Goal: Task Accomplishment & Management: Manage account settings

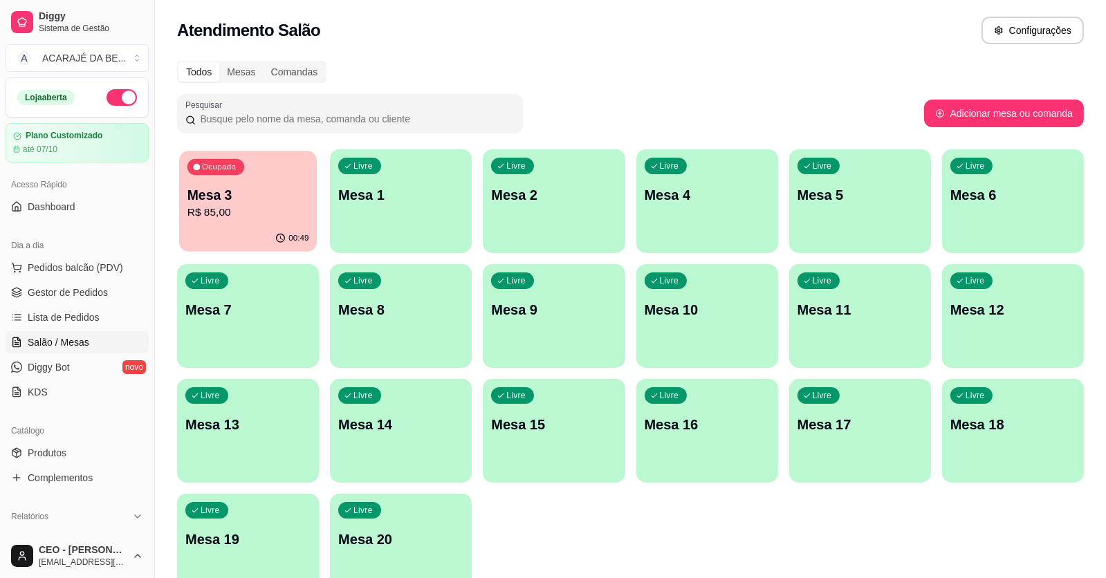
click at [274, 188] on p "Mesa 3" at bounding box center [248, 195] width 122 height 19
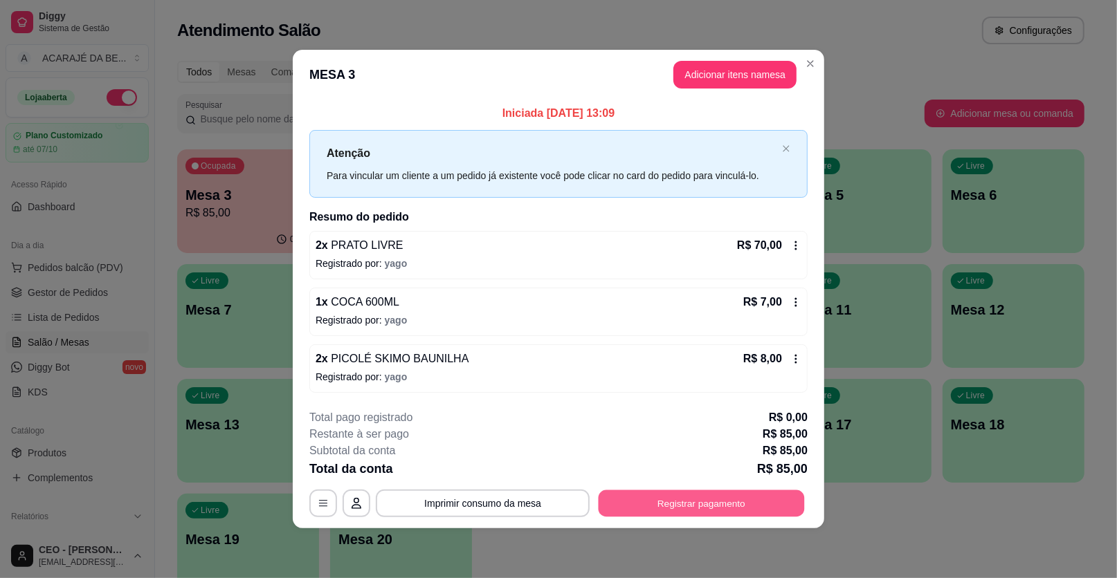
click at [679, 503] on button "Registrar pagamento" at bounding box center [701, 503] width 206 height 27
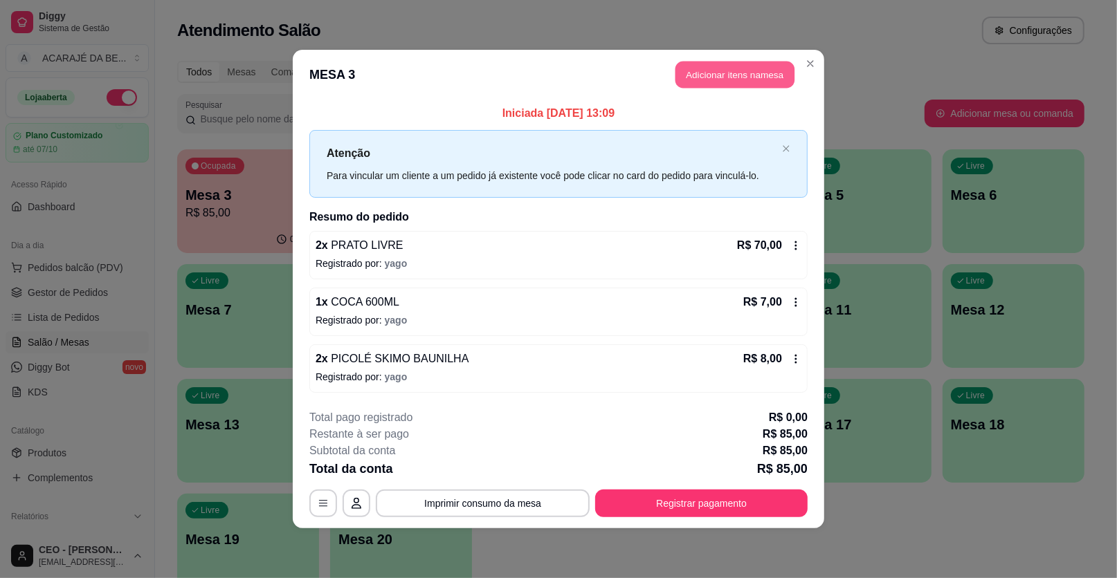
click at [720, 78] on button "Adicionar itens na mesa" at bounding box center [734, 75] width 119 height 27
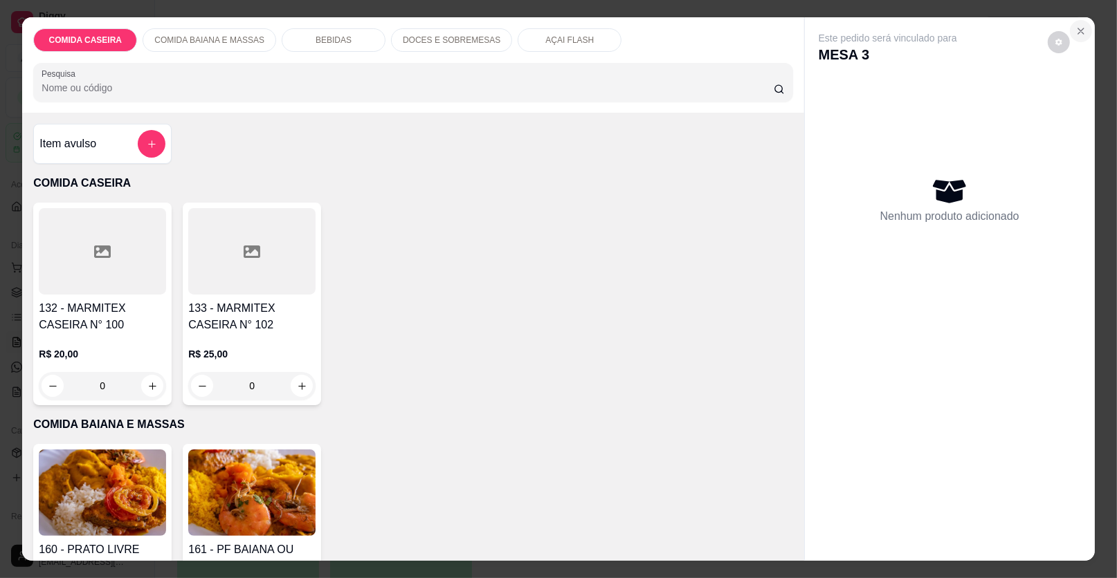
click at [1083, 26] on button "Close" at bounding box center [1081, 31] width 22 height 22
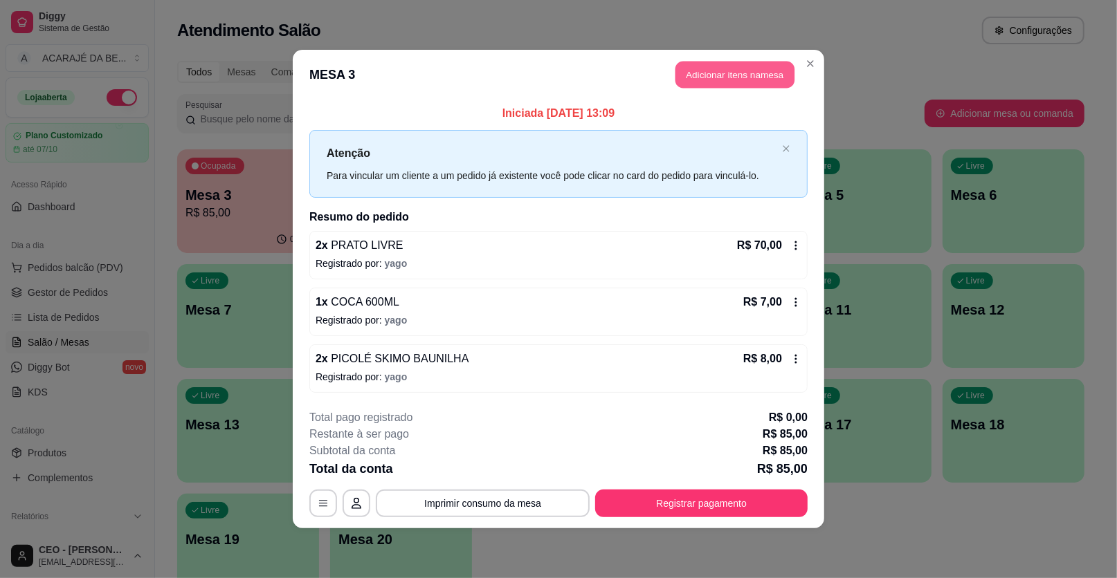
click at [763, 74] on button "Adicionar itens na mesa" at bounding box center [734, 75] width 119 height 27
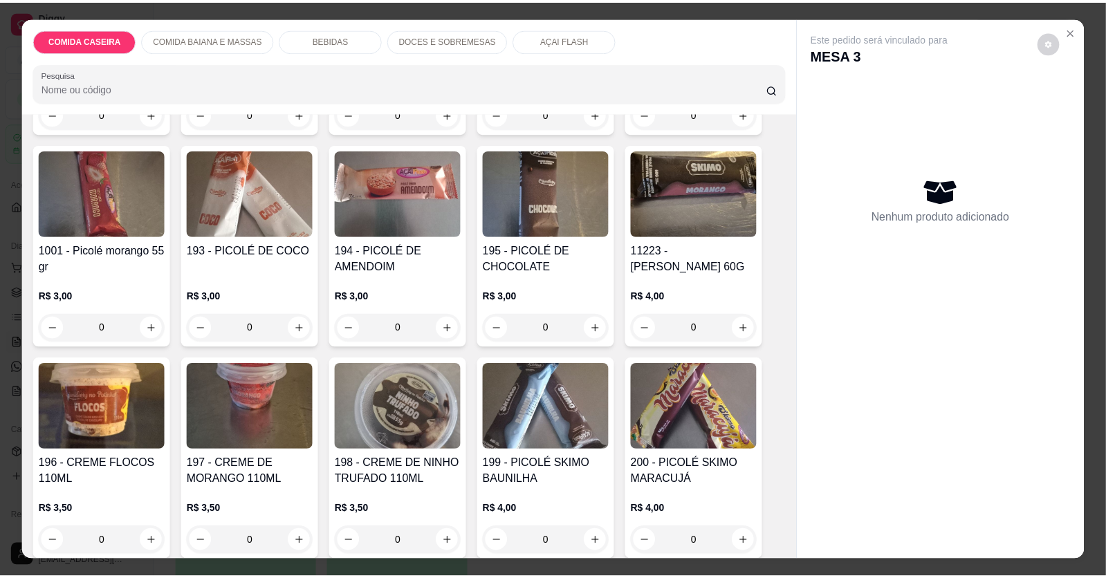
scroll to position [2352, 0]
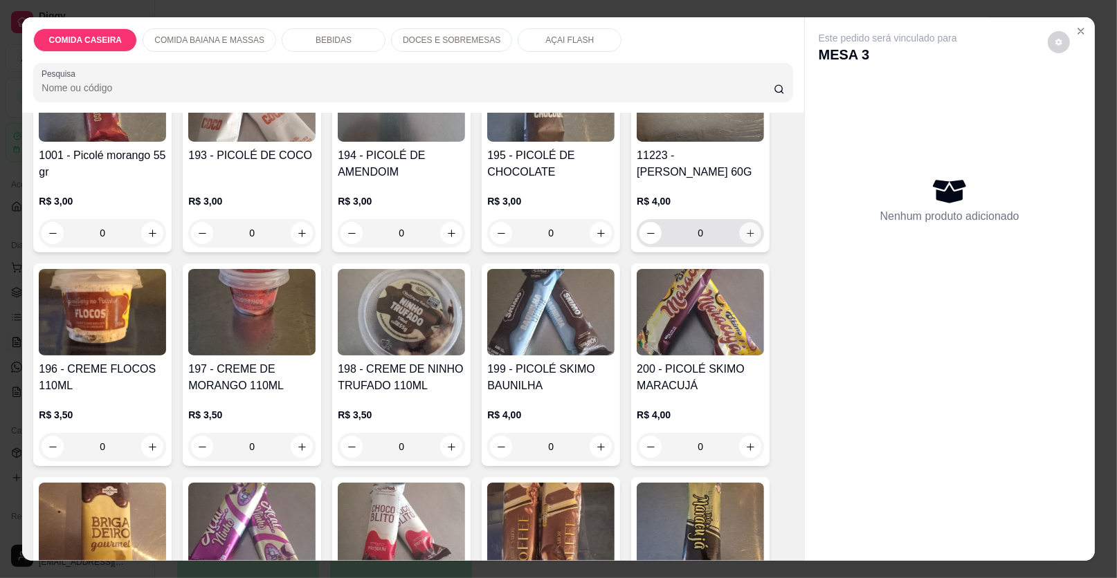
click at [745, 223] on button "increase-product-quantity" at bounding box center [750, 233] width 21 height 21
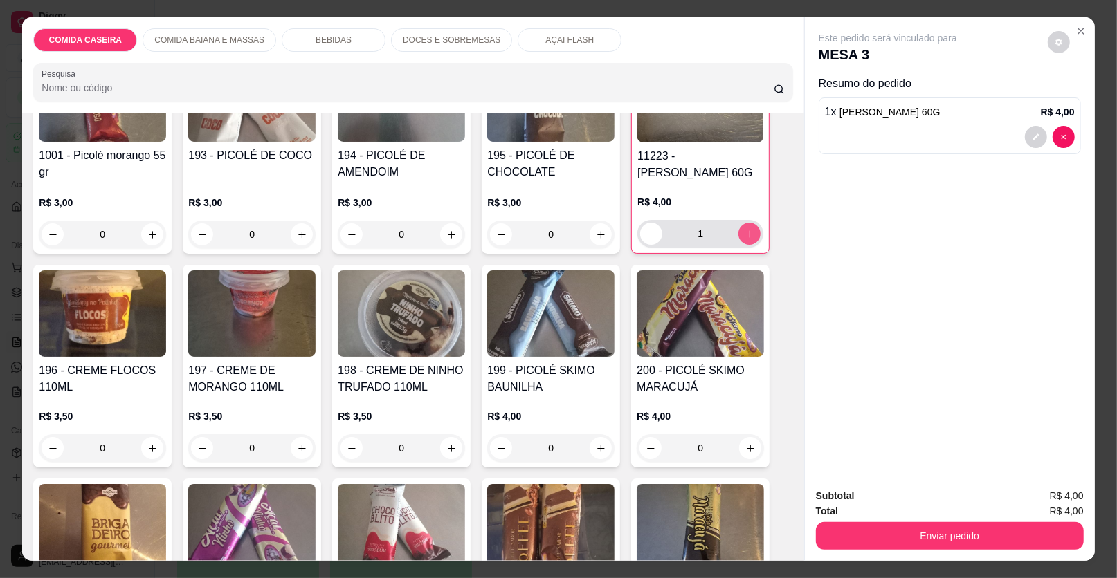
click at [745, 229] on icon "increase-product-quantity" at bounding box center [749, 234] width 10 height 10
type input "4"
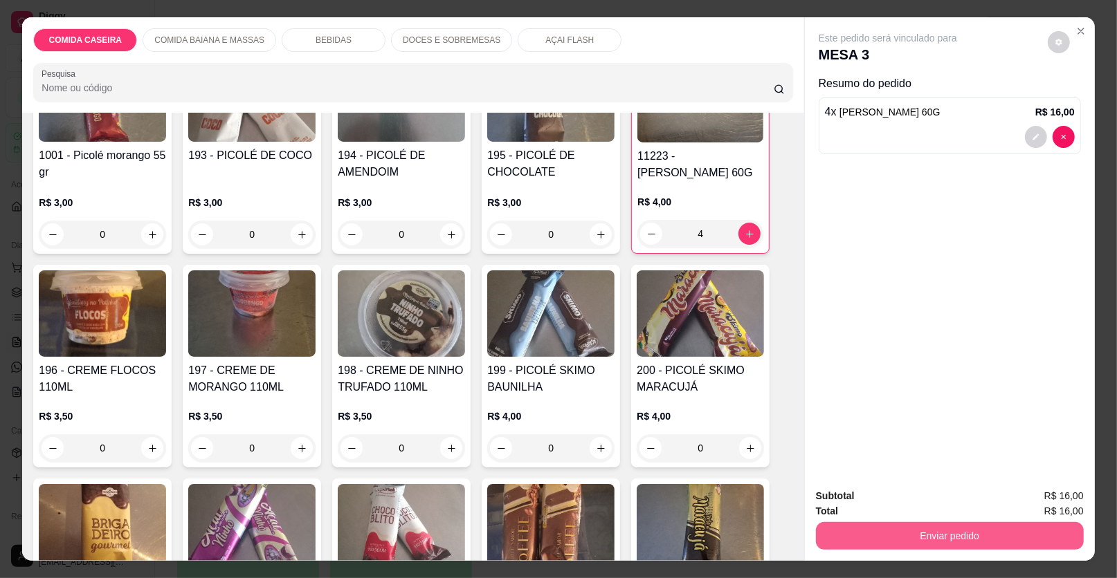
click at [953, 538] on button "Enviar pedido" at bounding box center [950, 536] width 268 height 28
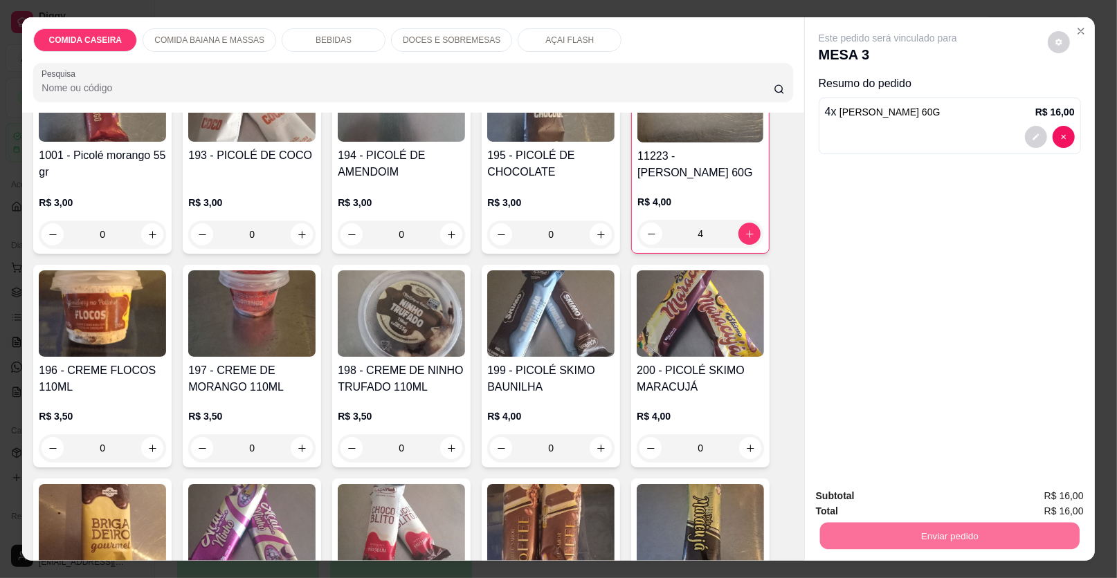
click at [1058, 498] on button "Enviar pedido" at bounding box center [1047, 502] width 76 height 26
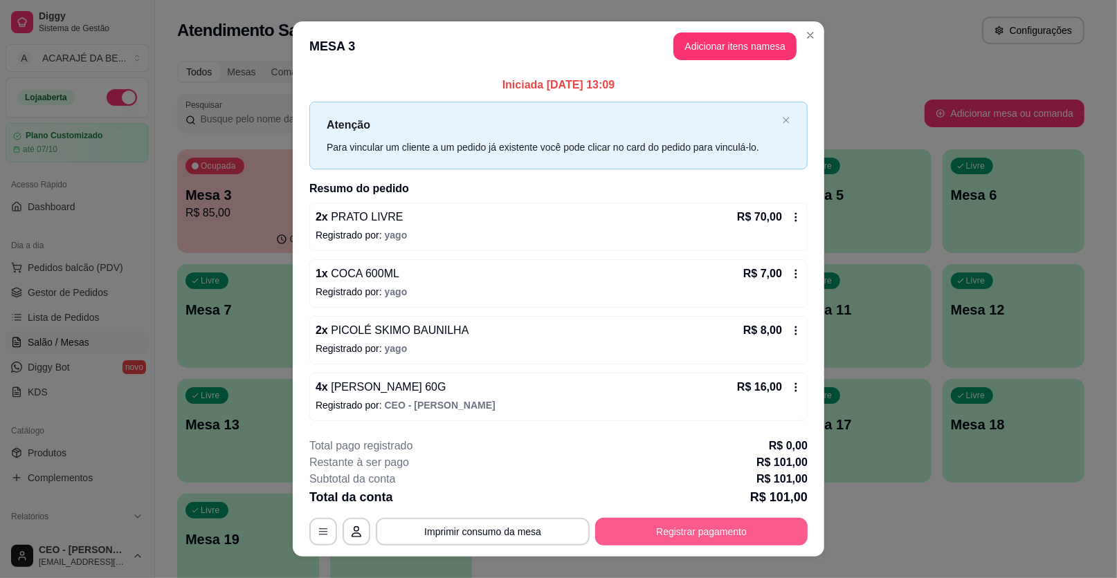
click at [682, 531] on button "Registrar pagamento" at bounding box center [701, 532] width 212 height 28
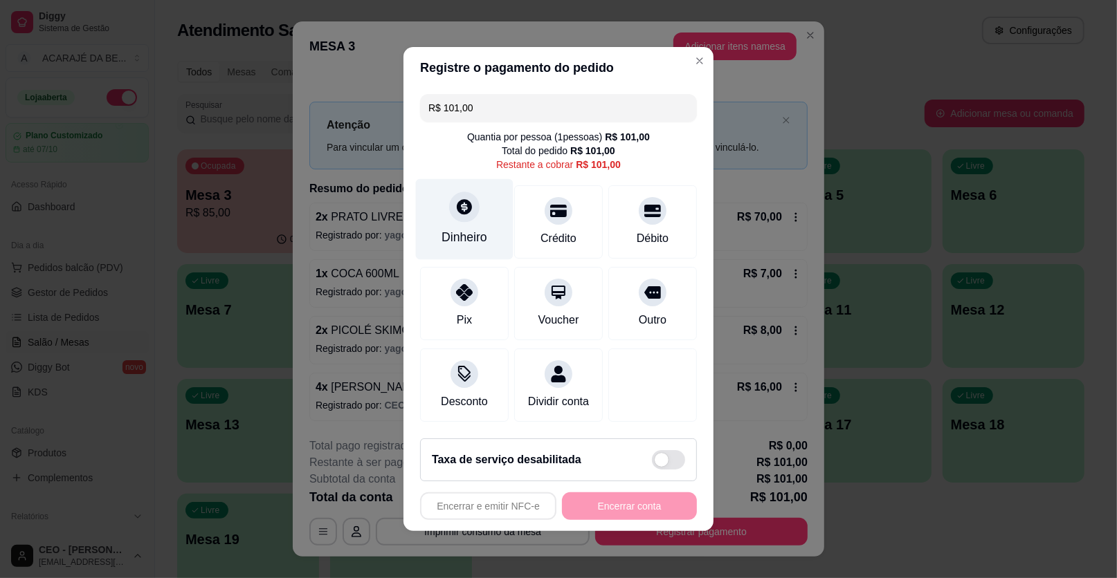
click at [437, 212] on div "Dinheiro" at bounding box center [465, 219] width 98 height 81
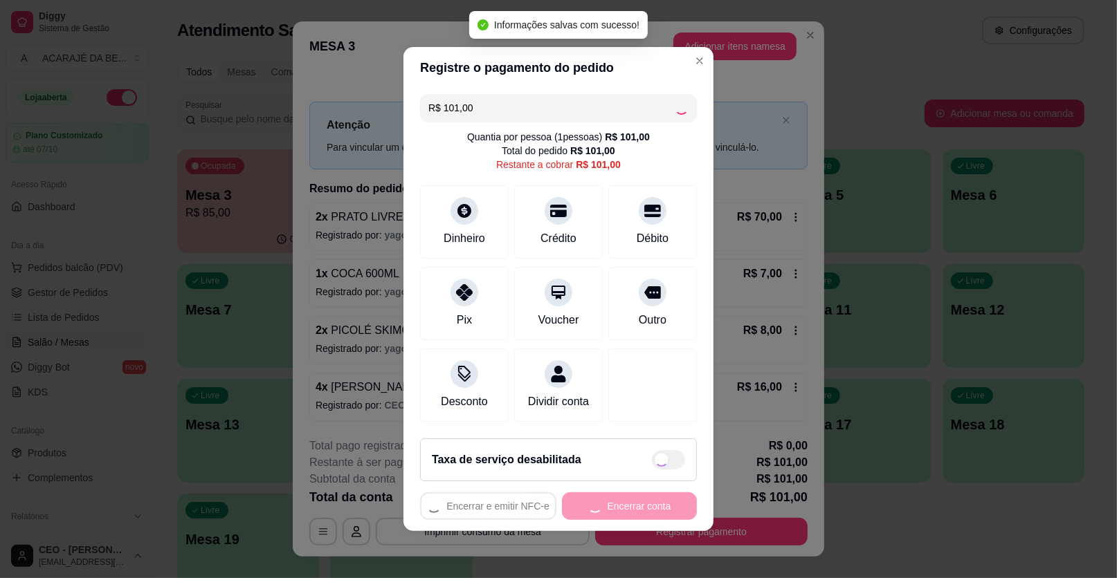
type input "R$ 0,00"
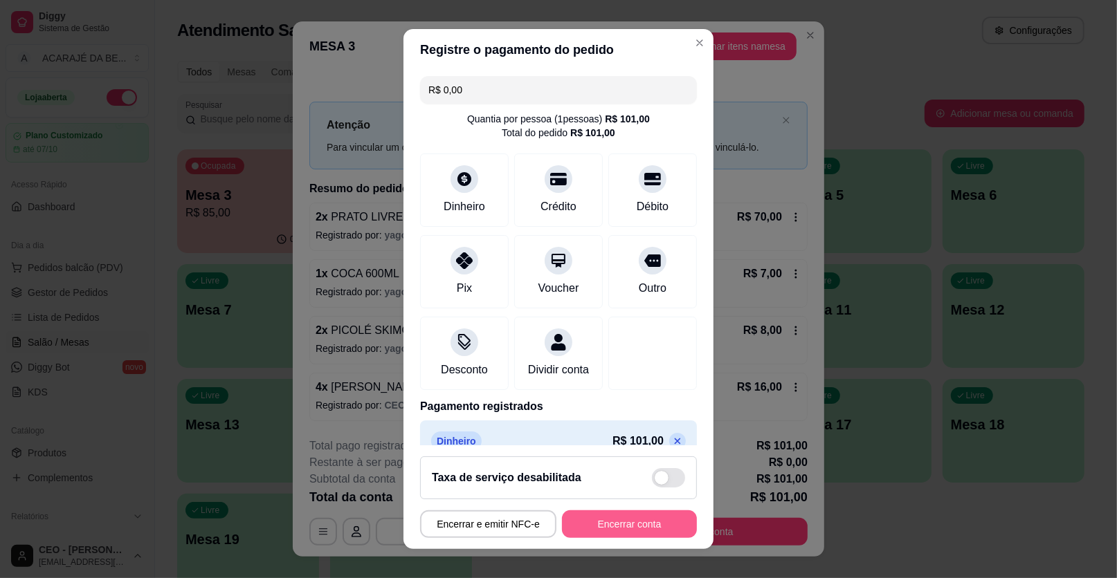
click at [612, 523] on button "Encerrar conta" at bounding box center [629, 525] width 135 height 28
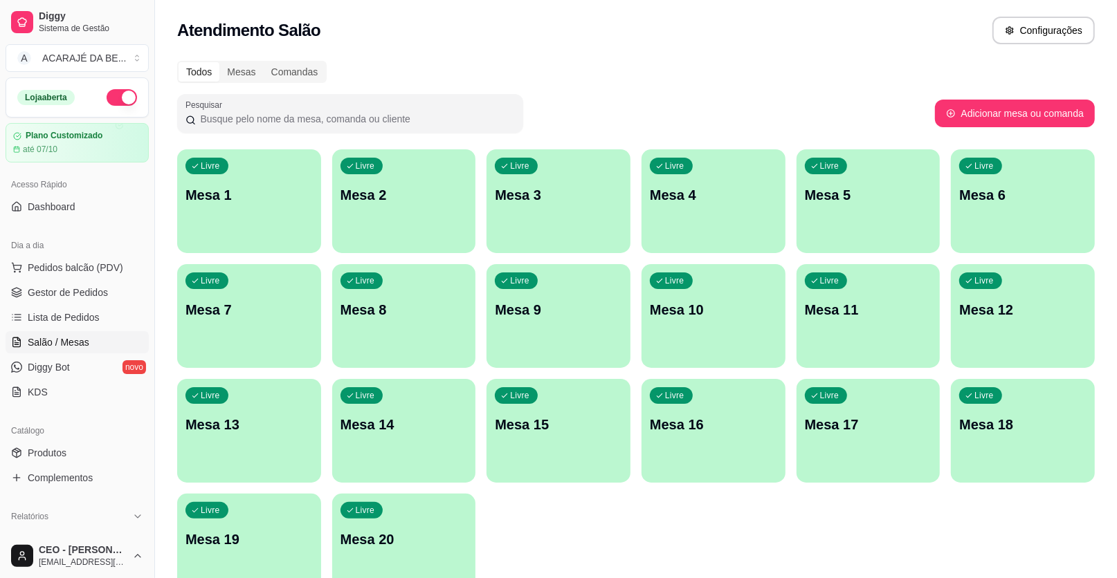
click at [75, 292] on span "Gestor de Pedidos" at bounding box center [68, 293] width 80 height 14
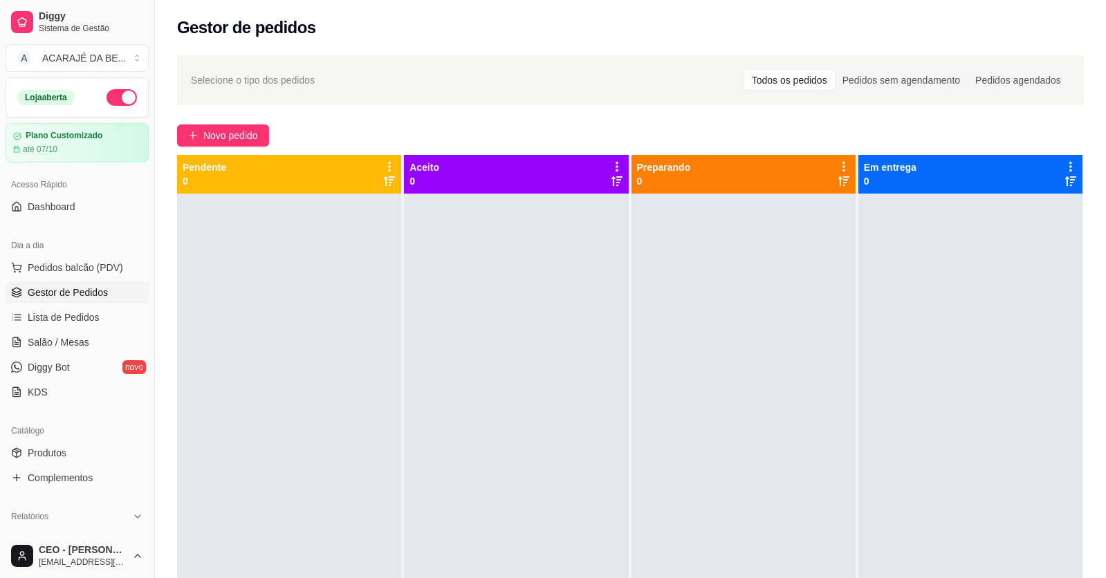
click at [76, 288] on span "Gestor de Pedidos" at bounding box center [68, 293] width 80 height 14
click at [230, 130] on span "Novo pedido" at bounding box center [230, 135] width 55 height 15
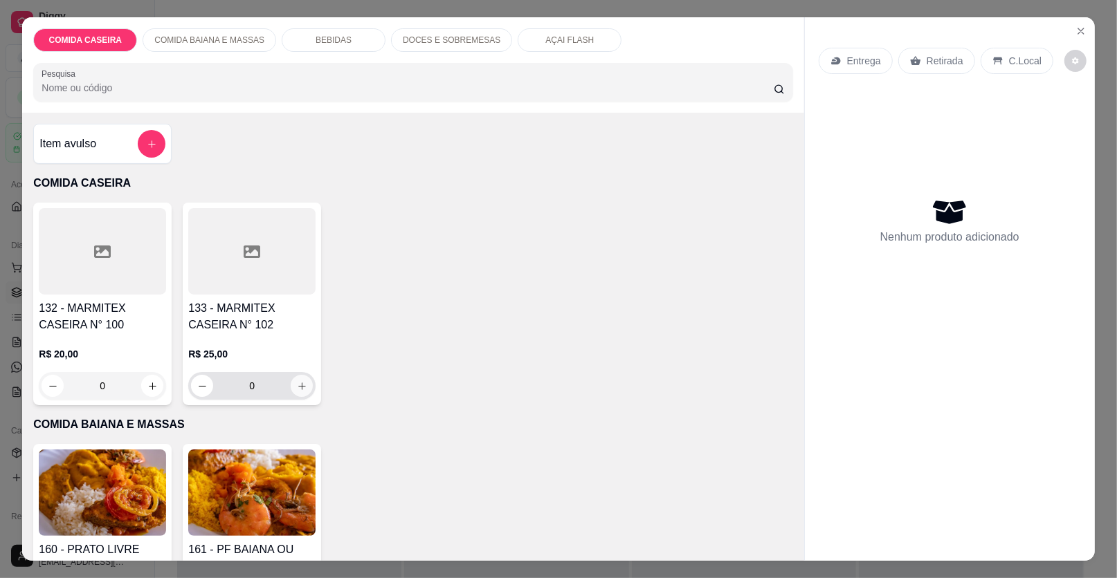
click at [302, 390] on button "increase-product-quantity" at bounding box center [302, 386] width 22 height 22
type input "1"
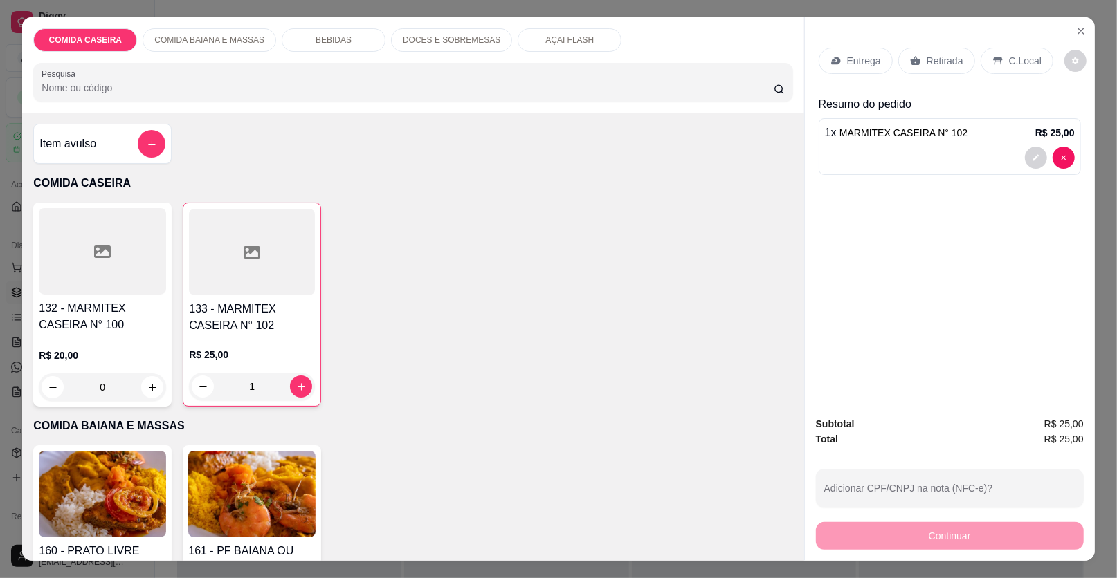
click at [936, 59] on p "Retirada" at bounding box center [944, 61] width 37 height 14
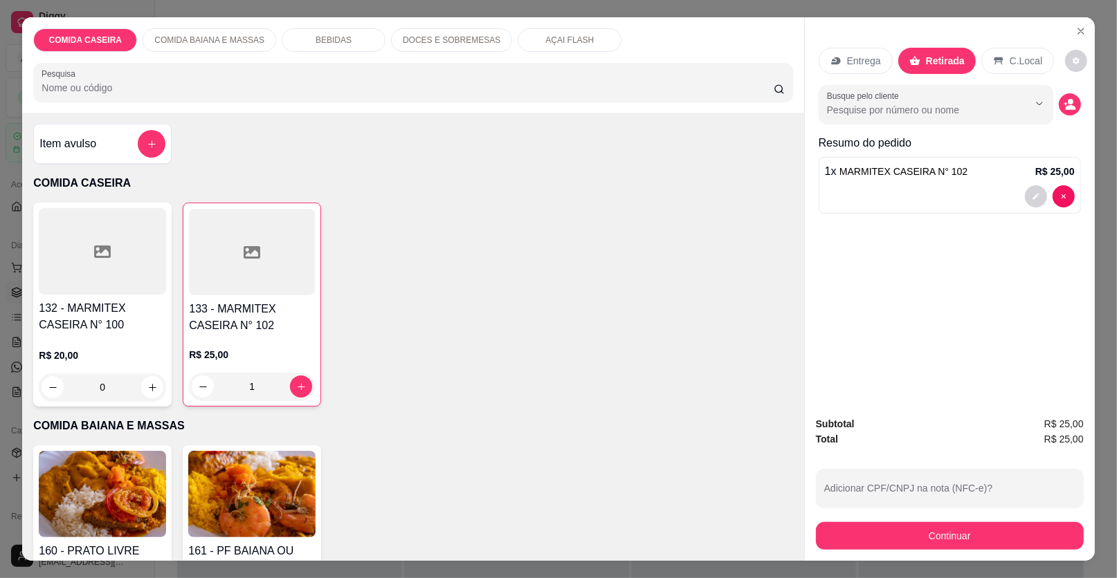
click at [758, 240] on div "132 - MARMITEX CASEIRA N° 100 R$ 20,00 0 133 - MARMITEX CASEIRA N° 102 R$ 25,00…" at bounding box center [412, 305] width 759 height 204
click at [863, 61] on p "Entrega" at bounding box center [864, 61] width 34 height 14
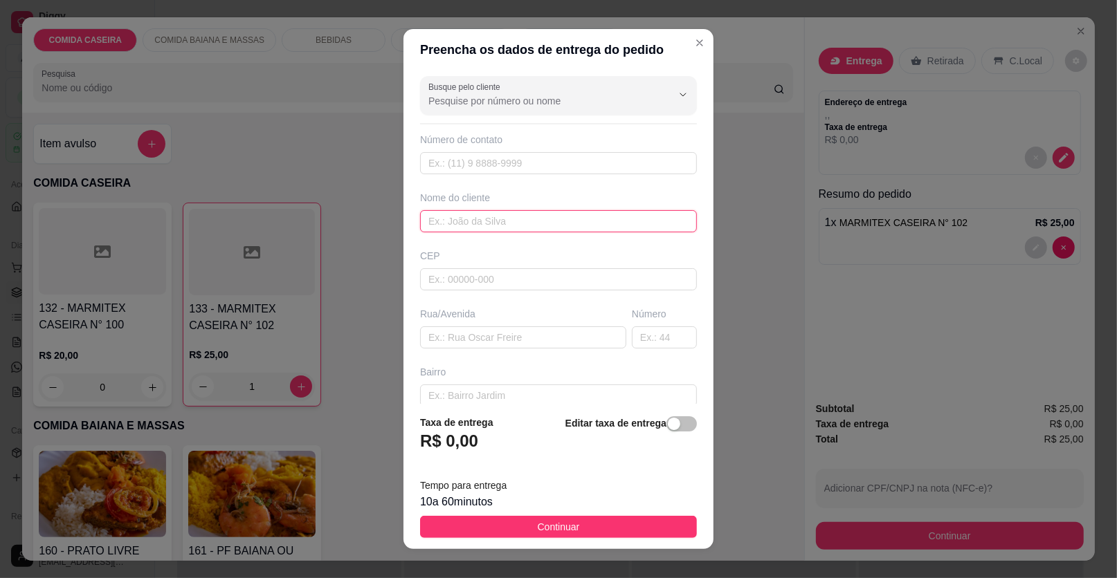
click at [495, 218] on input "text" at bounding box center [558, 221] width 277 height 22
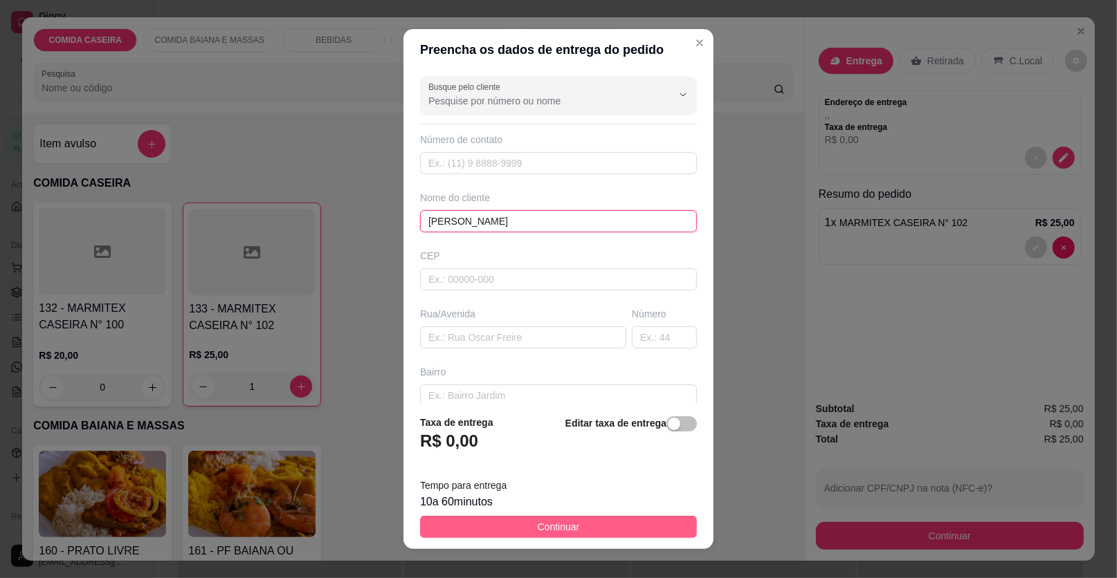
type input "[PERSON_NAME]"
click at [546, 528] on span "Continuar" at bounding box center [559, 527] width 42 height 15
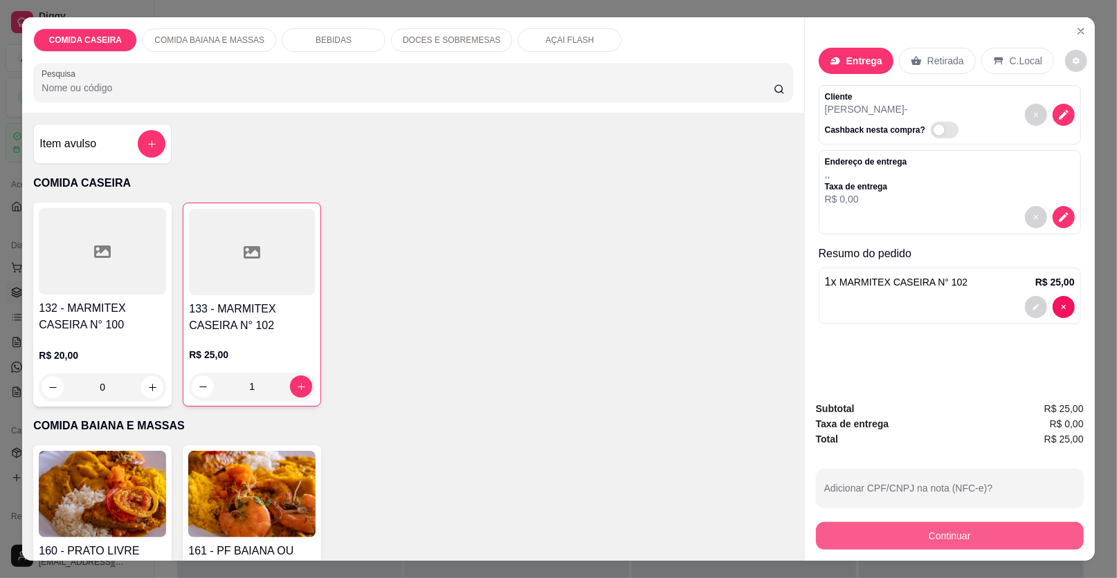
click at [841, 533] on button "Continuar" at bounding box center [950, 536] width 268 height 28
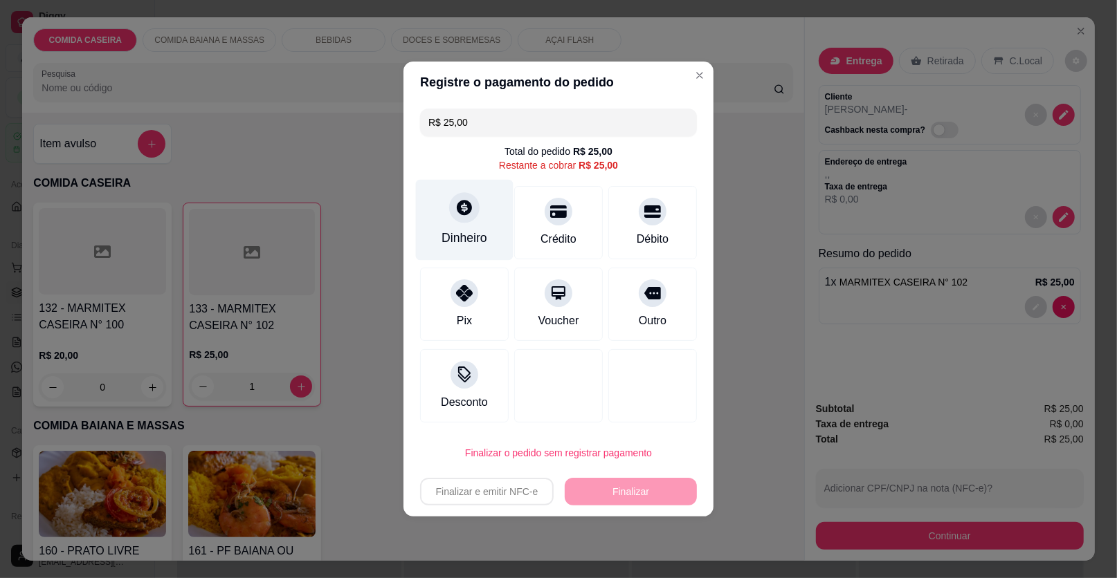
click at [472, 241] on div "Dinheiro" at bounding box center [464, 238] width 46 height 18
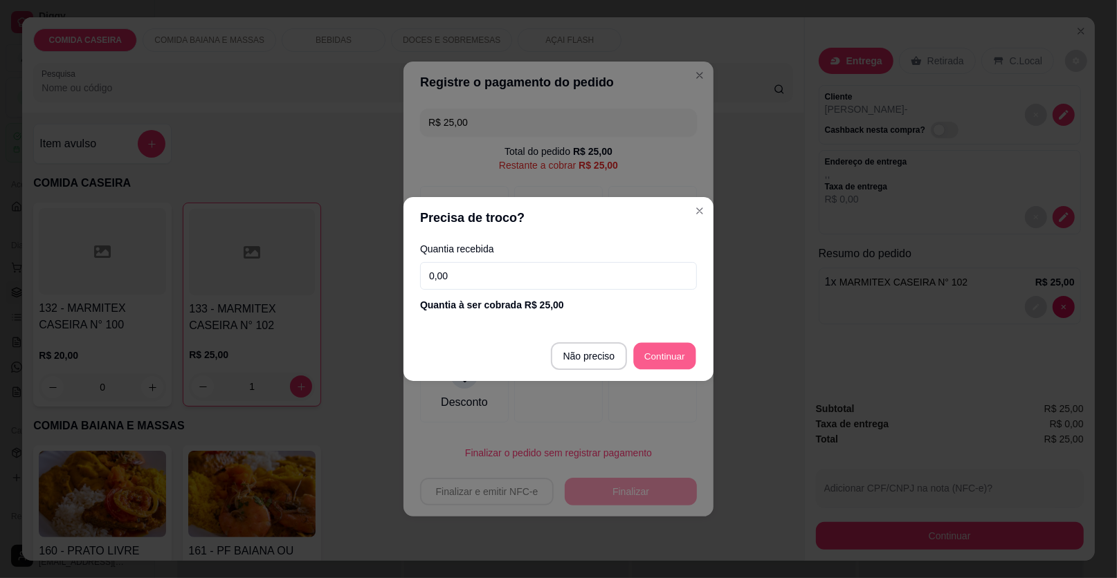
type input "R$ 0,00"
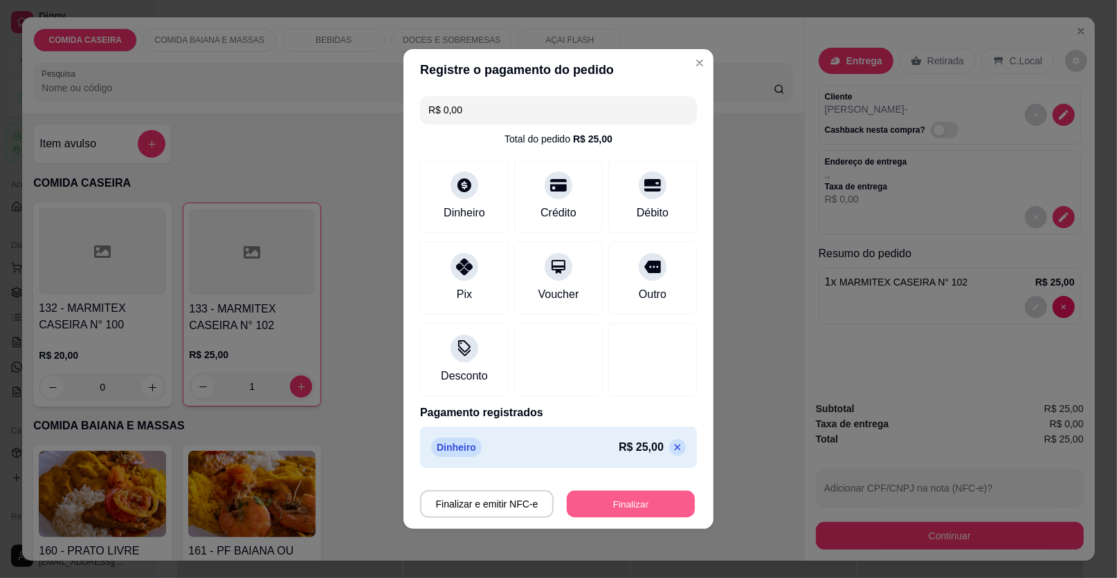
click at [652, 495] on button "Finalizar" at bounding box center [631, 504] width 128 height 27
type input "0"
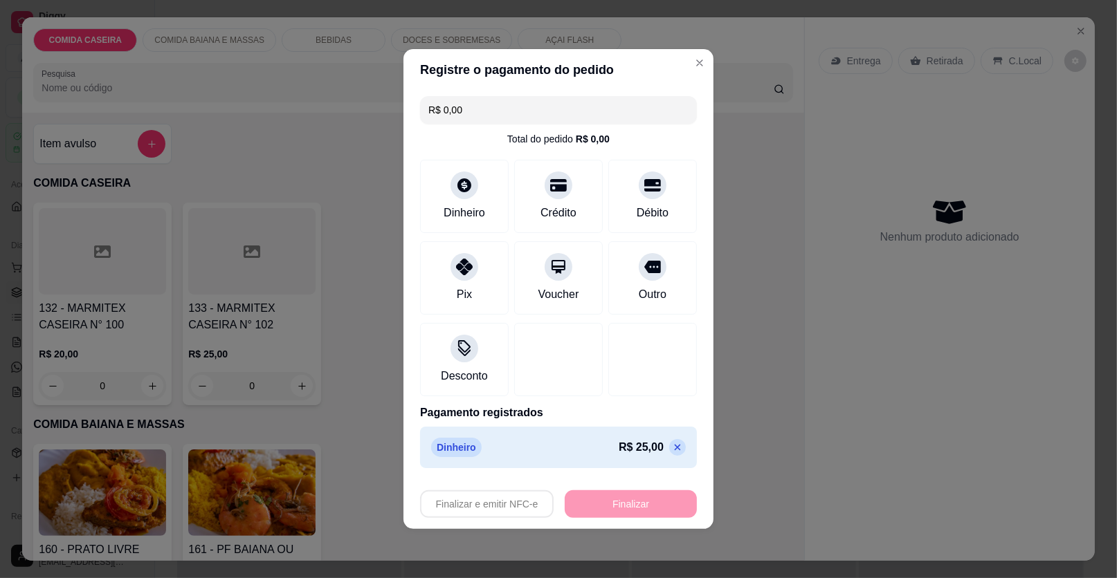
type input "-R$ 25,00"
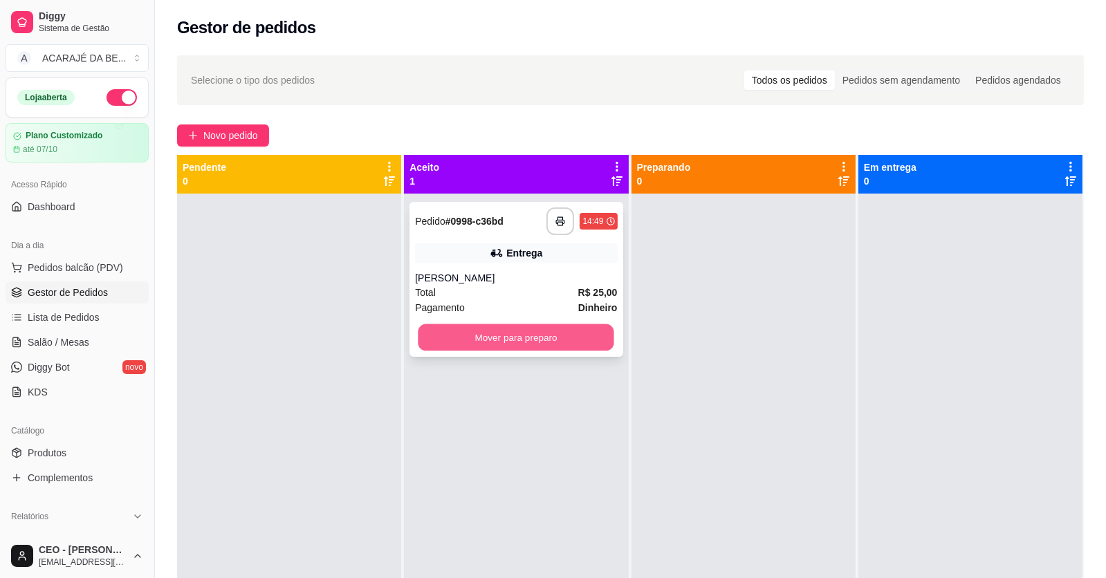
click at [544, 338] on button "Mover para preparo" at bounding box center [517, 337] width 196 height 27
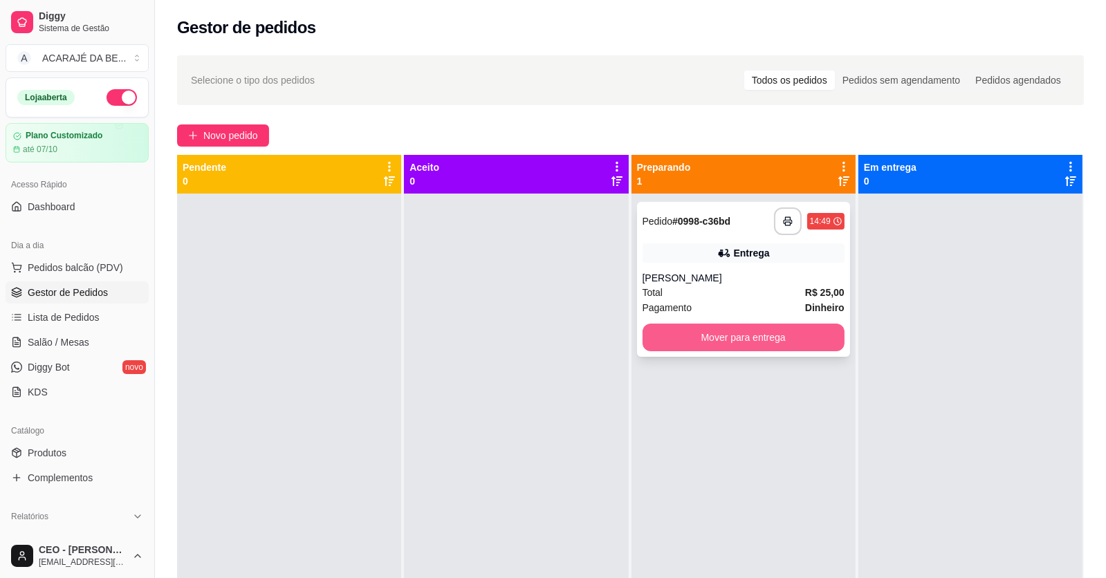
click at [662, 331] on button "Mover para entrega" at bounding box center [744, 338] width 202 height 28
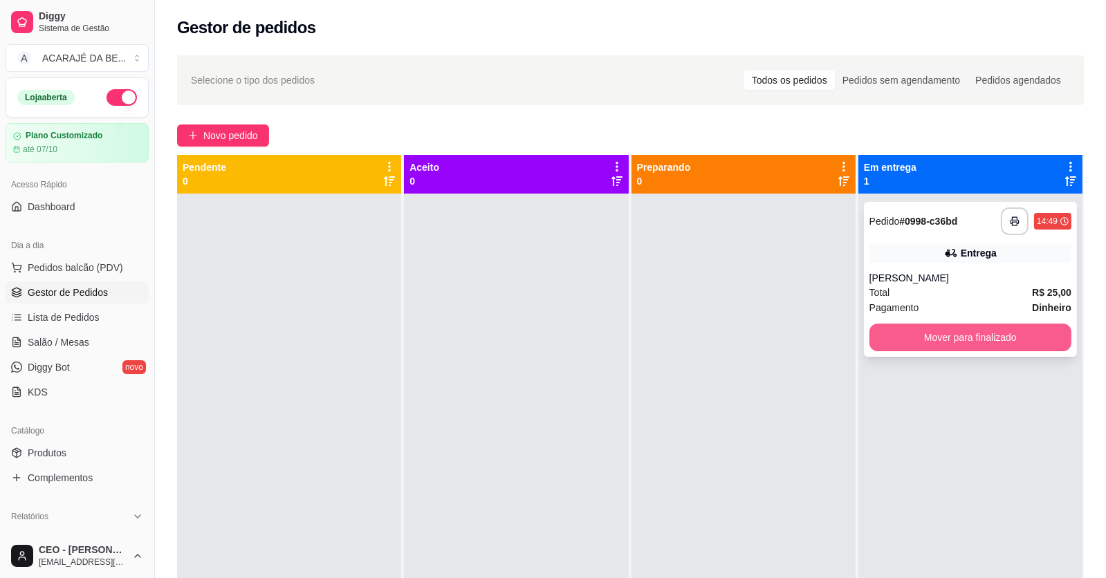
click at [894, 348] on button "Mover para finalizado" at bounding box center [971, 338] width 202 height 28
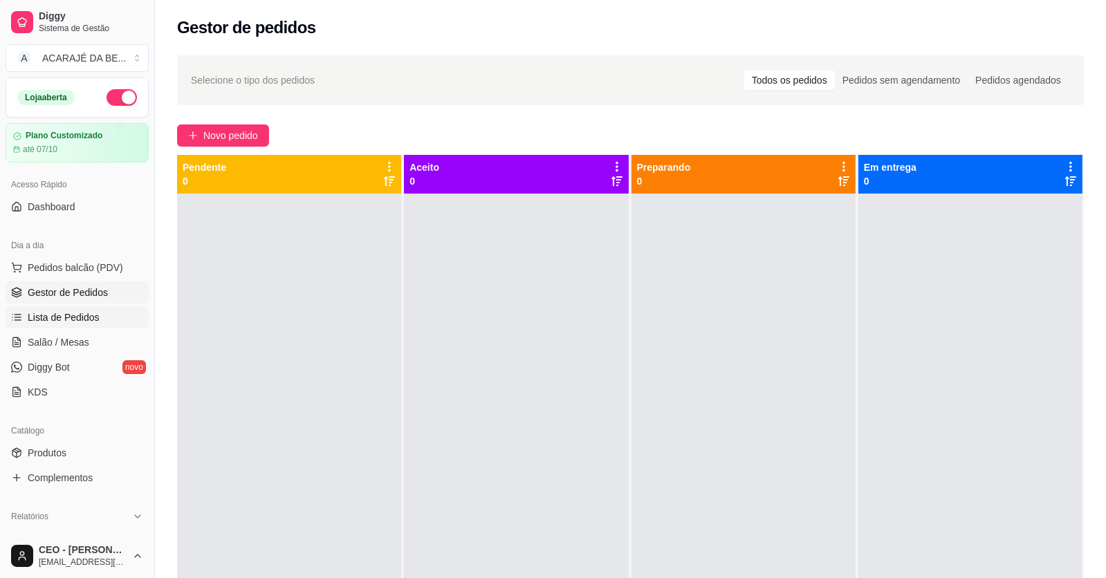
click at [98, 322] on link "Lista de Pedidos" at bounding box center [77, 317] width 143 height 22
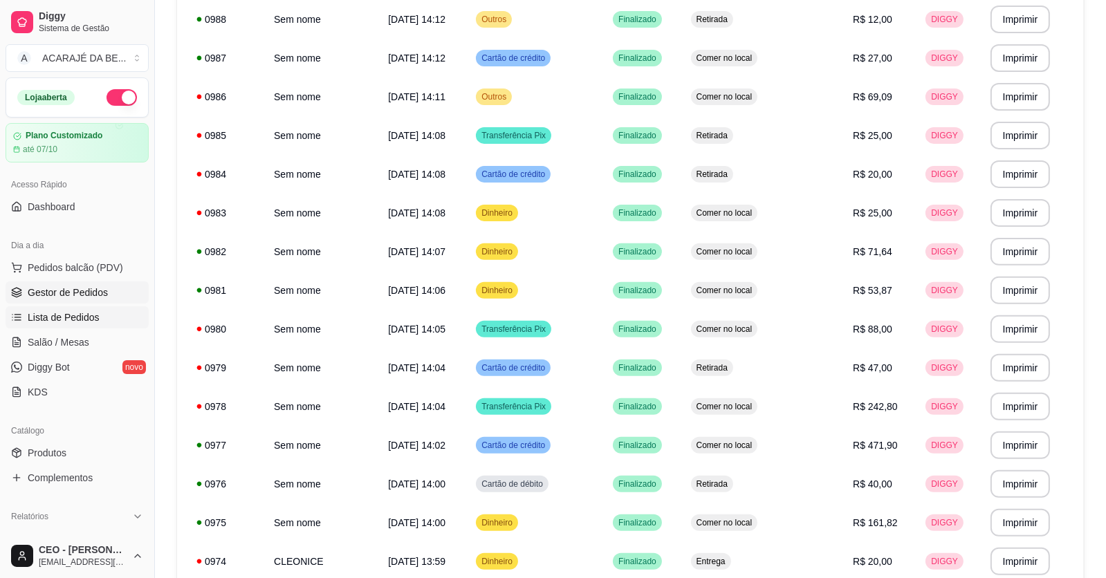
scroll to position [622, 0]
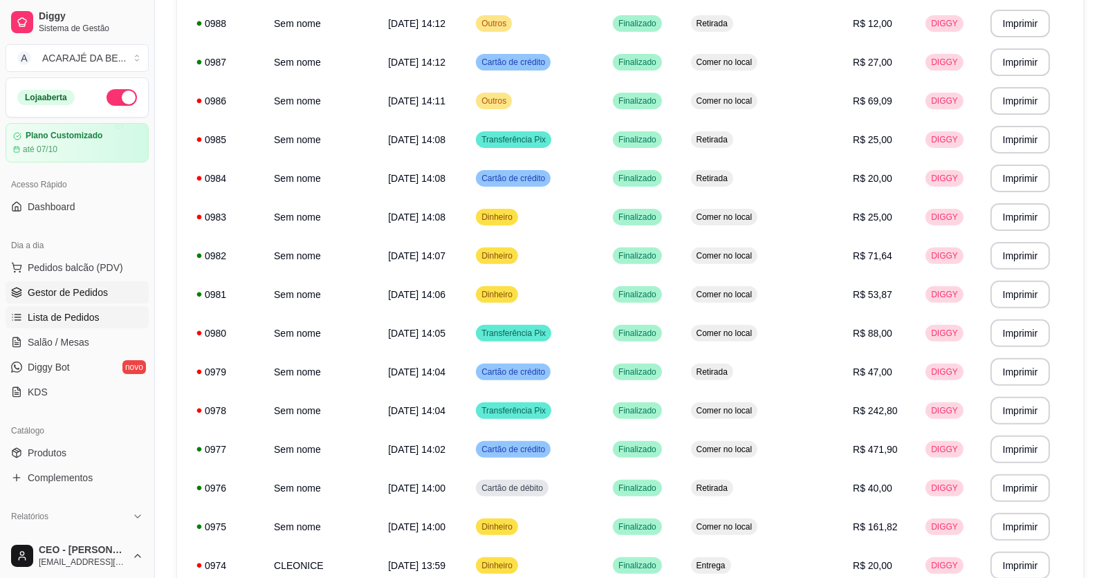
click at [75, 298] on span "Gestor de Pedidos" at bounding box center [68, 293] width 80 height 14
click at [77, 297] on span "Gestor de Pedidos" at bounding box center [68, 293] width 80 height 14
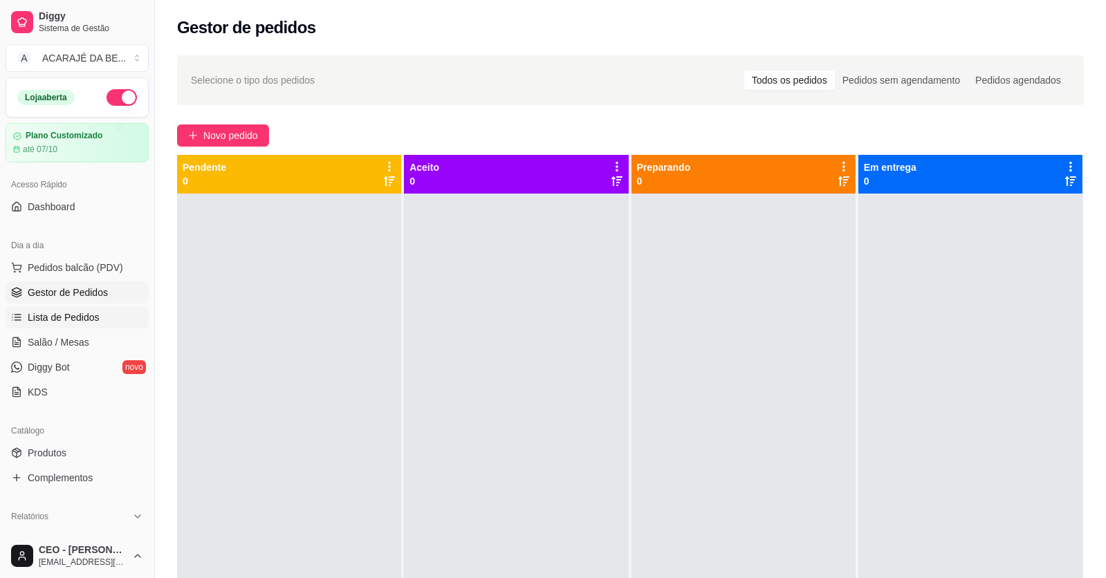
click at [81, 318] on span "Lista de Pedidos" at bounding box center [64, 318] width 72 height 14
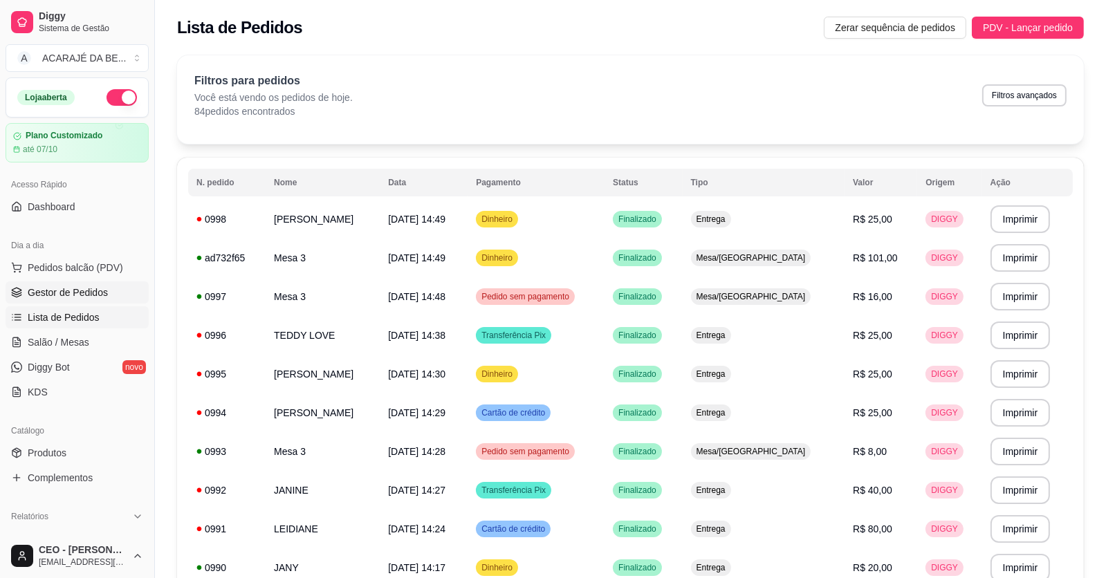
click at [47, 284] on link "Gestor de Pedidos" at bounding box center [77, 293] width 143 height 22
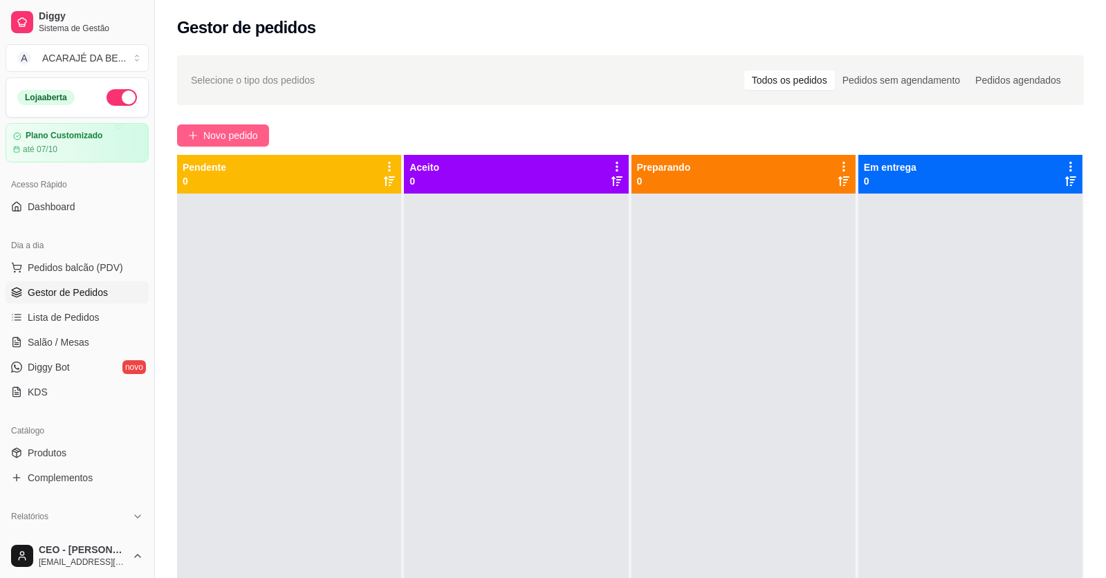
click at [219, 136] on span "Novo pedido" at bounding box center [230, 135] width 55 height 15
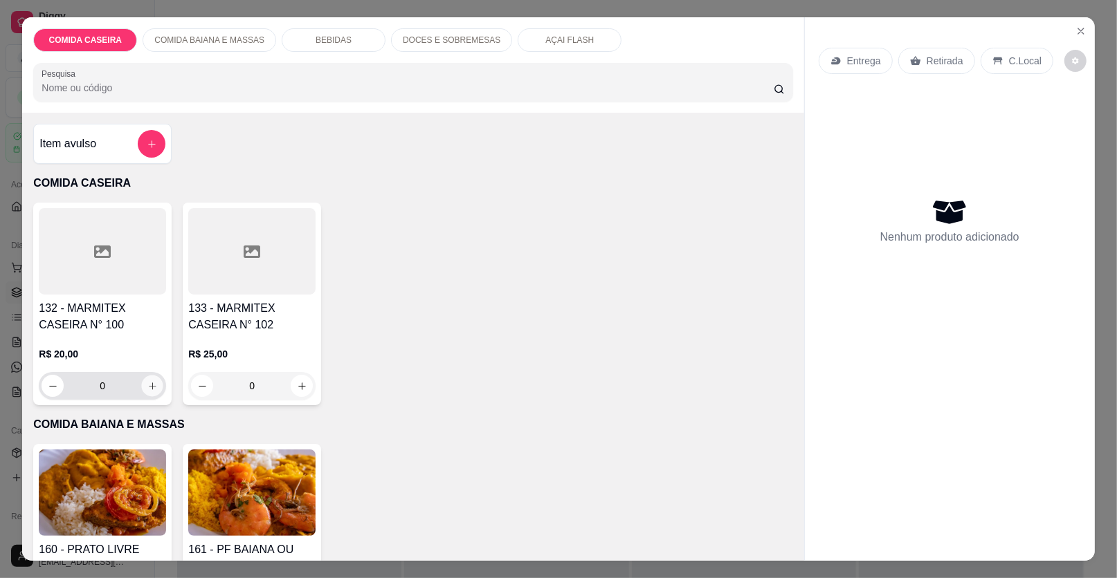
click at [147, 385] on icon "increase-product-quantity" at bounding box center [152, 386] width 10 height 10
type input "1"
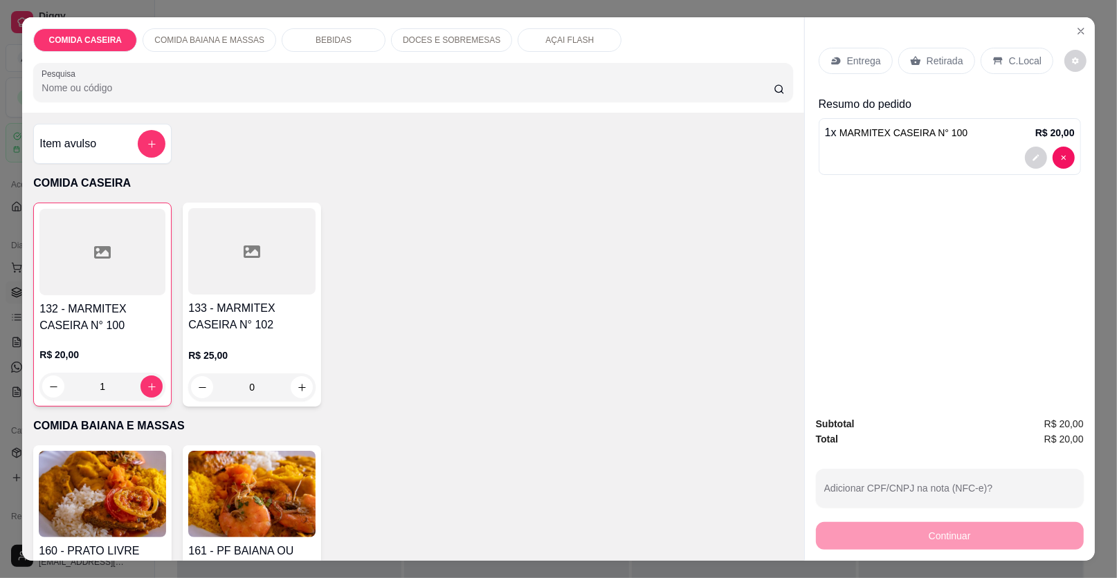
click at [938, 62] on p "Retirada" at bounding box center [944, 61] width 37 height 14
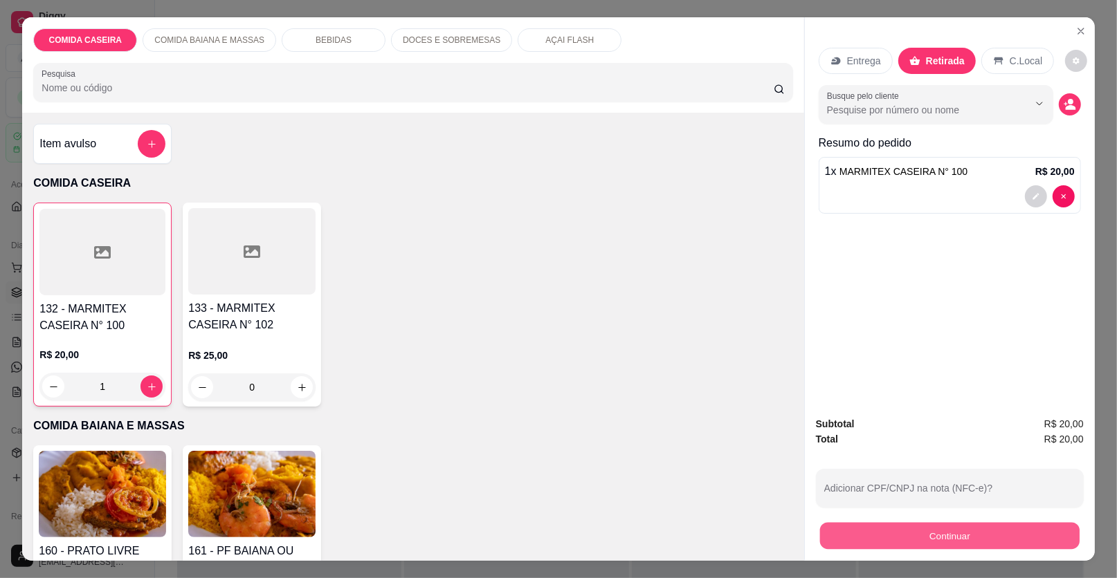
click at [928, 532] on button "Continuar" at bounding box center [949, 536] width 259 height 27
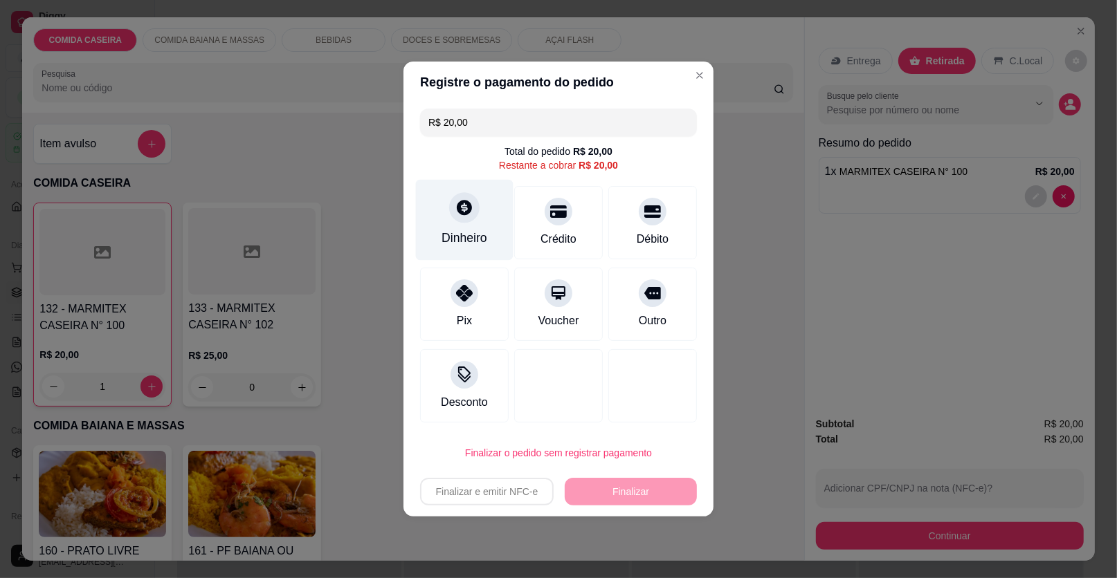
click at [478, 239] on div "Dinheiro" at bounding box center [464, 238] width 46 height 18
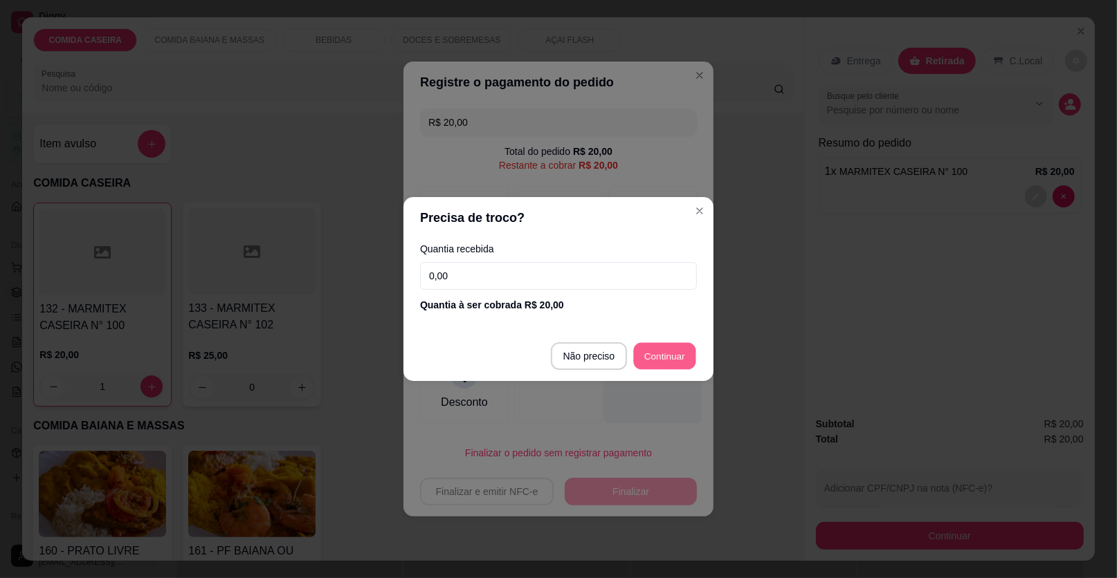
type input "R$ 0,00"
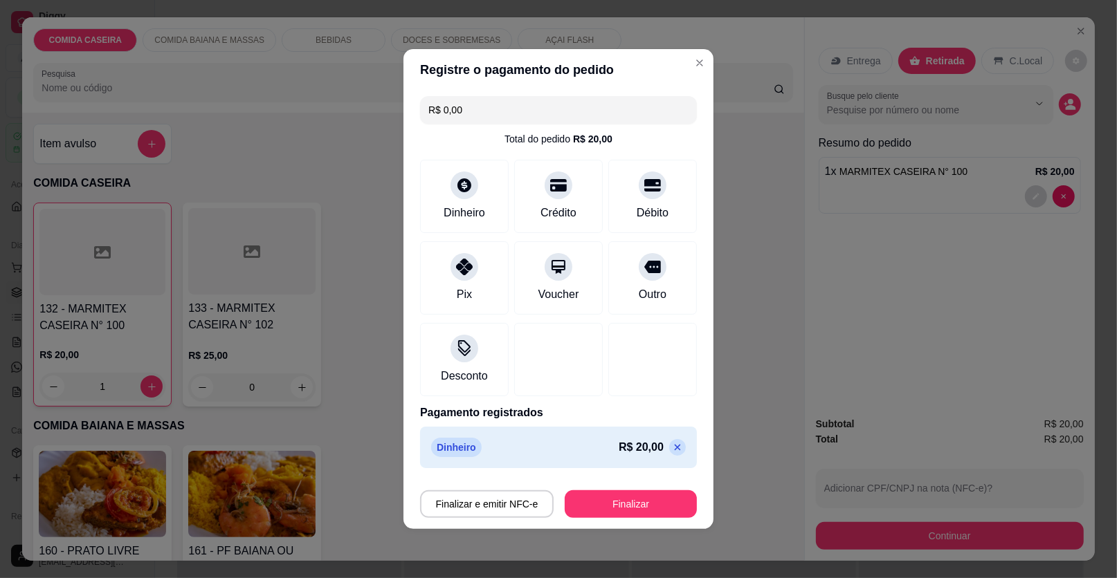
drag, startPoint x: 627, startPoint y: 522, endPoint x: 640, endPoint y: 508, distance: 18.6
click at [631, 519] on footer "Finalizar e emitir NFC-e Finalizar" at bounding box center [558, 501] width 310 height 55
click at [641, 505] on button "Finalizar" at bounding box center [631, 505] width 132 height 28
type input "0"
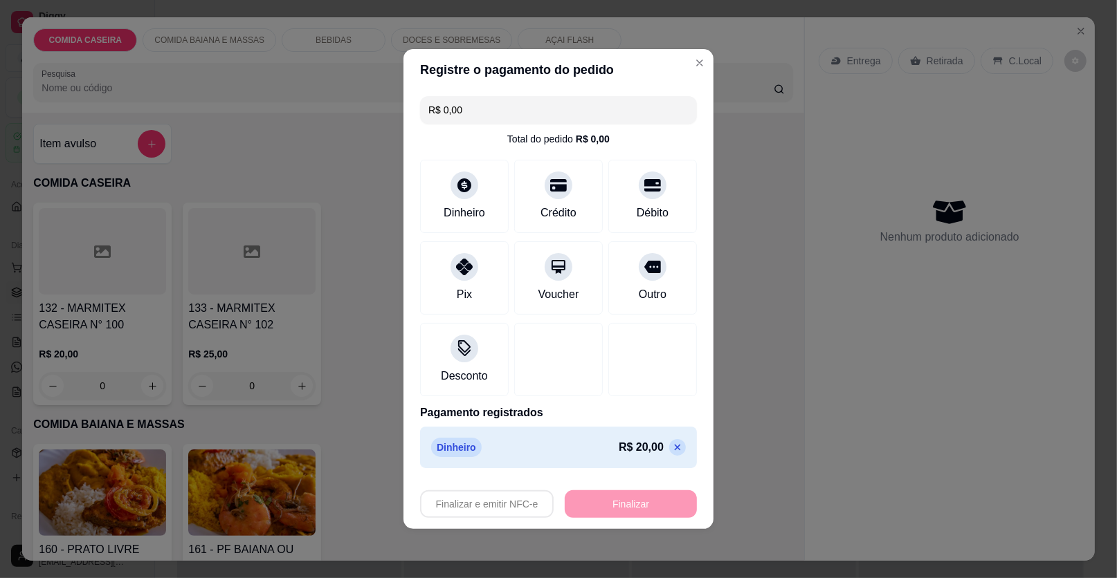
type input "-R$ 20,00"
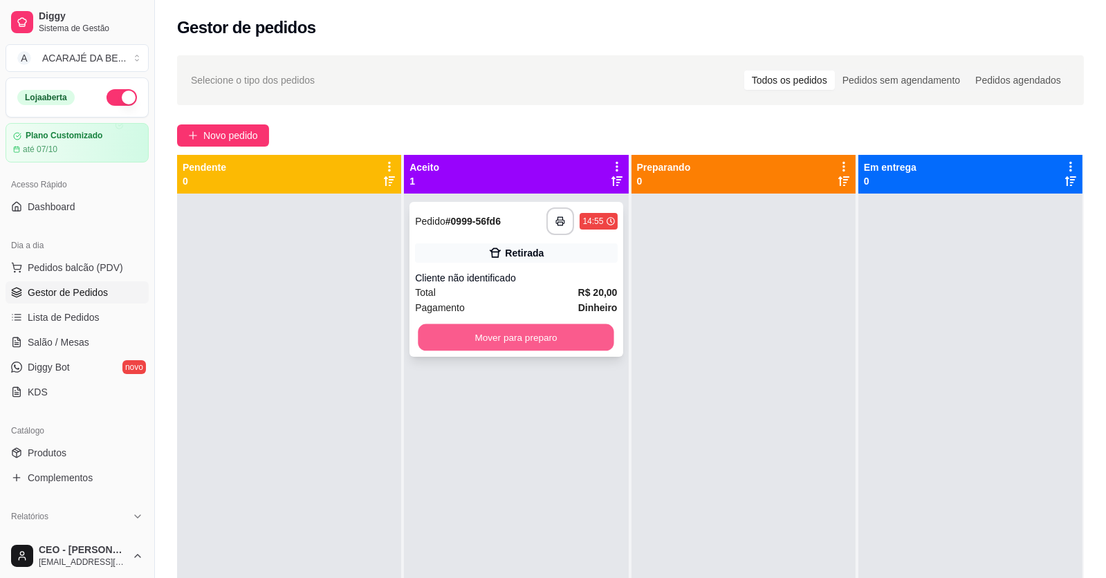
click at [557, 338] on button "Mover para preparo" at bounding box center [517, 337] width 196 height 27
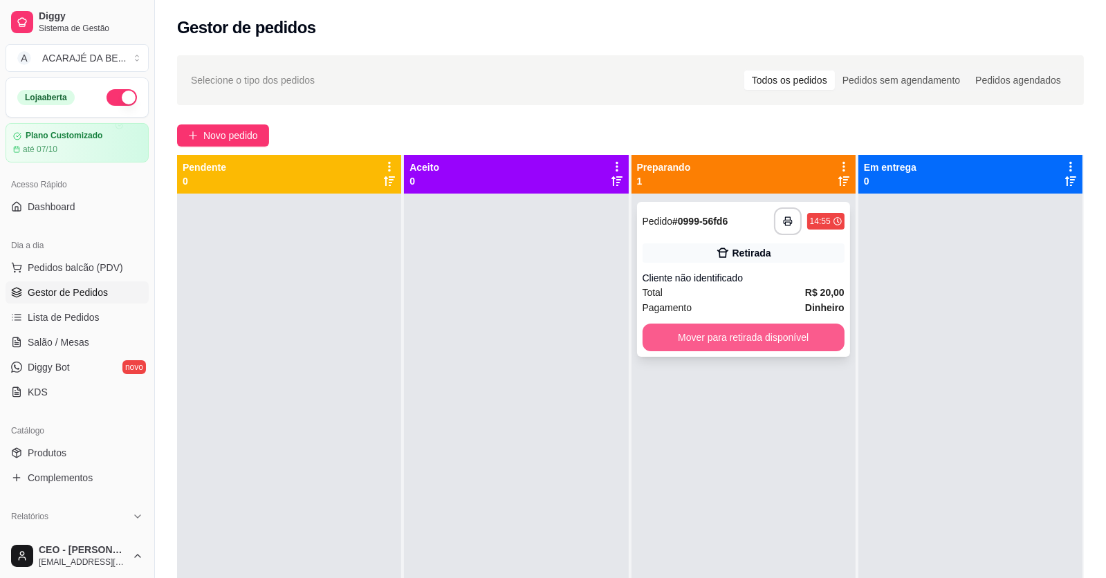
click at [726, 333] on button "Mover para retirada disponível" at bounding box center [744, 338] width 202 height 28
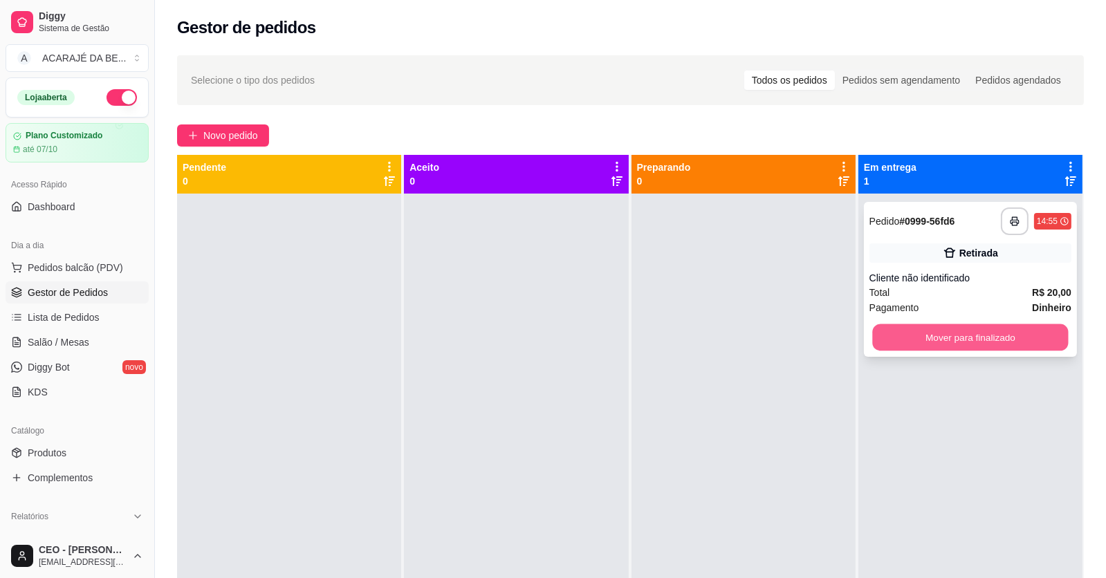
click at [872, 332] on button "Mover para finalizado" at bounding box center [970, 337] width 196 height 27
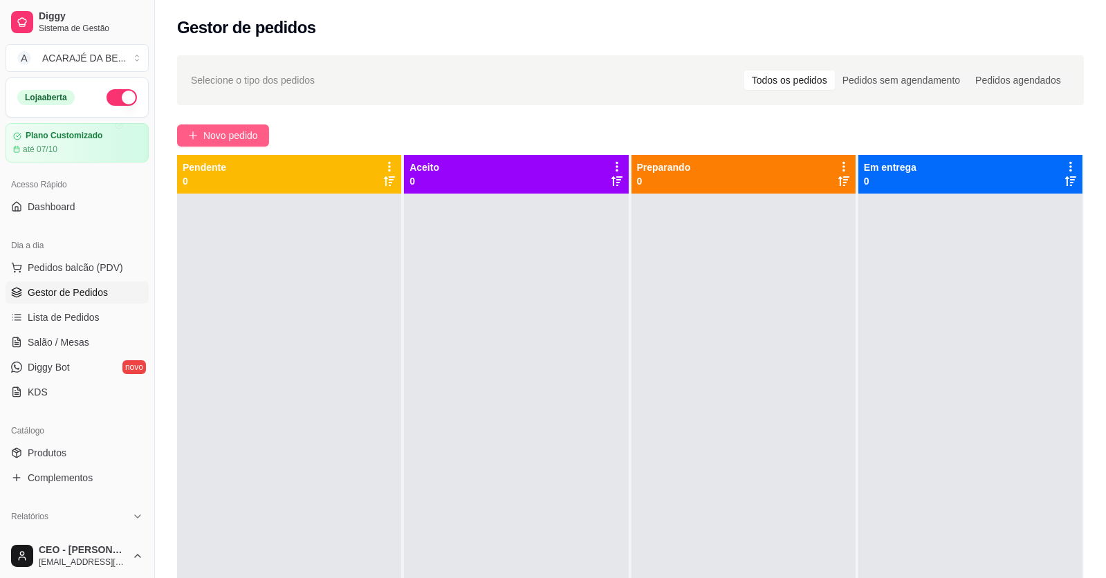
click at [232, 129] on span "Novo pedido" at bounding box center [230, 135] width 55 height 15
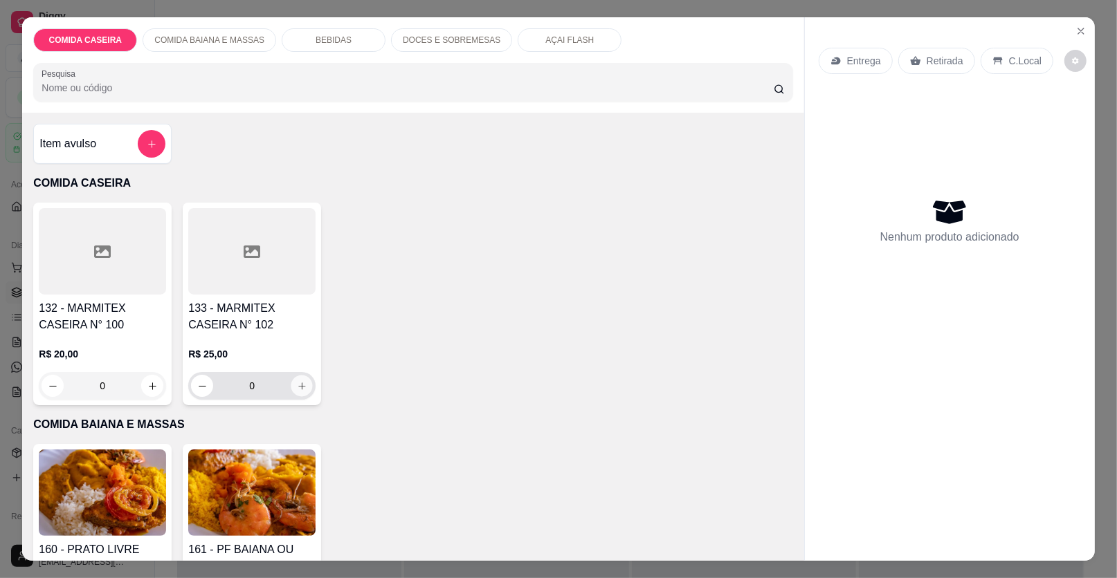
click at [291, 383] on button "increase-product-quantity" at bounding box center [301, 386] width 21 height 21
type input "1"
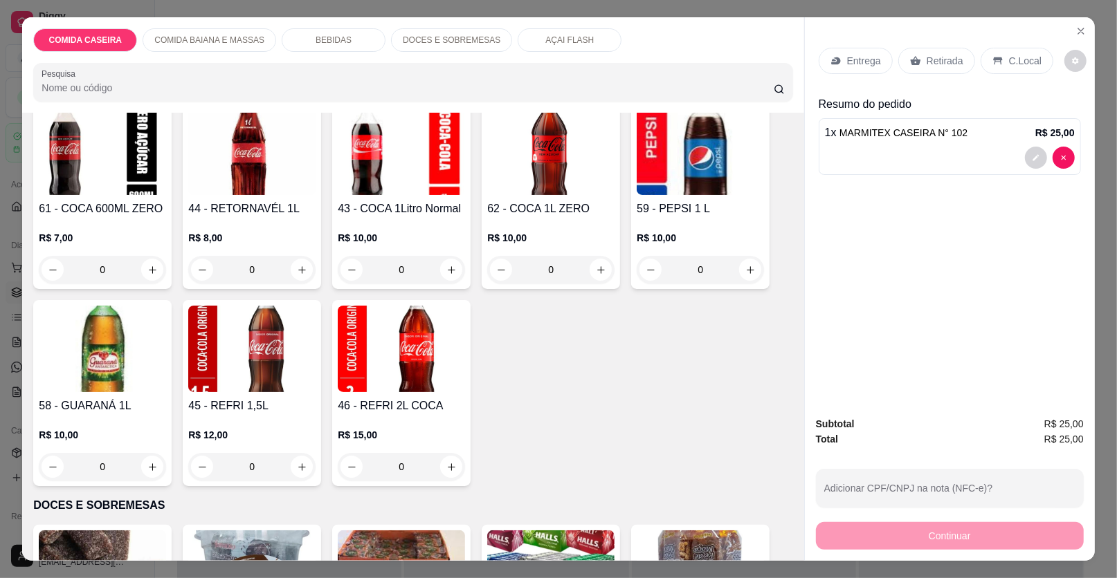
scroll to position [1175, 0]
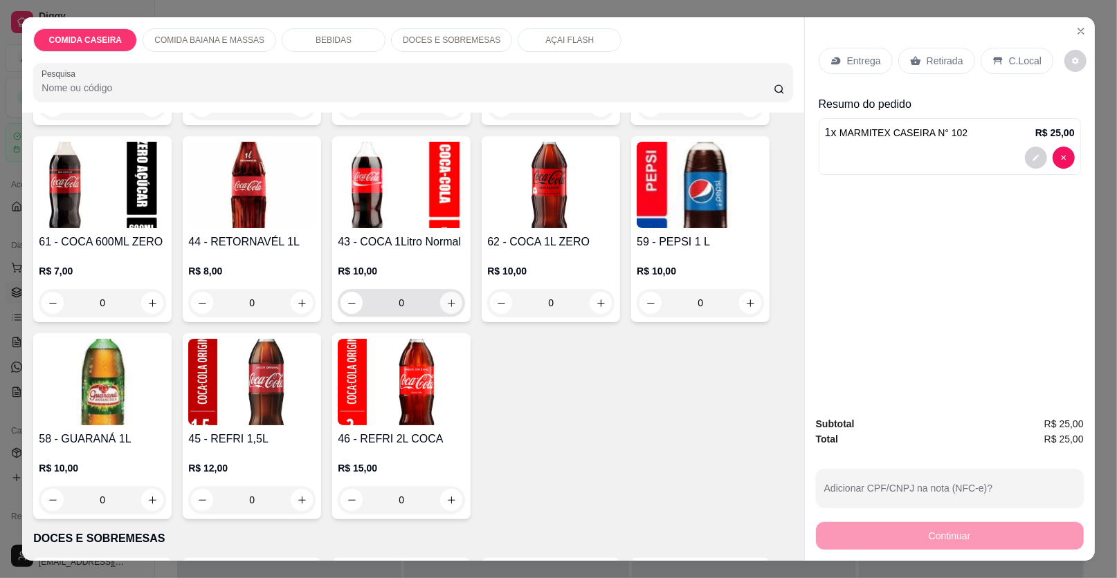
click at [451, 302] on button "increase-product-quantity" at bounding box center [451, 303] width 22 height 22
type input "1"
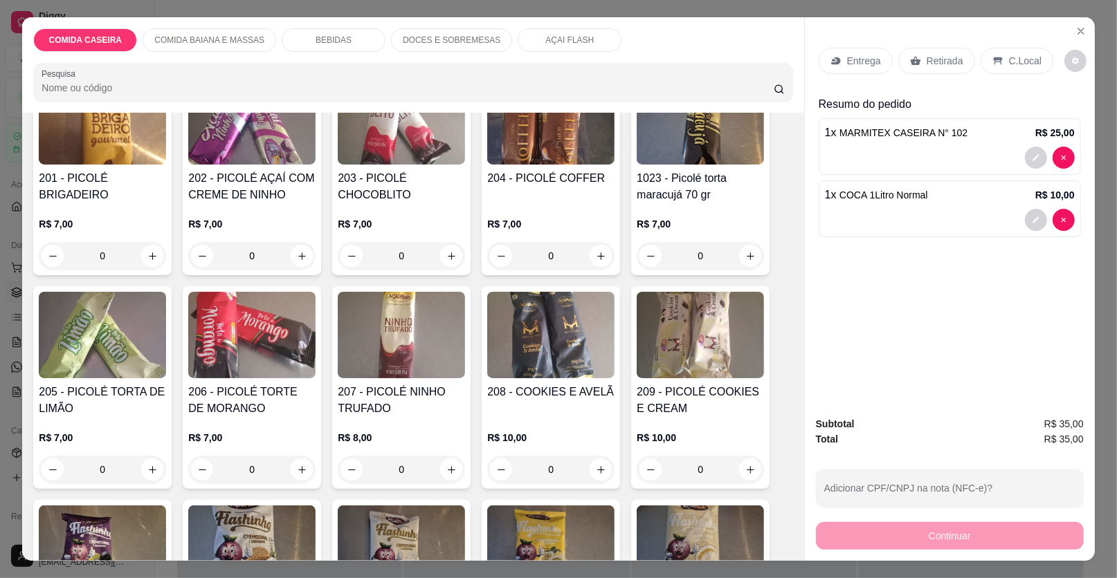
scroll to position [2767, 0]
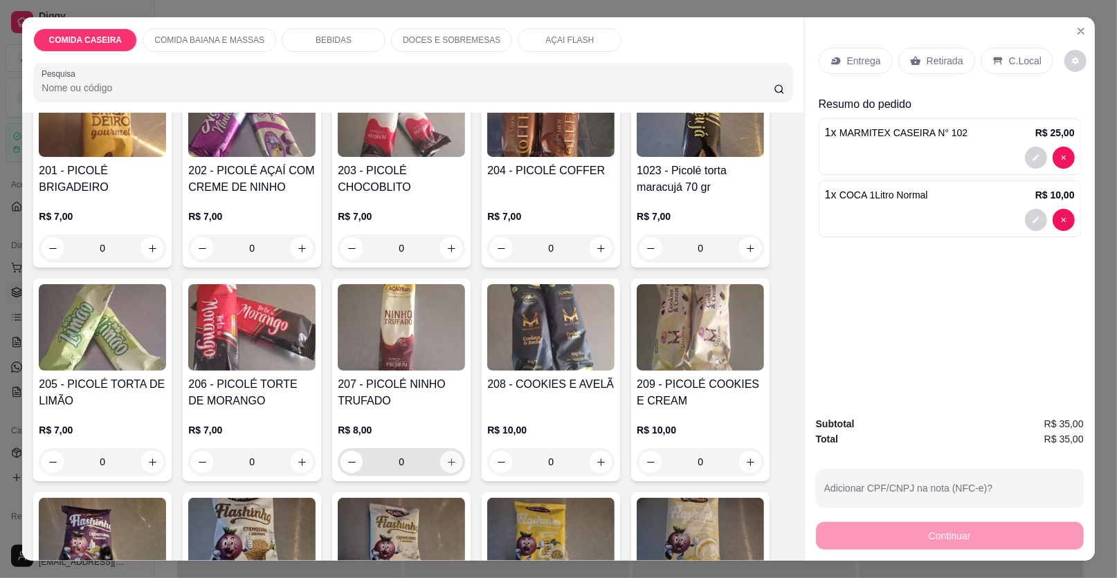
click at [446, 457] on icon "increase-product-quantity" at bounding box center [451, 462] width 10 height 10
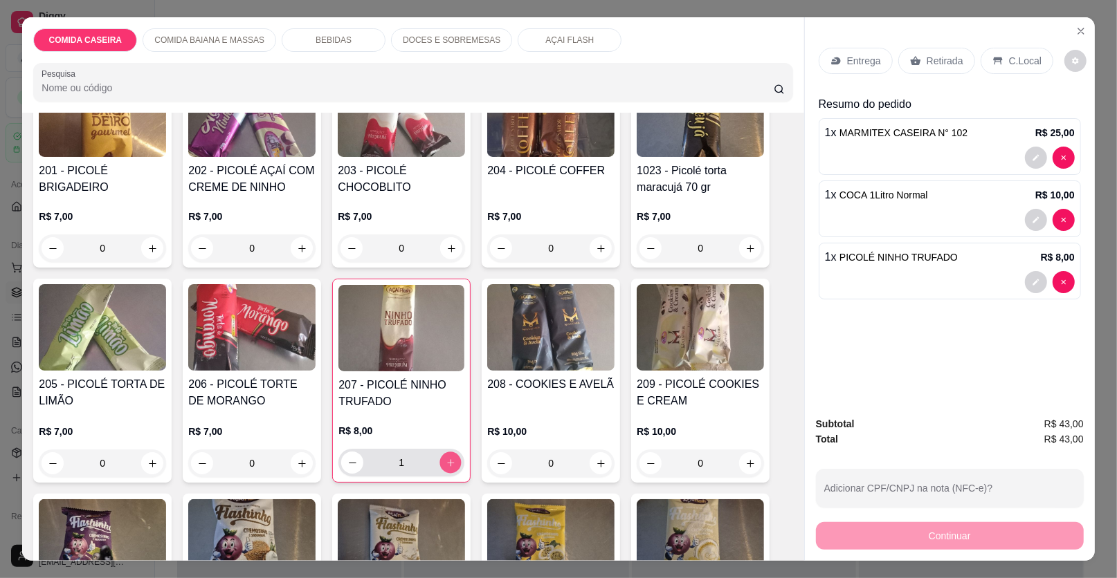
click at [446, 458] on icon "increase-product-quantity" at bounding box center [451, 463] width 10 height 10
type input "2"
click at [920, 51] on div "Retirada" at bounding box center [936, 61] width 77 height 26
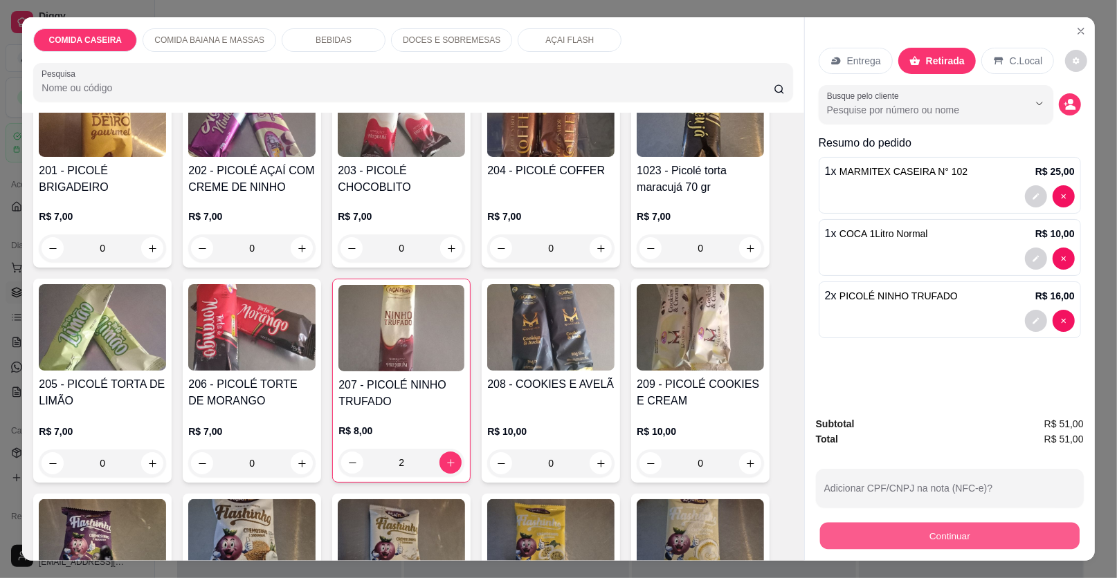
click at [916, 534] on button "Continuar" at bounding box center [949, 536] width 259 height 27
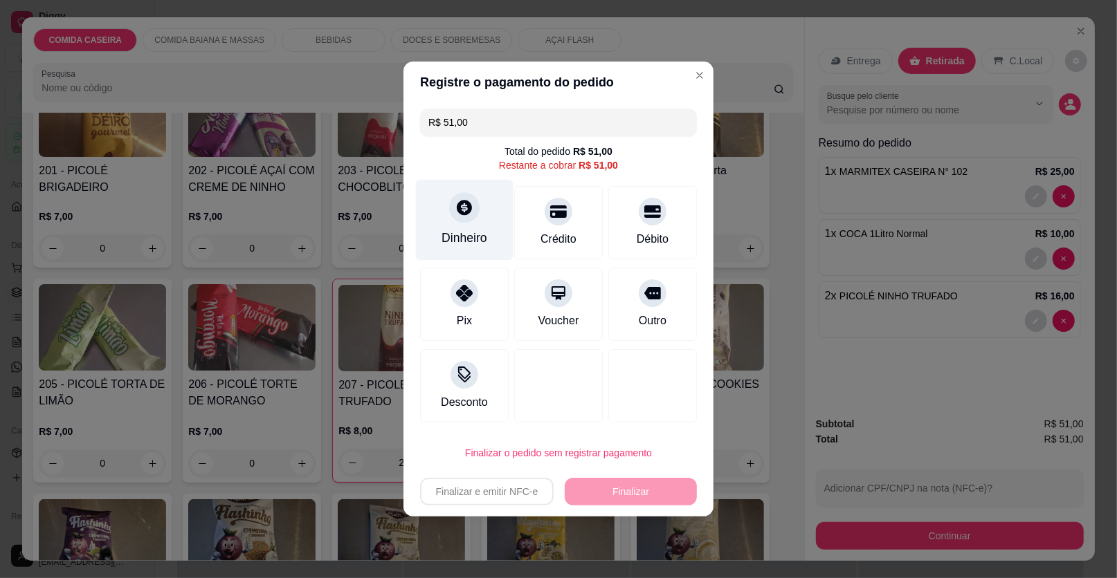
click at [495, 232] on div "Dinheiro" at bounding box center [465, 220] width 98 height 81
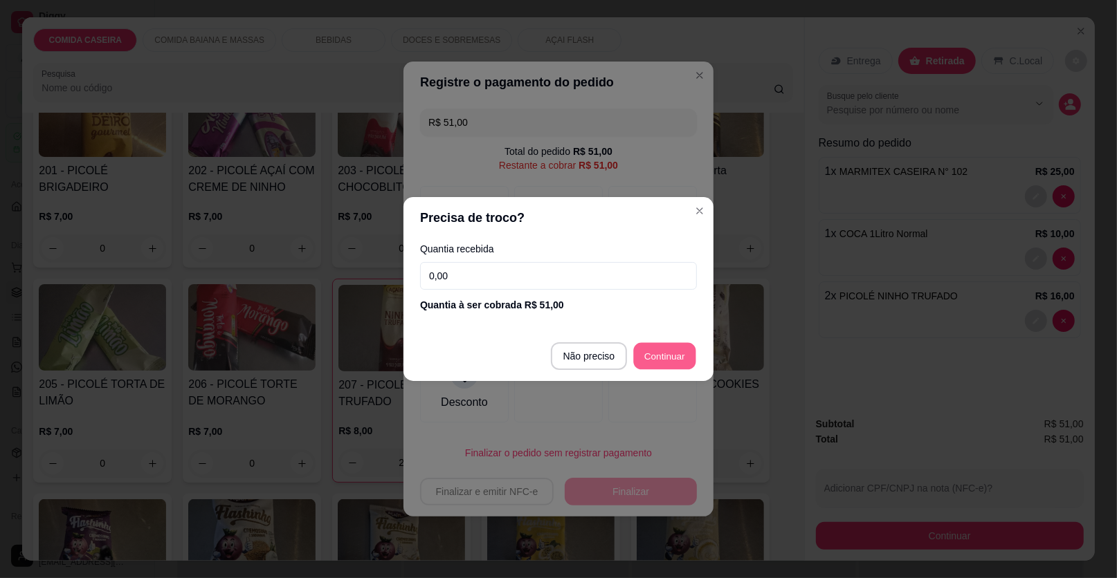
type input "R$ 0,00"
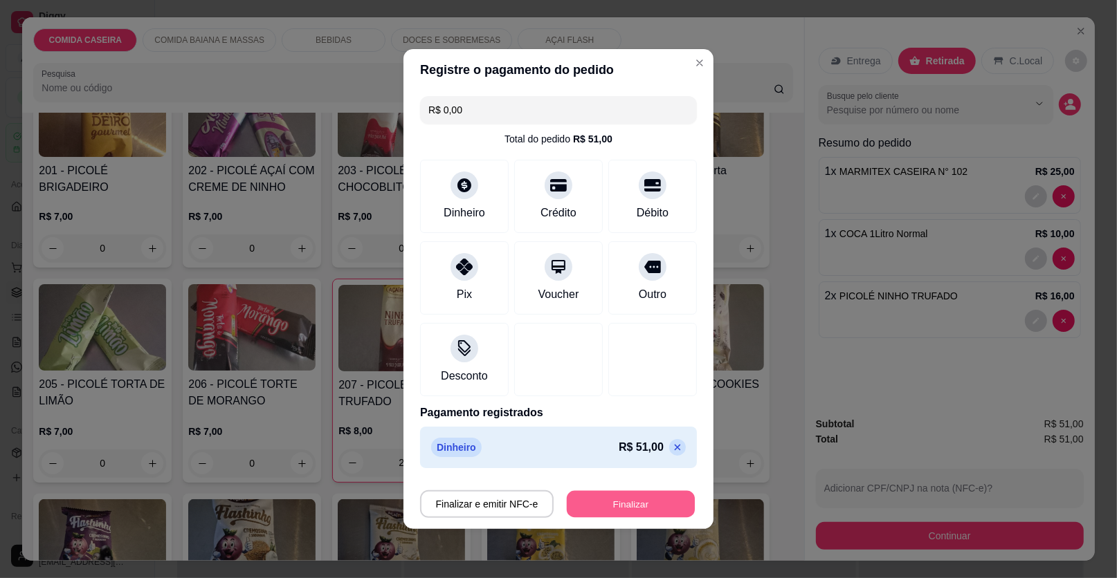
click at [631, 500] on button "Finalizar" at bounding box center [631, 504] width 128 height 27
type input "0"
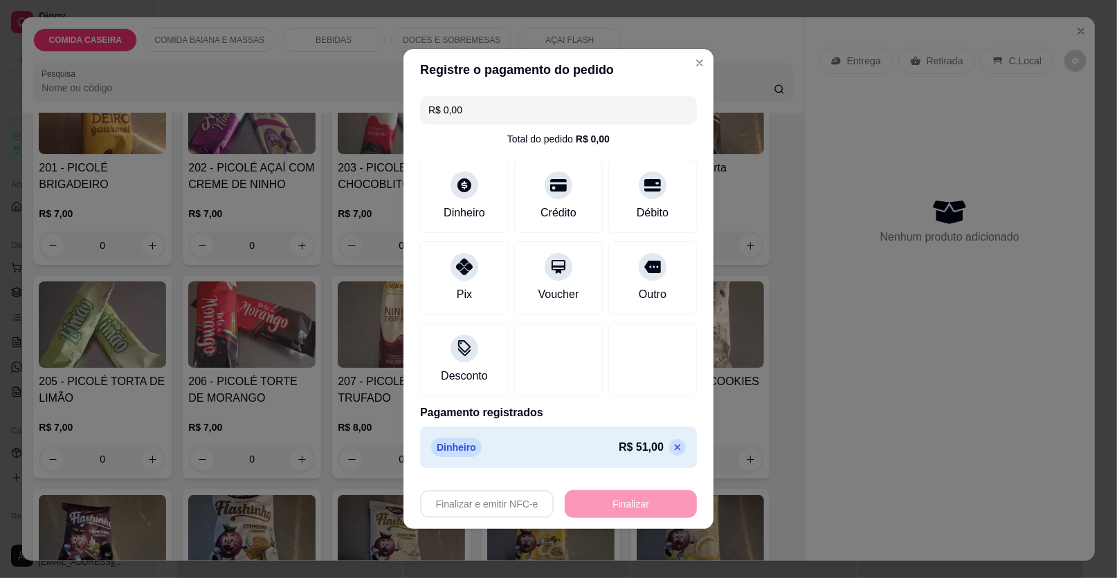
type input "-R$ 51,00"
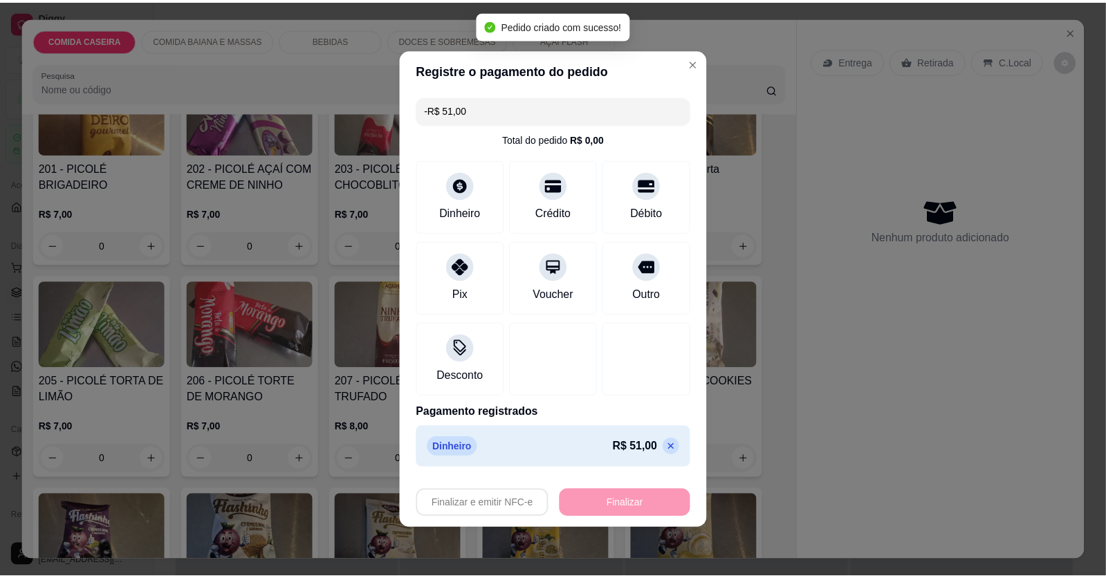
scroll to position [2765, 0]
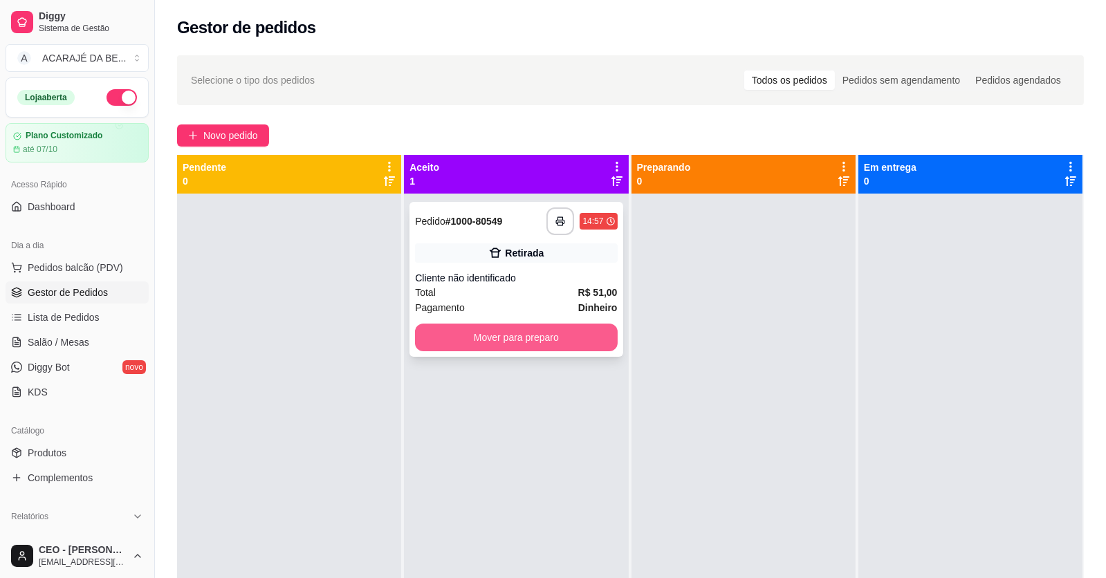
click at [586, 345] on button "Mover para preparo" at bounding box center [516, 338] width 202 height 28
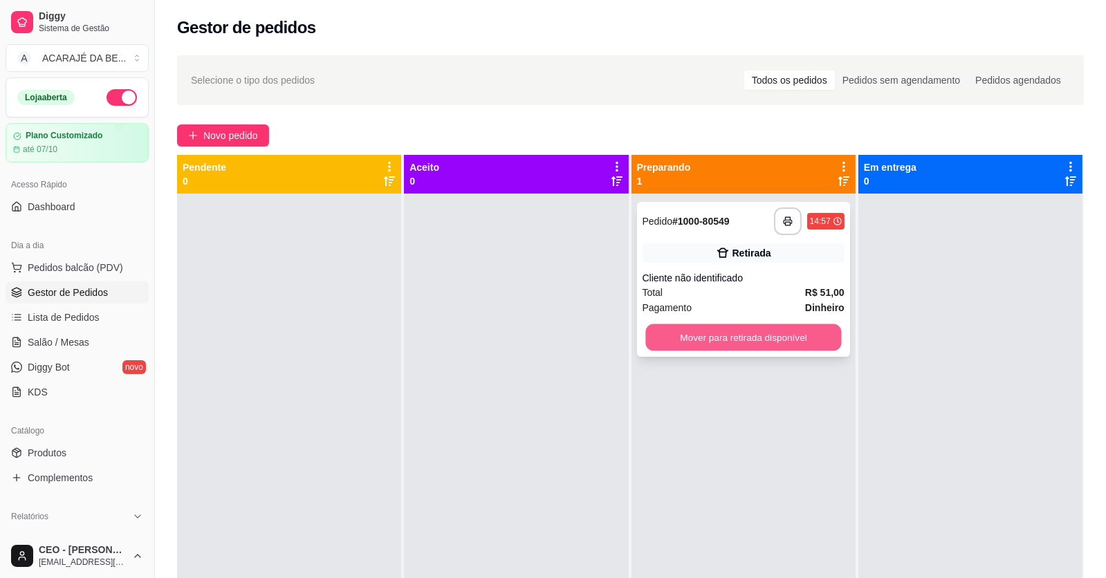
click at [702, 338] on button "Mover para retirada disponível" at bounding box center [743, 337] width 196 height 27
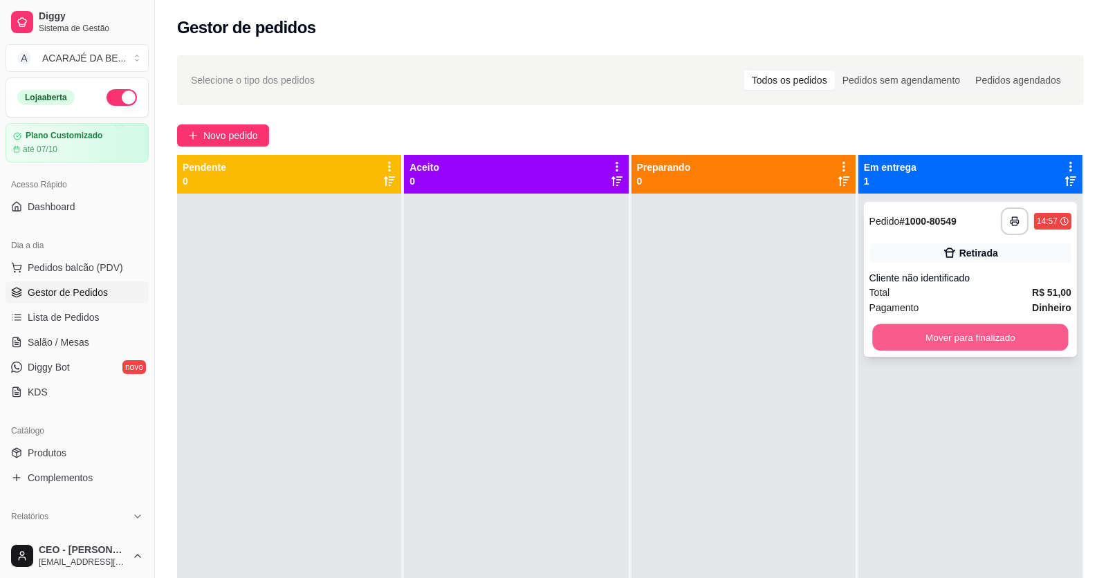
click at [947, 338] on button "Mover para finalizado" at bounding box center [970, 337] width 196 height 27
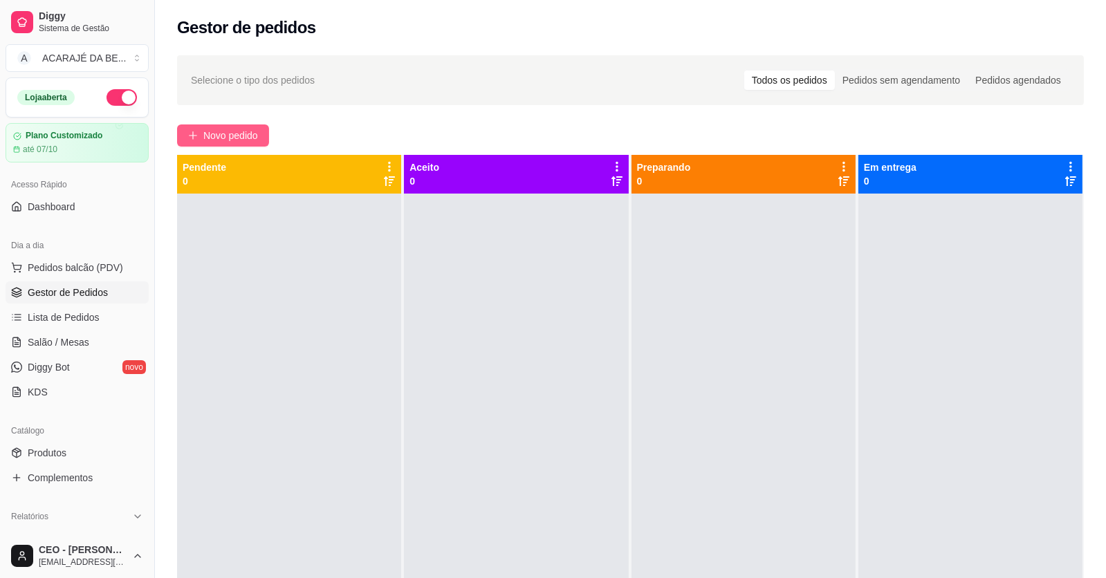
click at [237, 130] on span "Novo pedido" at bounding box center [230, 135] width 55 height 15
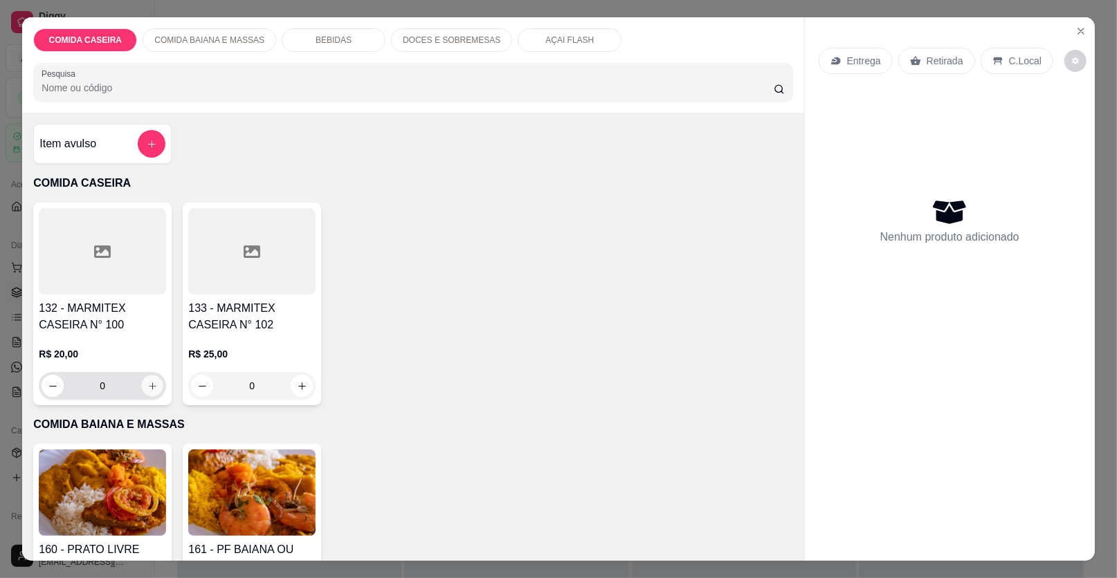
click at [152, 391] on button "increase-product-quantity" at bounding box center [152, 386] width 21 height 21
type input "1"
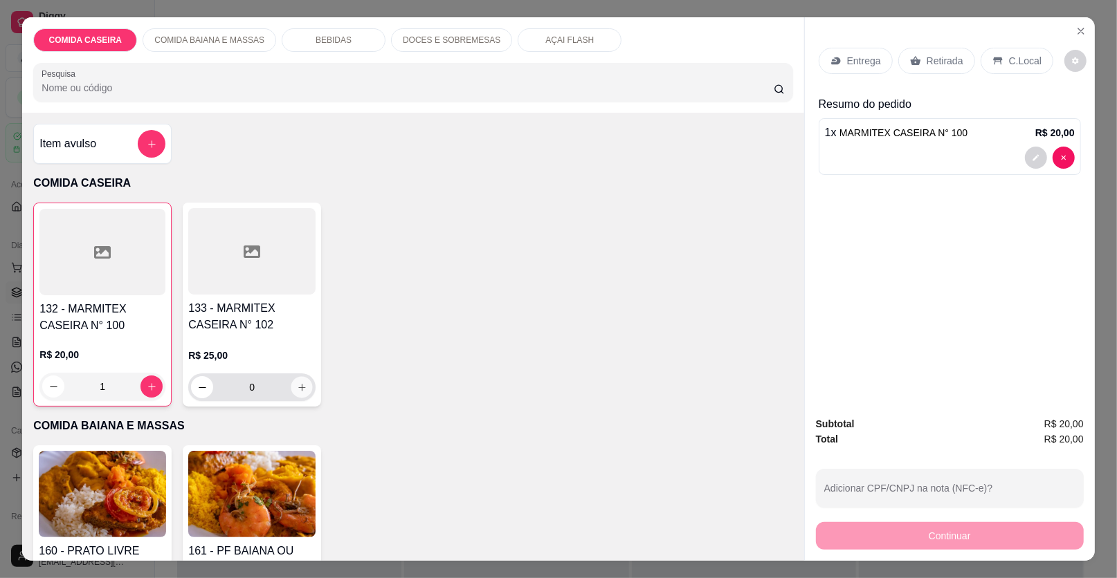
click at [293, 394] on button "increase-product-quantity" at bounding box center [301, 387] width 21 height 21
type input "1"
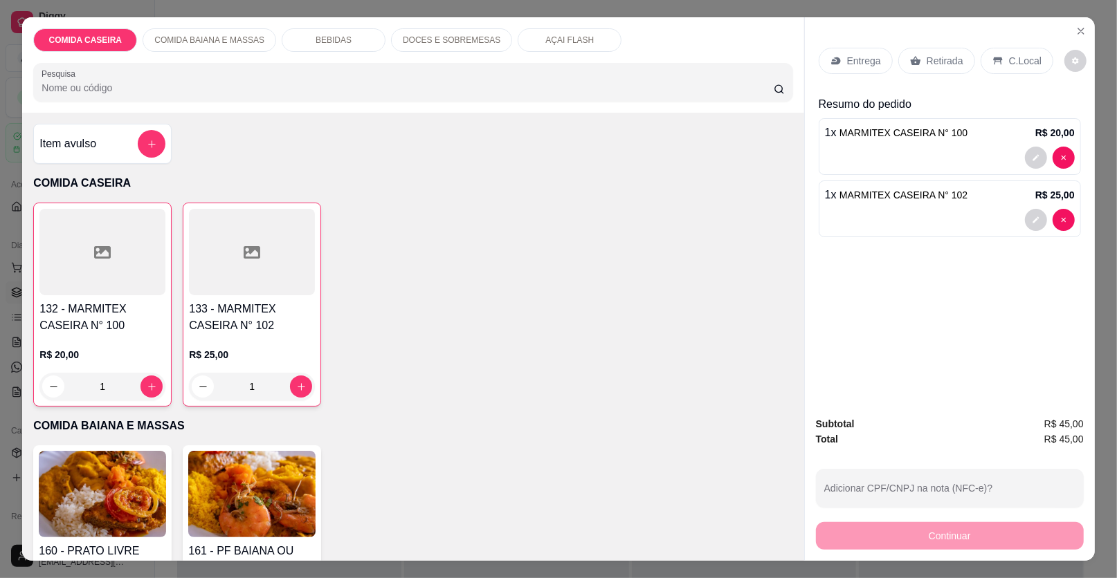
click at [861, 59] on p "Entrega" at bounding box center [864, 61] width 34 height 14
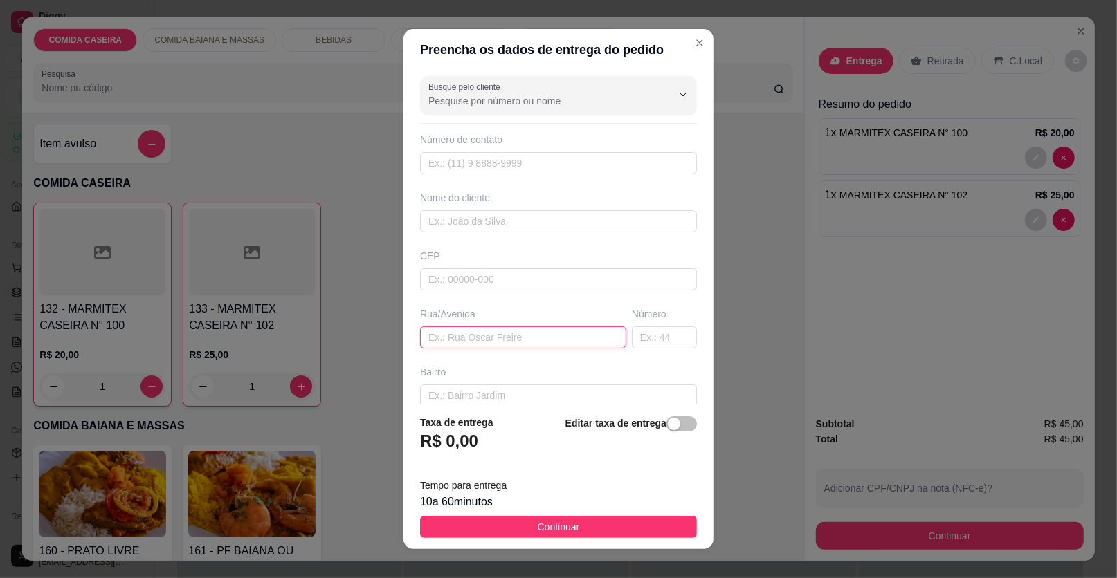
click at [475, 334] on input "text" at bounding box center [523, 338] width 206 height 22
paste input "Rua [PERSON_NAME]"
type input "Rua [PERSON_NAME]"
click at [633, 336] on input "text" at bounding box center [664, 338] width 65 height 22
type input "131"
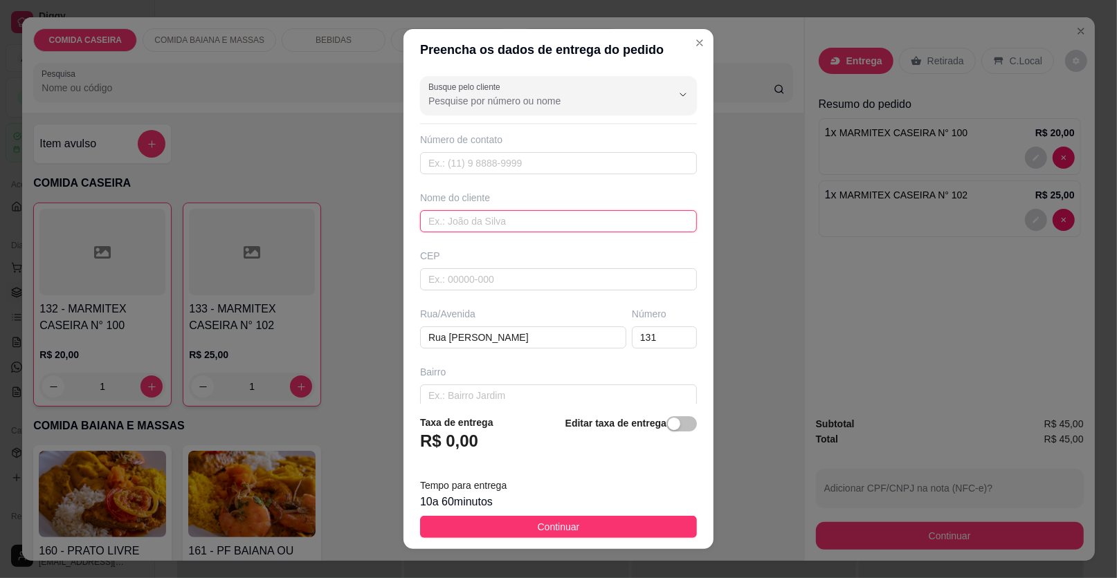
click at [575, 216] on input "text" at bounding box center [558, 221] width 277 height 22
type input "TAIS"
click at [561, 341] on input "Rua [PERSON_NAME]" at bounding box center [523, 338] width 206 height 22
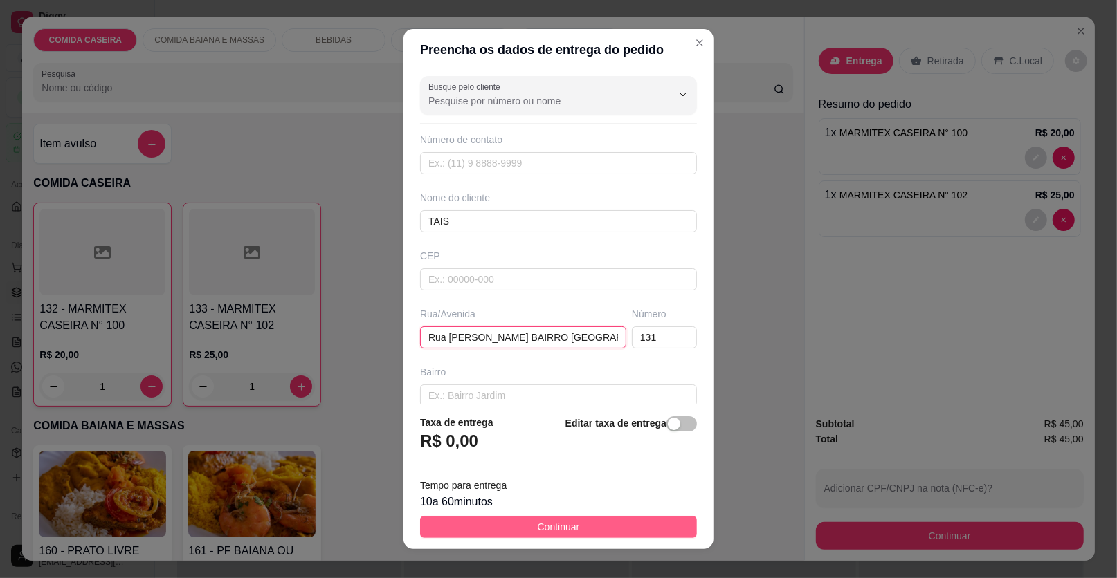
type input "Rua [PERSON_NAME] BAIRRO [GEOGRAPHIC_DATA]"
click at [600, 529] on button "Continuar" at bounding box center [558, 527] width 277 height 22
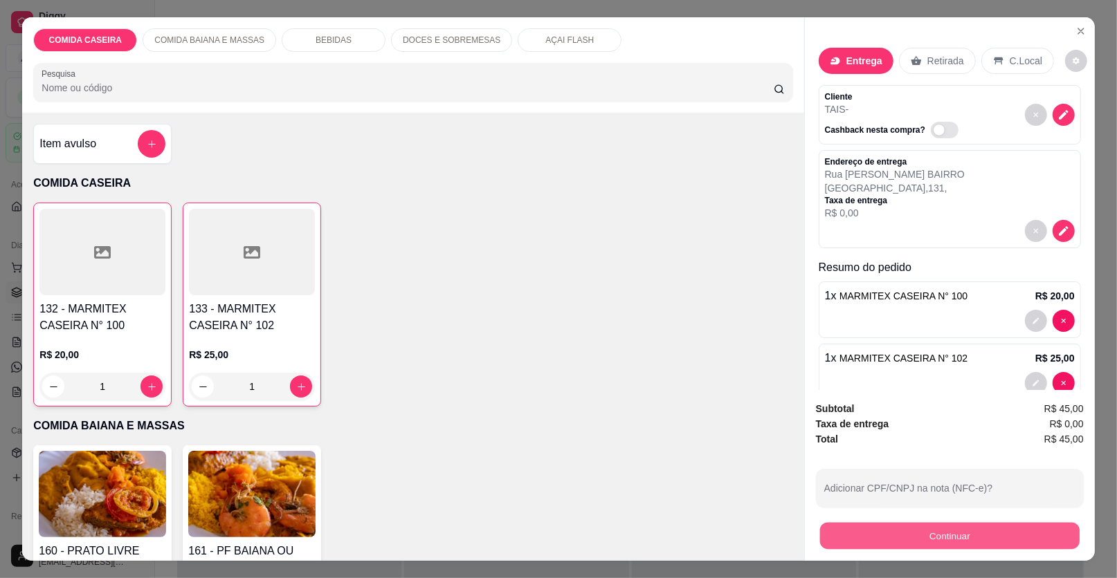
click at [858, 538] on button "Continuar" at bounding box center [949, 536] width 259 height 27
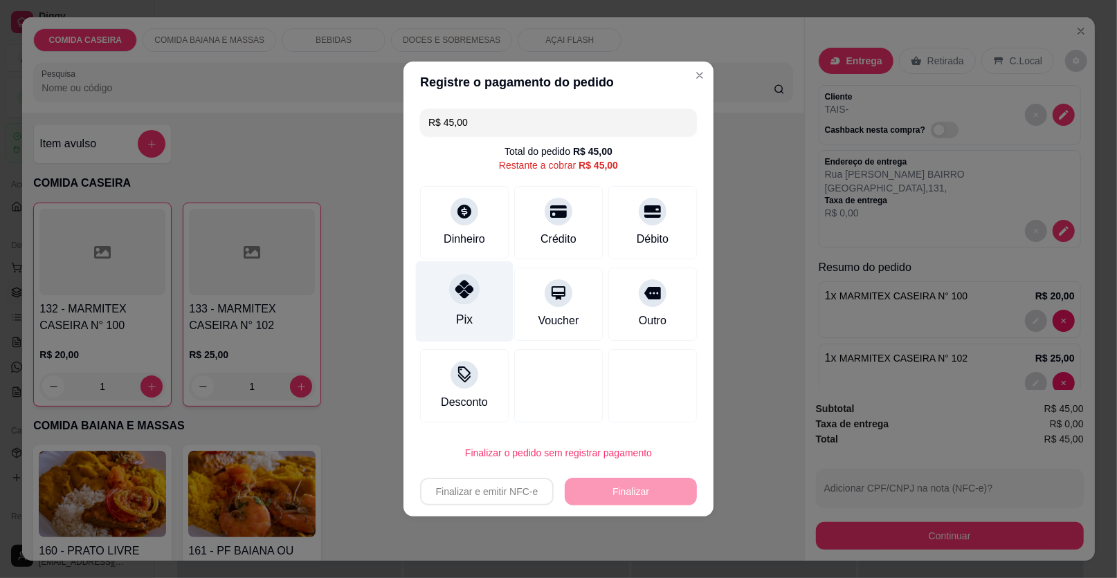
click at [492, 298] on div "Pix" at bounding box center [465, 302] width 98 height 81
type input "R$ 0,00"
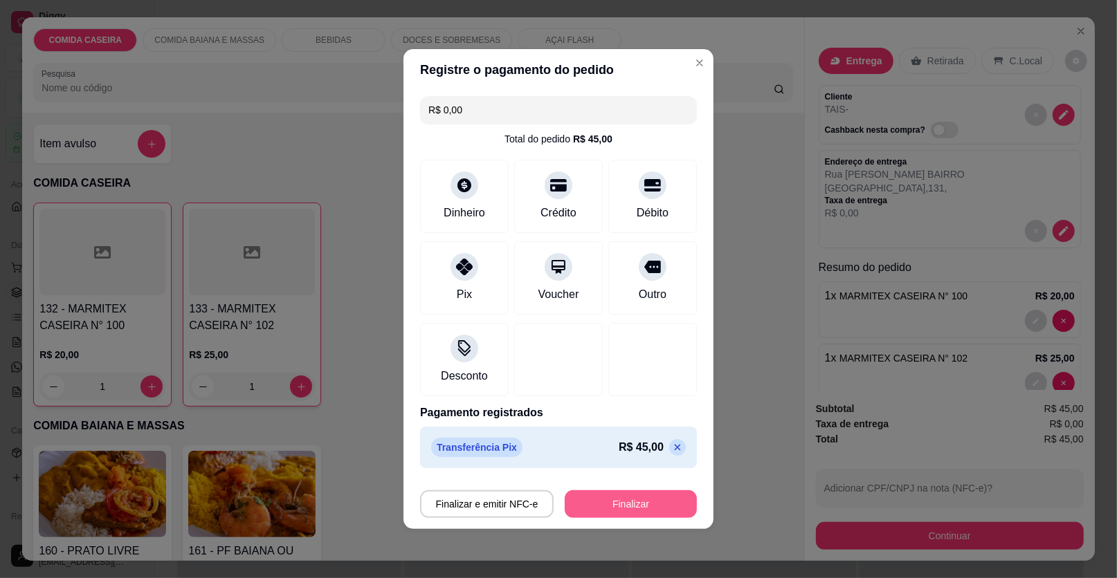
click at [594, 502] on button "Finalizar" at bounding box center [631, 505] width 132 height 28
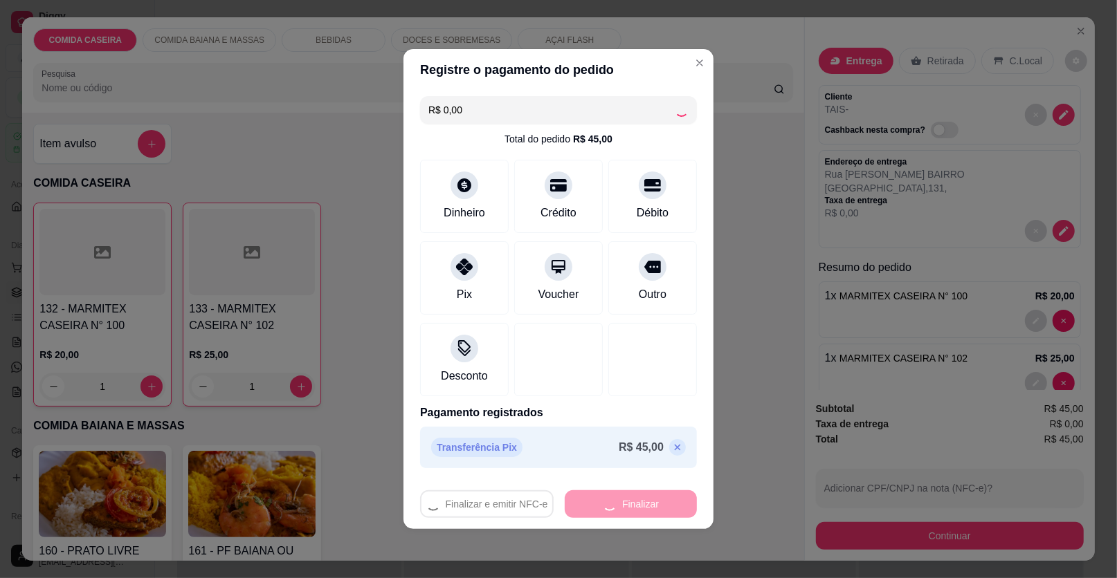
type input "0"
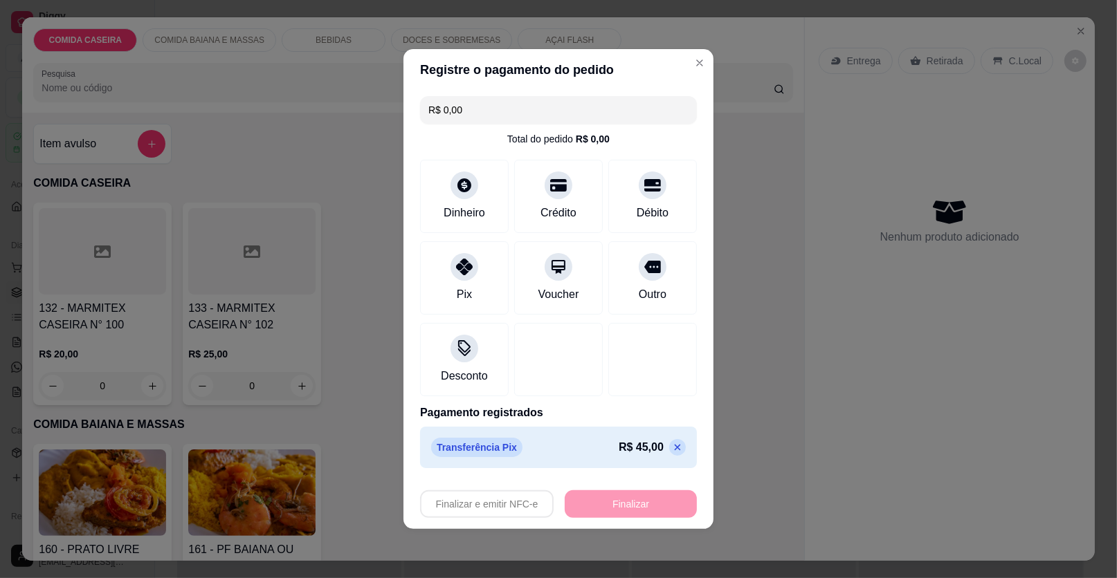
type input "-R$ 45,00"
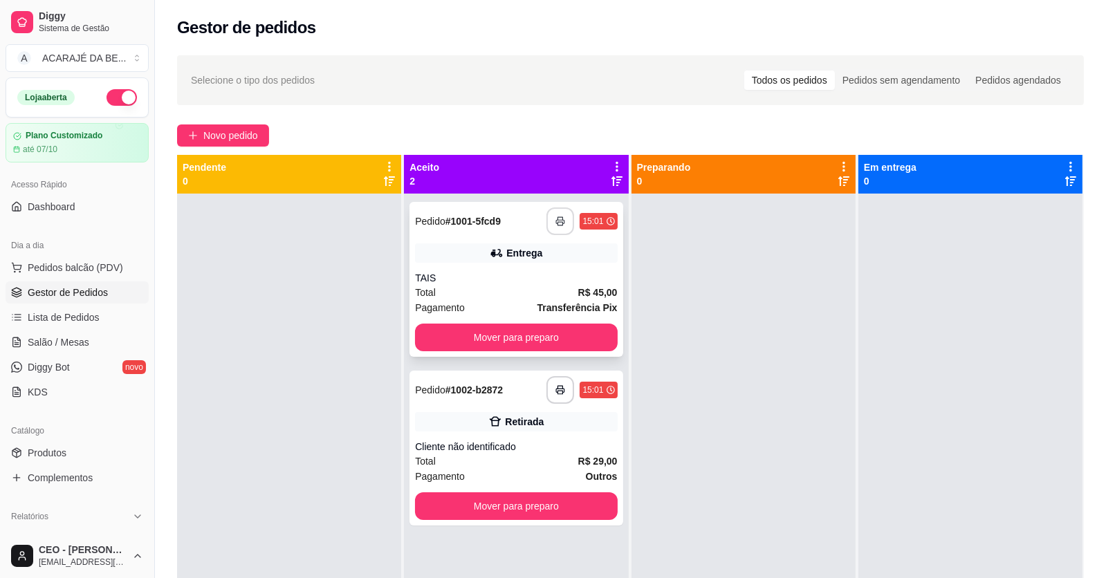
click at [554, 228] on button "button" at bounding box center [561, 222] width 28 height 28
click at [567, 334] on button "Mover para preparo" at bounding box center [516, 338] width 202 height 28
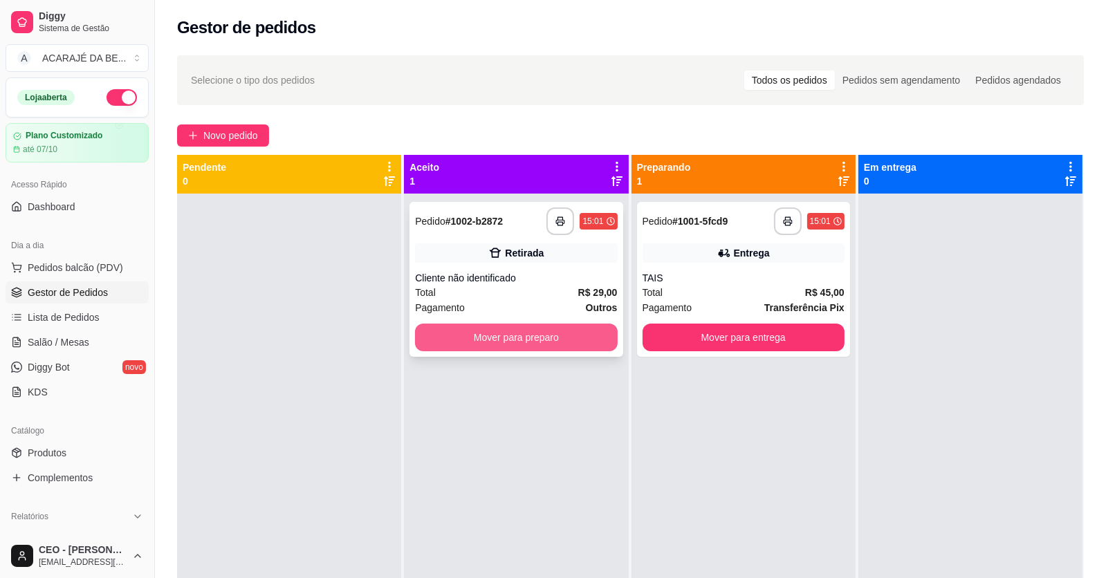
click at [597, 340] on button "Mover para preparo" at bounding box center [516, 338] width 202 height 28
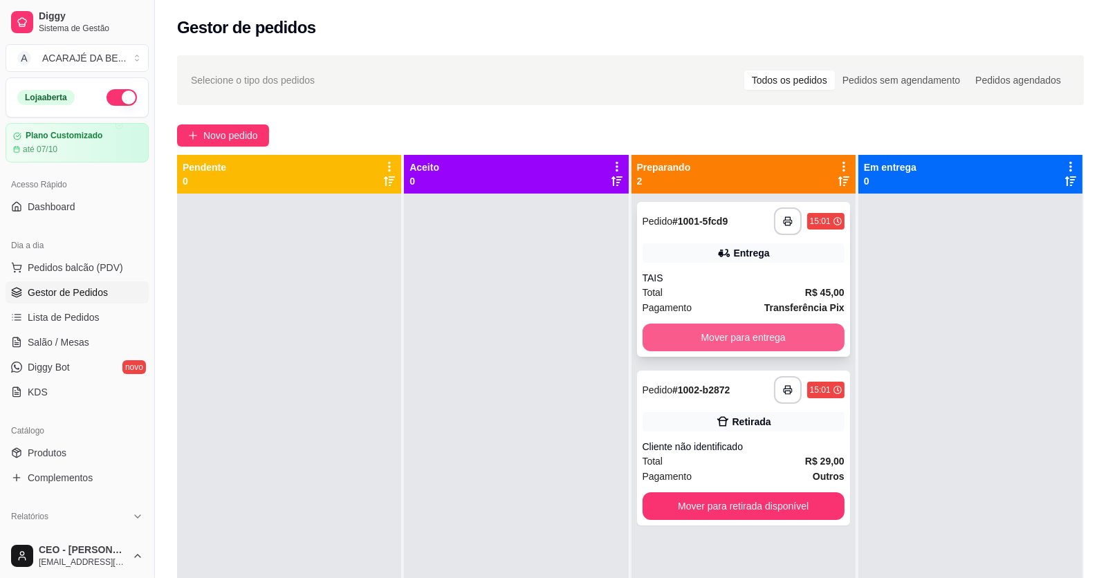
click at [776, 342] on button "Mover para entrega" at bounding box center [744, 338] width 202 height 28
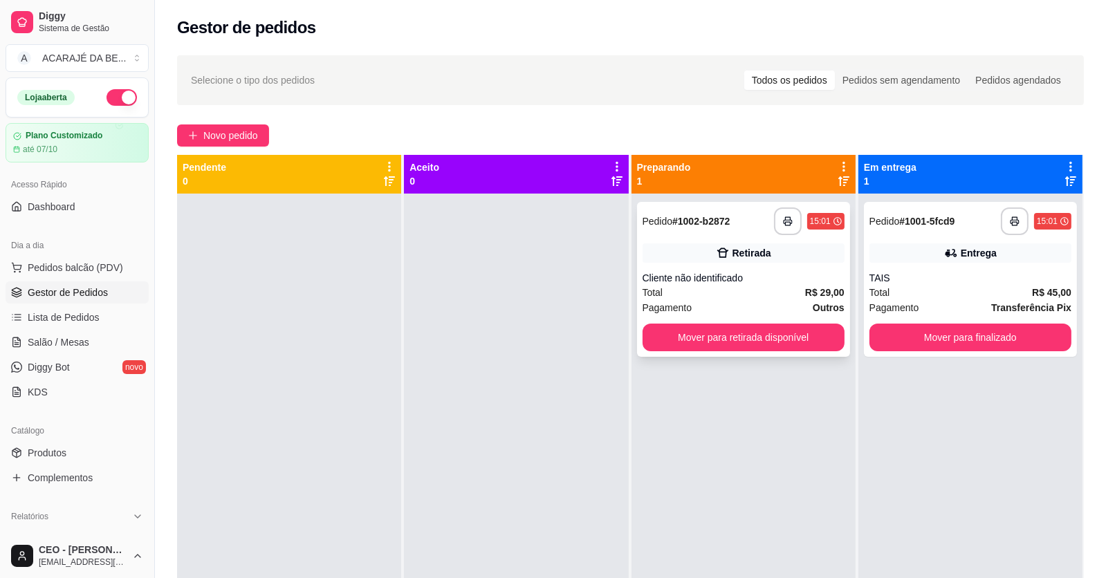
click at [755, 293] on div "Total R$ 29,00" at bounding box center [744, 292] width 202 height 15
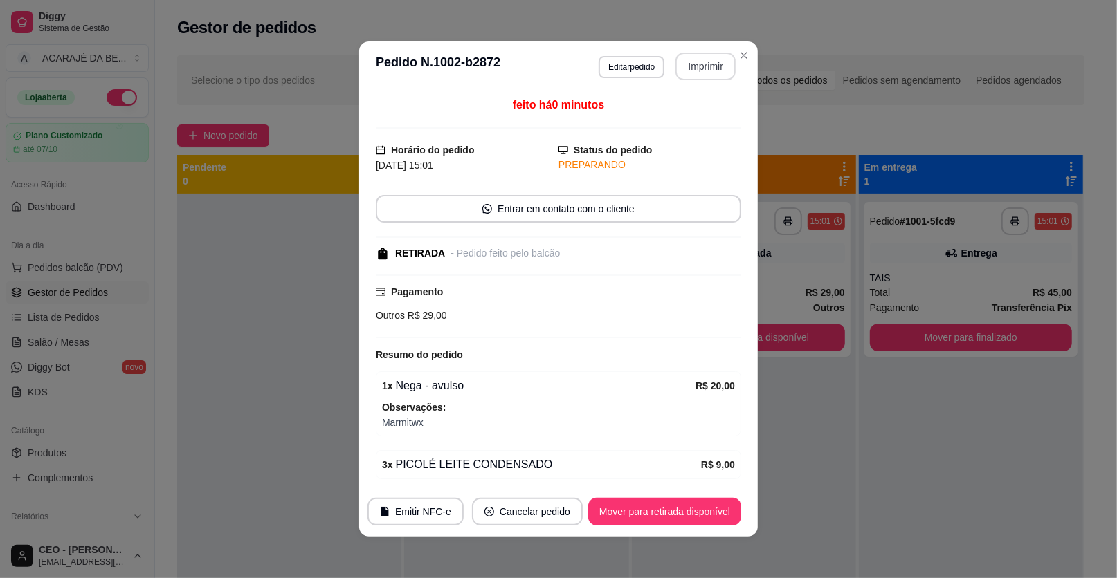
click at [703, 66] on button "Imprimir" at bounding box center [705, 67] width 60 height 28
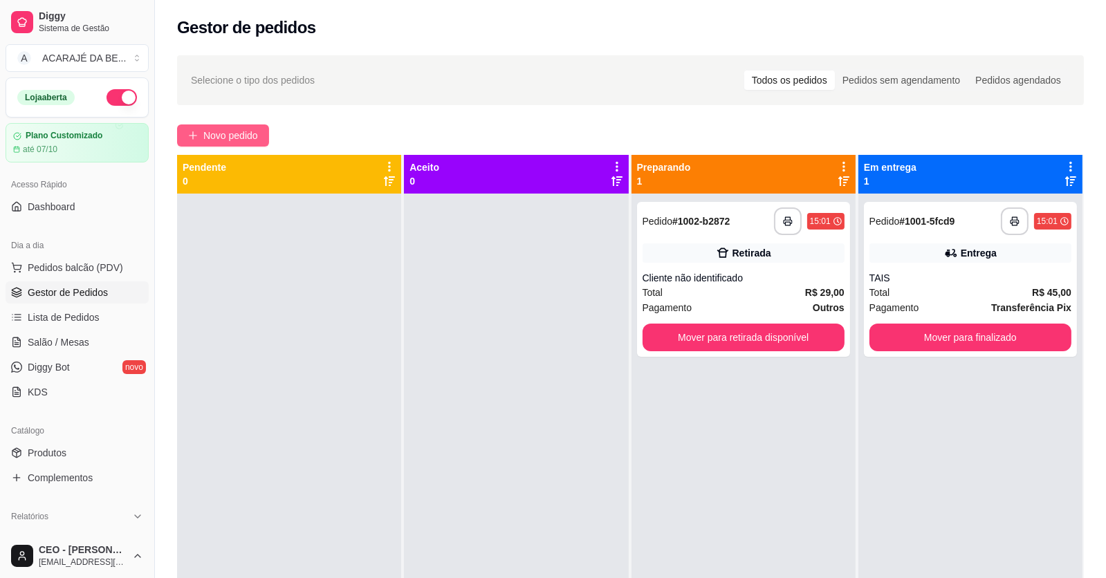
click at [222, 134] on span "Novo pedido" at bounding box center [230, 135] width 55 height 15
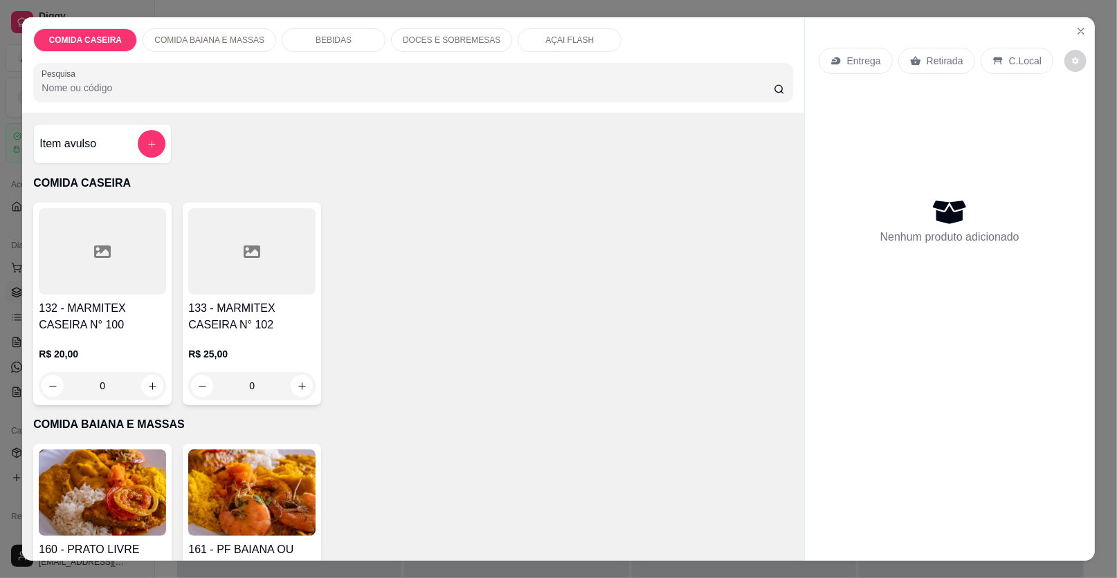
click at [120, 258] on div at bounding box center [102, 251] width 127 height 86
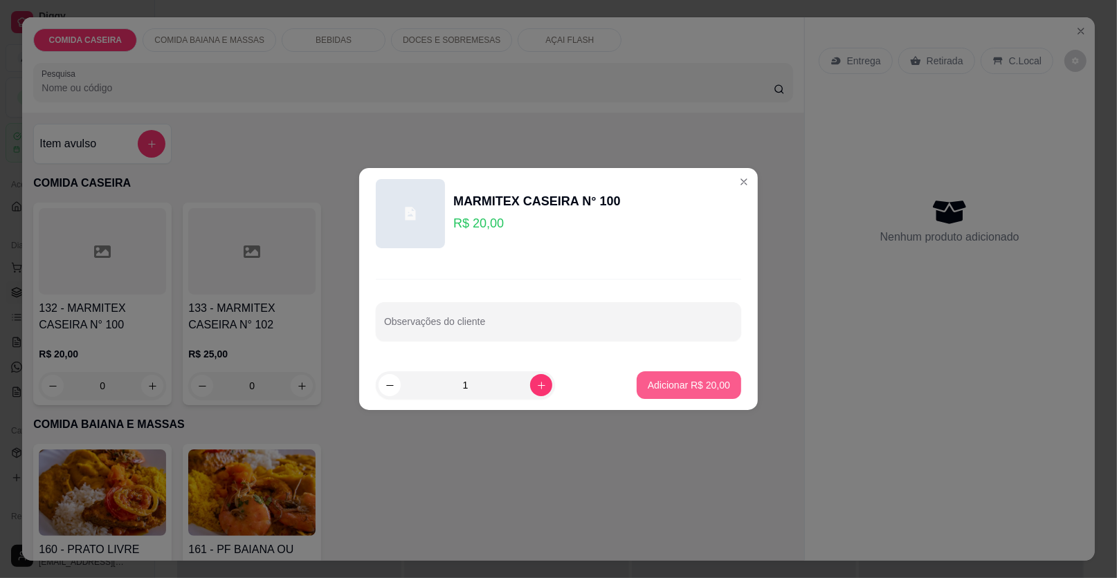
click at [688, 389] on p "Adicionar R$ 20,00" at bounding box center [689, 385] width 82 height 14
type input "1"
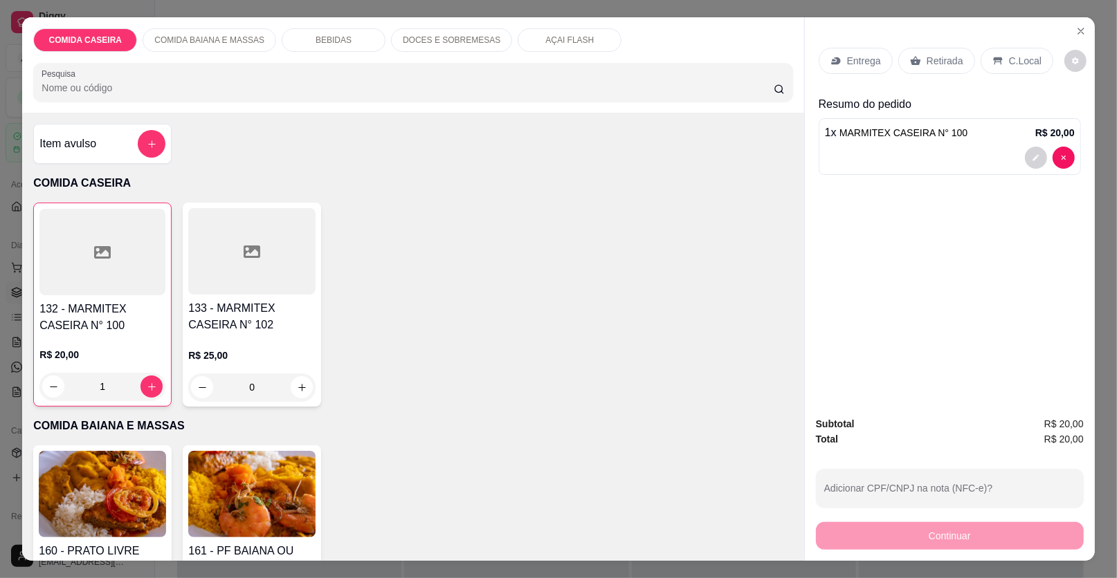
click at [859, 59] on p "Entrega" at bounding box center [864, 61] width 34 height 14
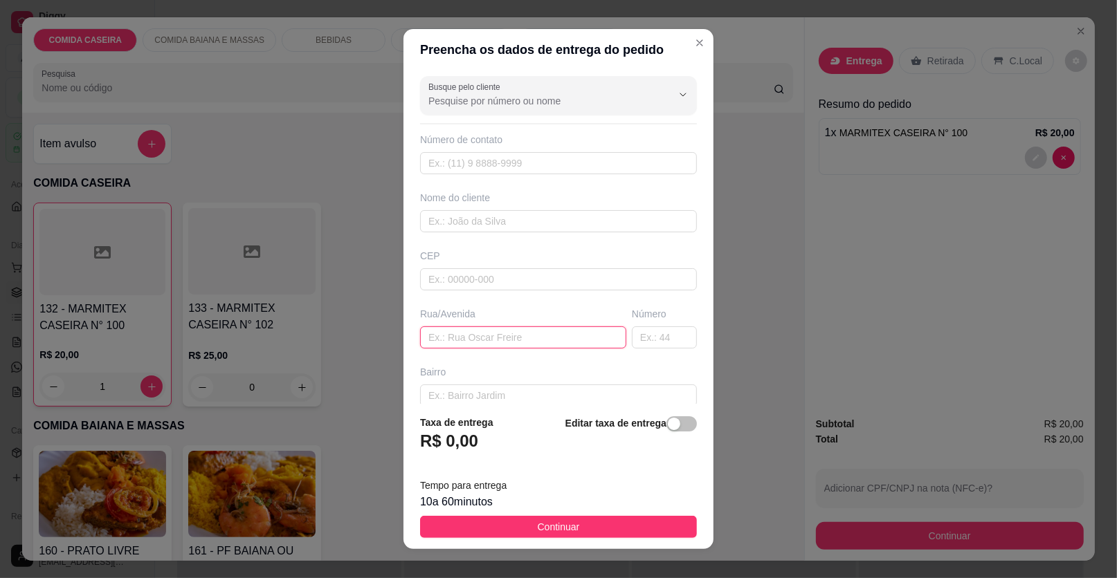
click at [514, 338] on input "text" at bounding box center [523, 338] width 206 height 22
paste input "Relíquia, [STREET_ADDRESS][PERSON_NAME] próximo a di do sofá"
type input "Relíquia, [STREET_ADDRESS][PERSON_NAME] próximo a di do sofá"
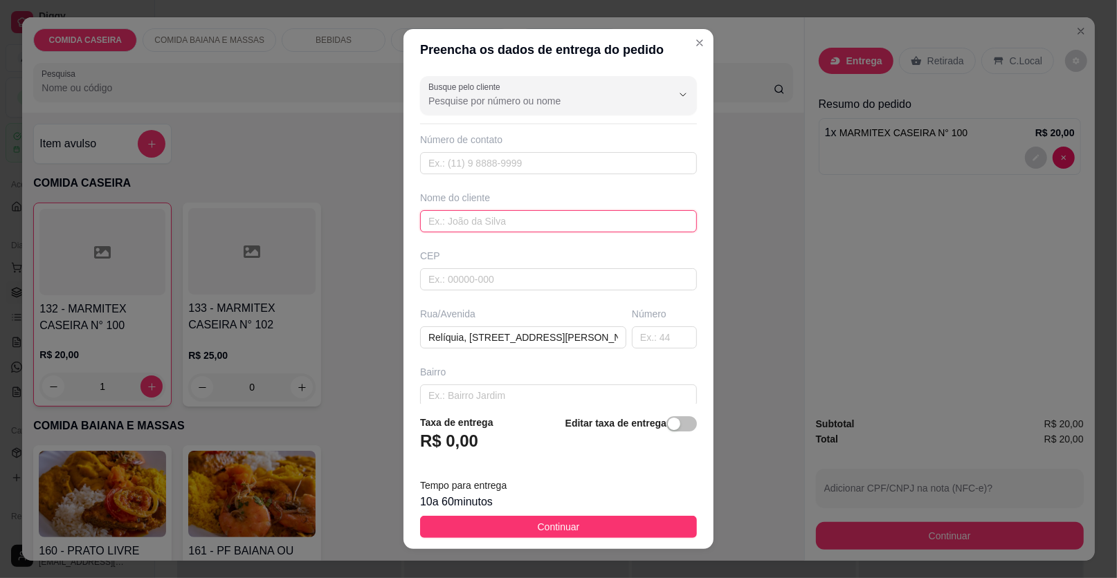
click at [561, 223] on input "text" at bounding box center [558, 221] width 277 height 22
click at [574, 225] on input "KEDIA" at bounding box center [558, 221] width 277 height 22
click at [527, 224] on input "KEDIA" at bounding box center [558, 221] width 277 height 22
click at [523, 220] on input "KEDIA" at bounding box center [558, 221] width 277 height 22
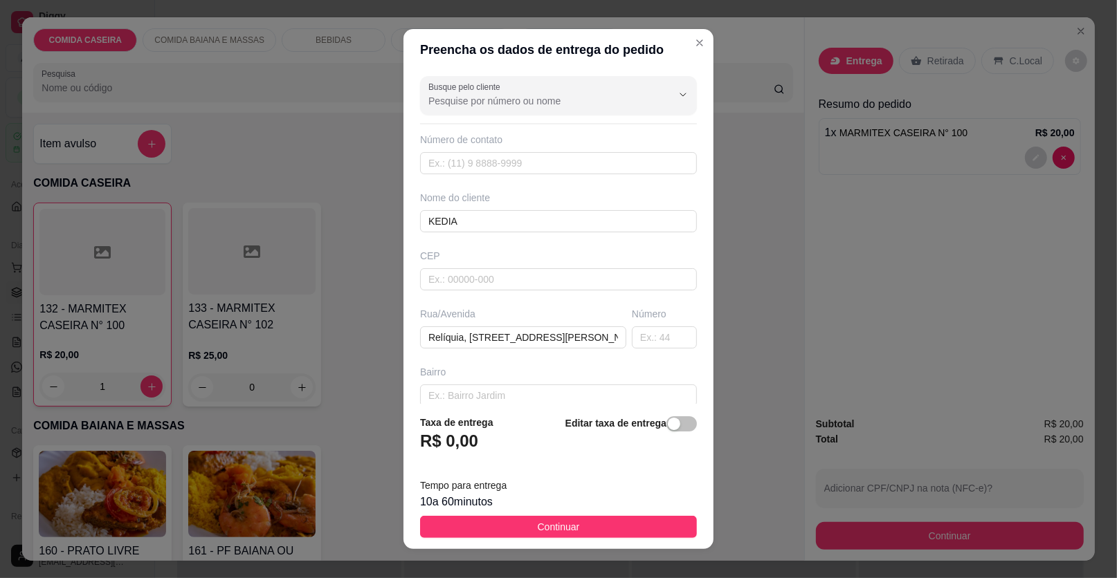
click at [735, 416] on div "Preencha os dados de entrega do pedido Busque pelo cliente Número de contato No…" at bounding box center [558, 289] width 1117 height 578
click at [596, 218] on input "KEDIA" at bounding box center [558, 221] width 277 height 22
drag, startPoint x: 589, startPoint y: 210, endPoint x: 362, endPoint y: 273, distance: 236.2
click at [592, 333] on input "Relíquia, [STREET_ADDRESS][PERSON_NAME] próximo a di do sofá" at bounding box center [523, 338] width 206 height 22
click at [520, 221] on input "KEDIA" at bounding box center [558, 221] width 277 height 22
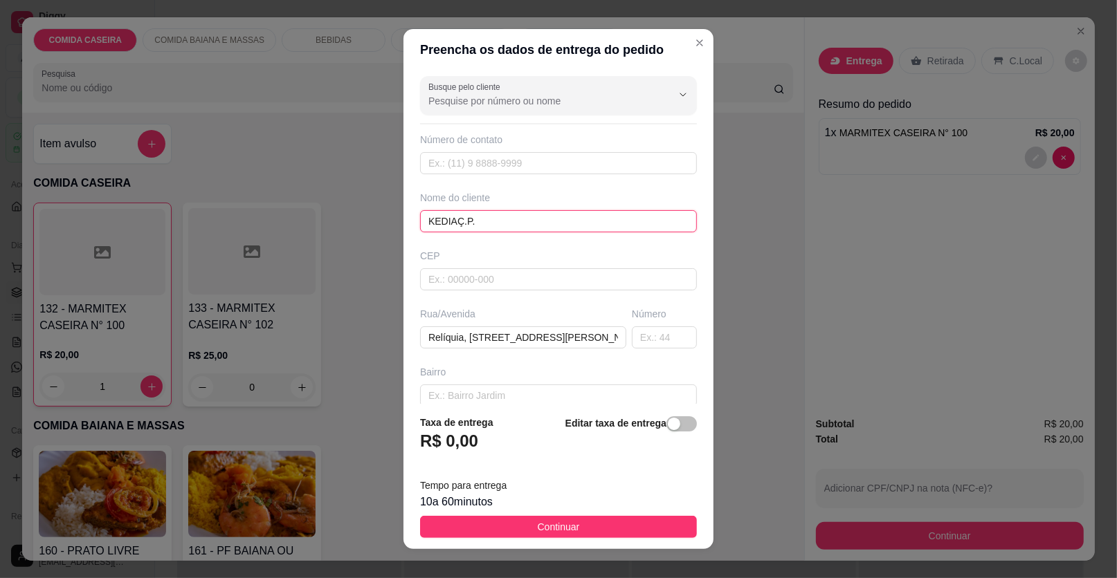
click at [553, 218] on input "KEDIAÇ.P." at bounding box center [558, 221] width 277 height 22
type input "KEDIAÇ.P."
click at [510, 226] on input "KEDIAÇ.P." at bounding box center [558, 221] width 277 height 22
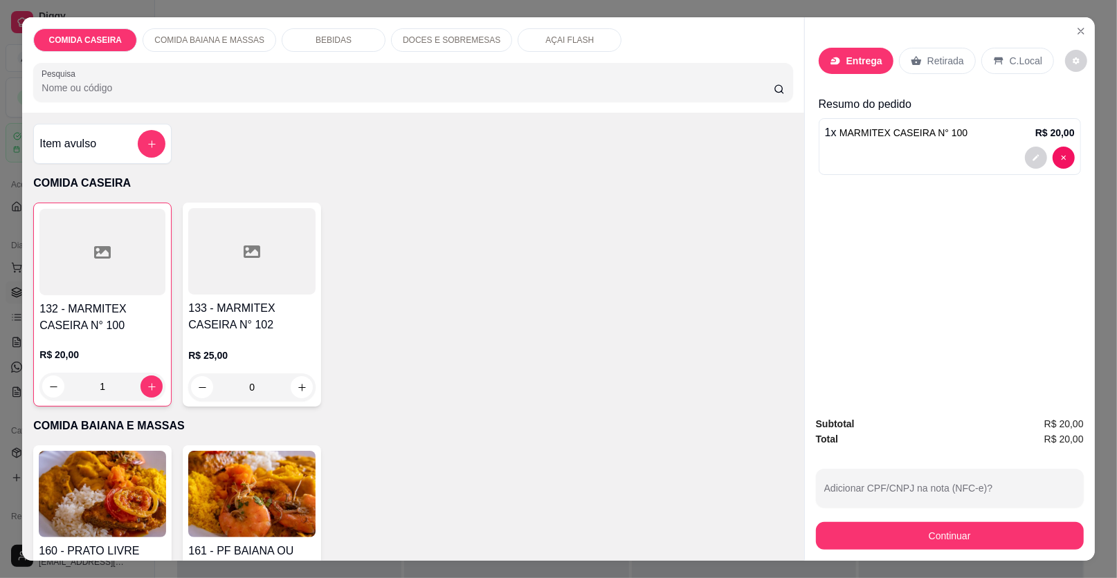
click at [1010, 17] on div "Entrega Retirada C.Local Resumo do pedido 1 x MARMITEX CASEIRA N° 100 R$ 20,00" at bounding box center [950, 211] width 290 height 388
drag, startPoint x: 859, startPoint y: 53, endPoint x: 919, endPoint y: 36, distance: 61.8
click at [859, 53] on div "Entrega" at bounding box center [855, 61] width 75 height 26
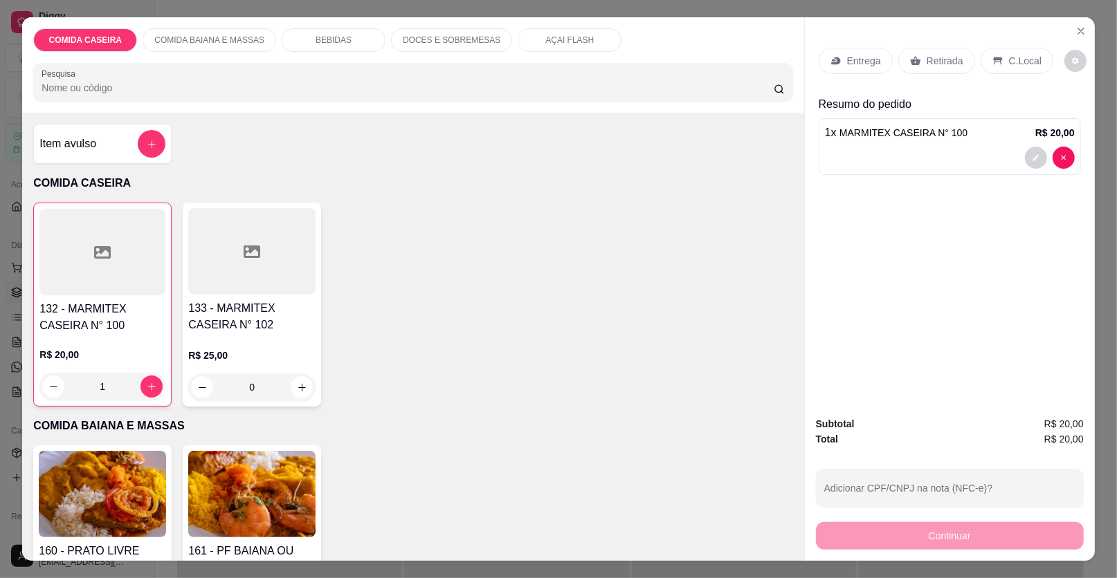
click at [612, 309] on div "132 - MARMITEX CASEIRA N° 100 R$ 20,00 1 133 - MARMITEX CASEIRA N° 102 R$ 25,00…" at bounding box center [412, 305] width 759 height 204
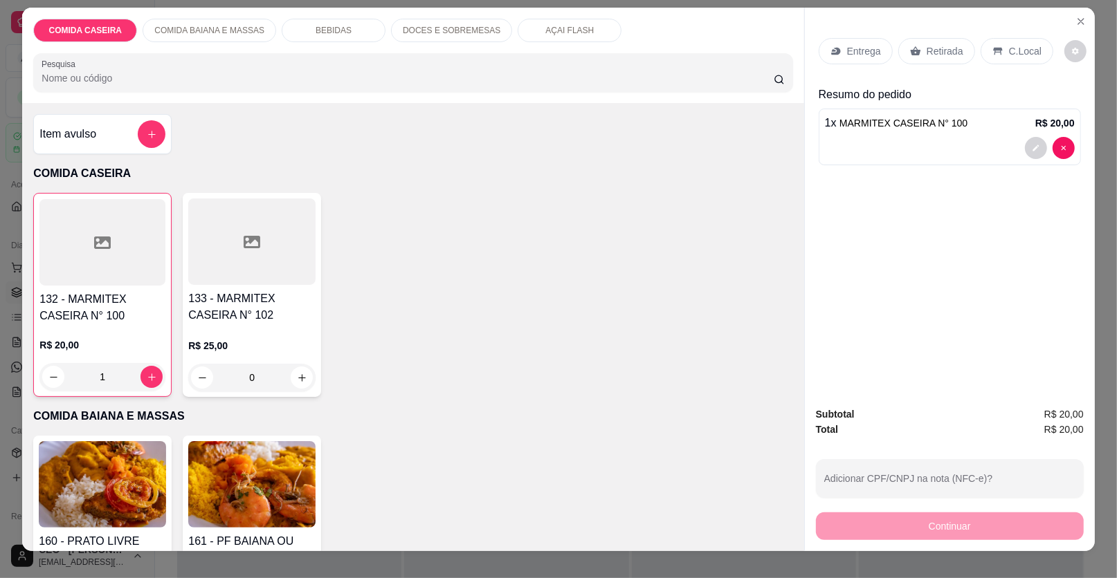
scroll to position [26, 0]
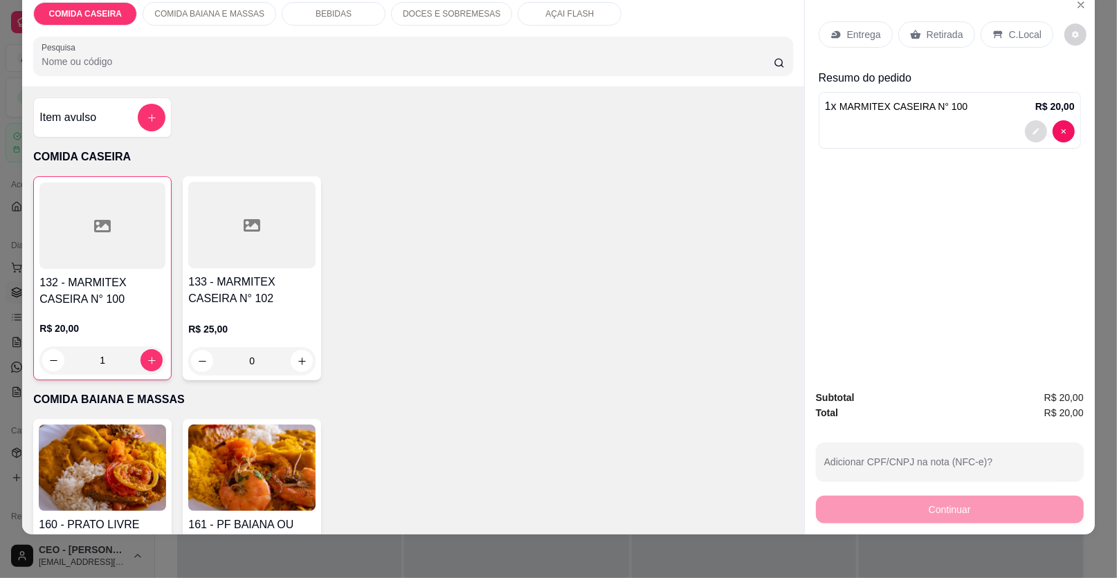
click at [1032, 131] on icon "decrease-product-quantity" at bounding box center [1036, 131] width 8 height 8
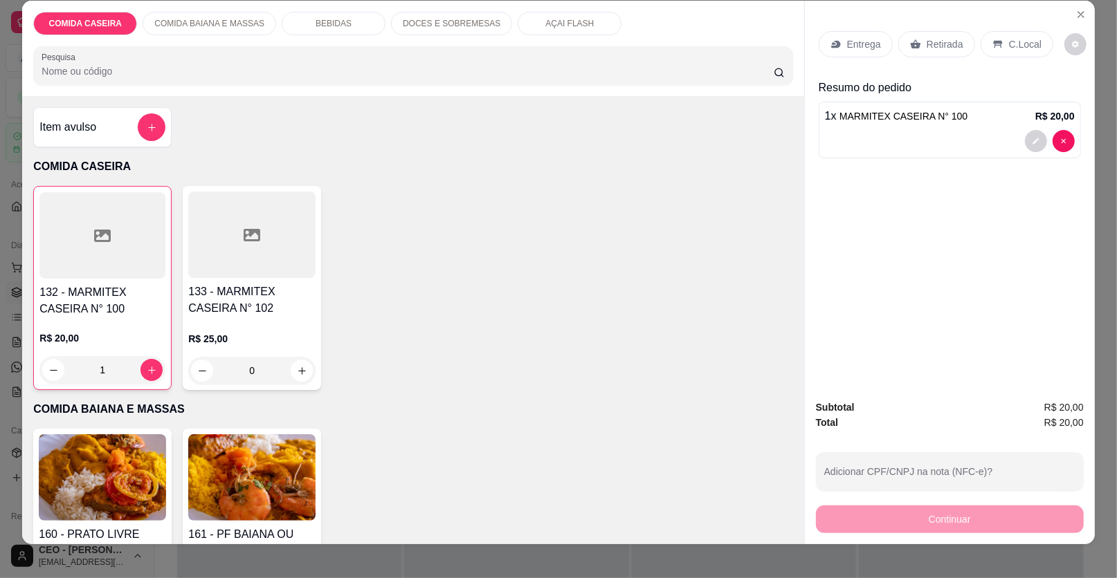
scroll to position [0, 0]
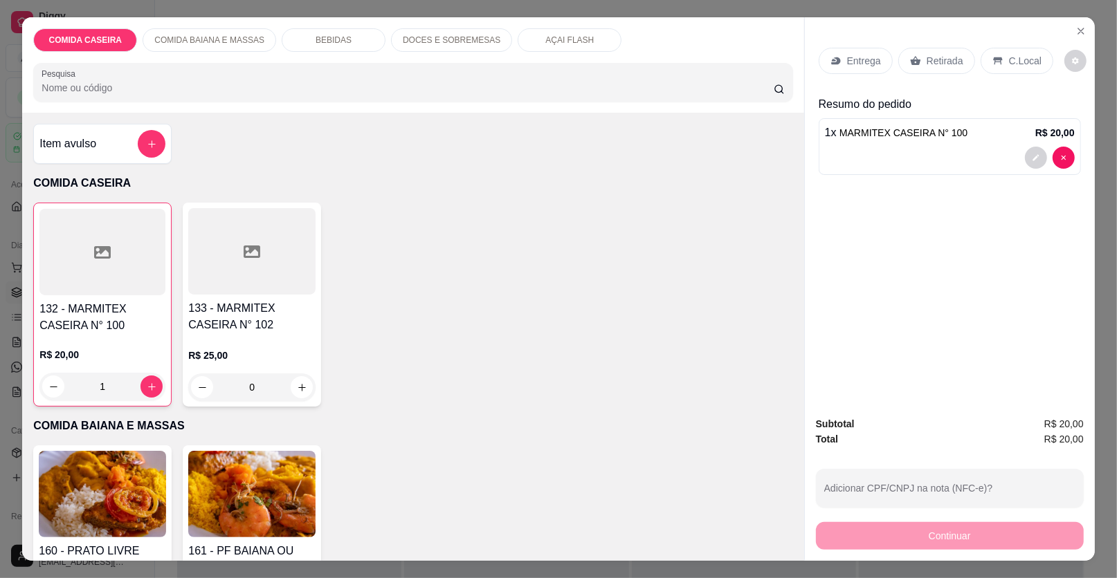
click at [862, 50] on div "Entrega" at bounding box center [855, 61] width 74 height 26
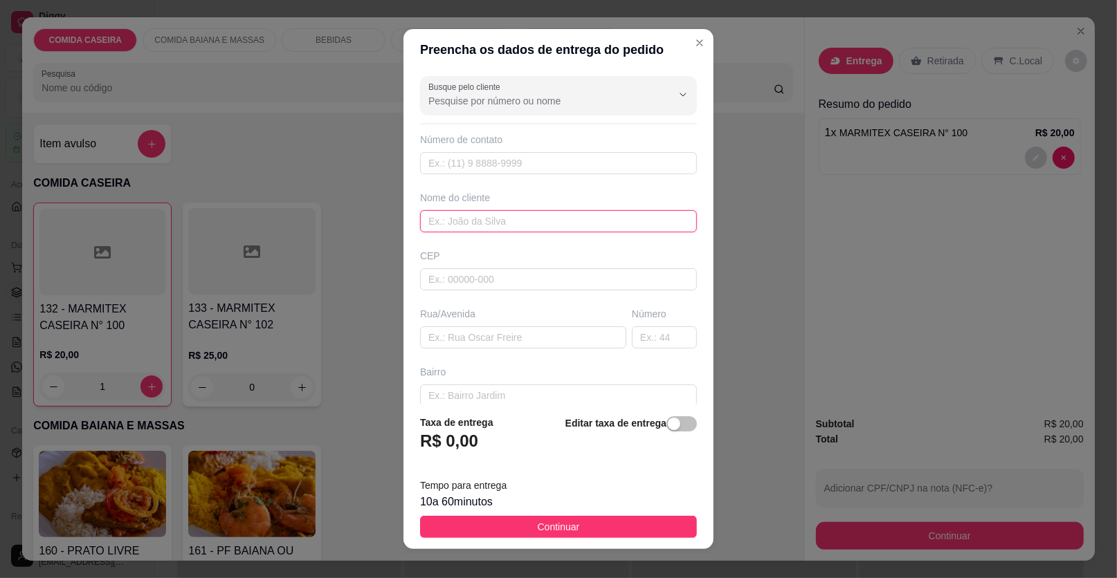
click at [508, 214] on input "text" at bounding box center [558, 221] width 277 height 22
type input ","
click at [490, 340] on input "text" at bounding box center [523, 338] width 206 height 22
paste input "Relíquia, [STREET_ADDRESS][PERSON_NAME] próximo a di do sofá"
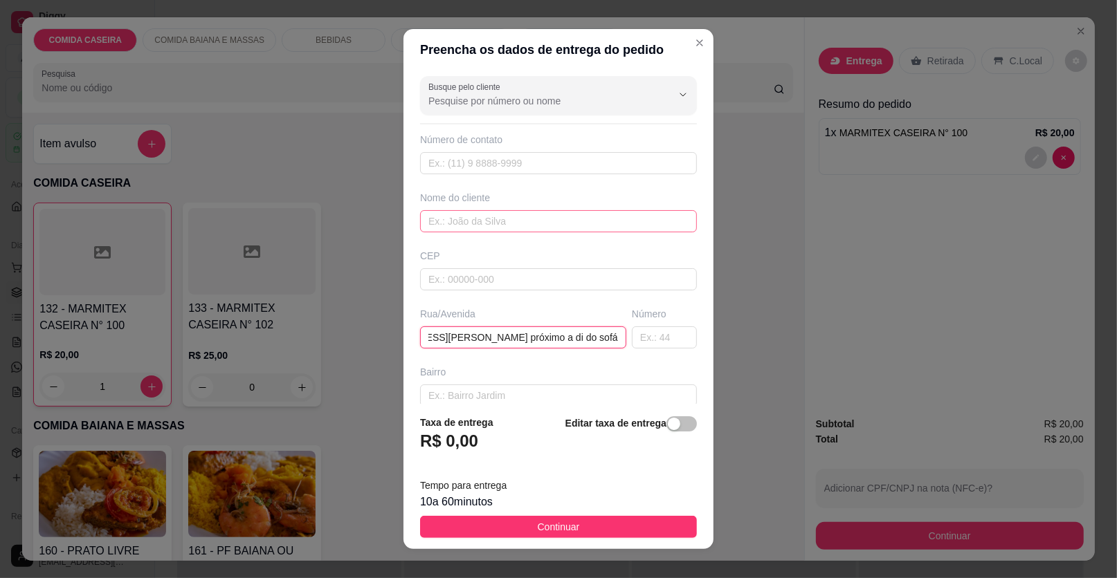
type input "Relíquia, [STREET_ADDRESS][PERSON_NAME] próximo a di do sofá"
click at [525, 222] on input "text" at bounding box center [558, 221] width 277 height 22
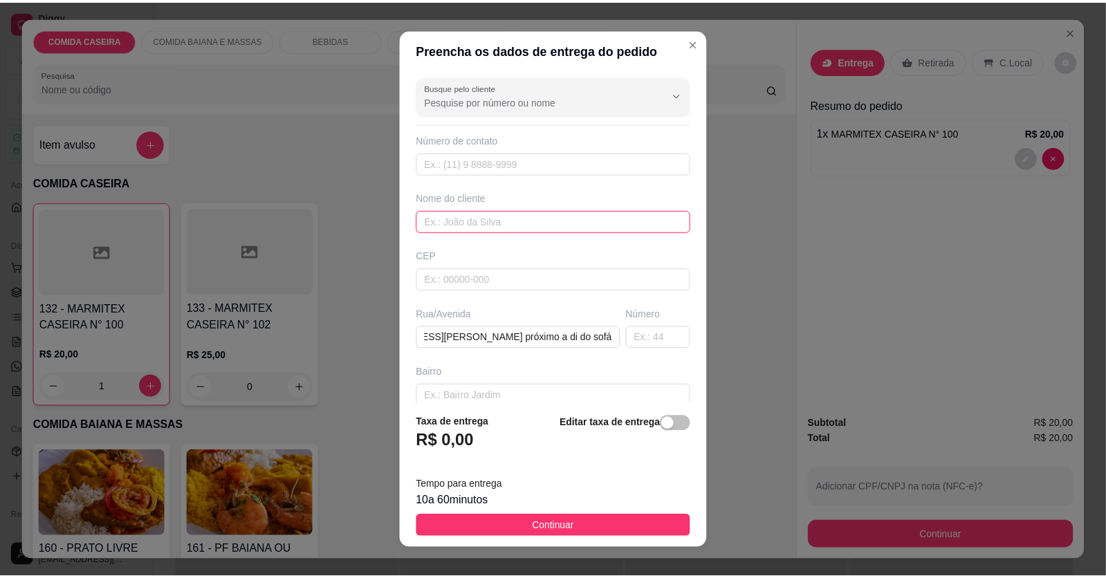
scroll to position [0, 0]
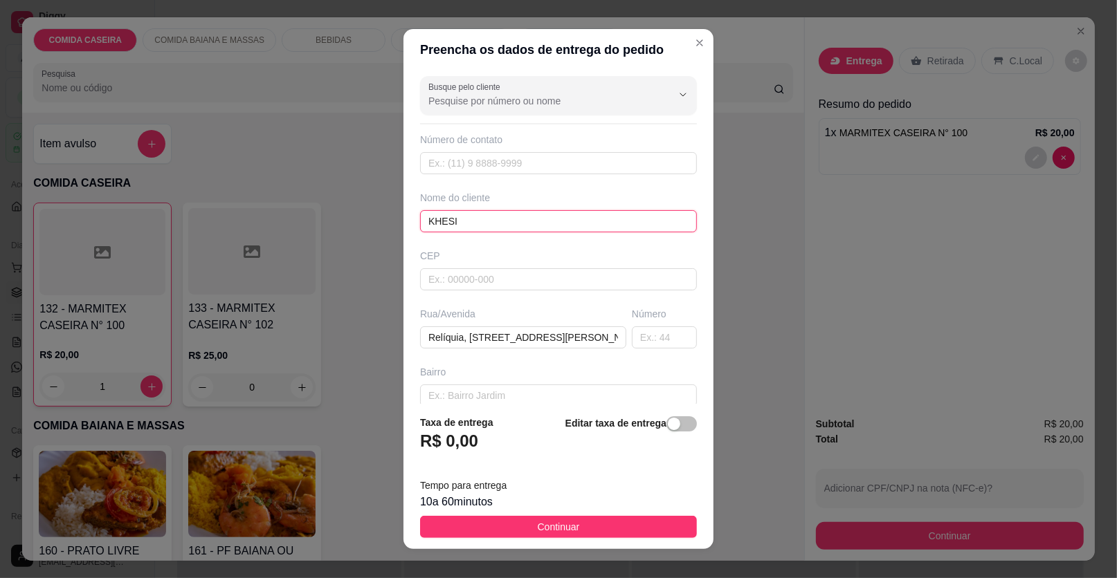
type input "KHESIA"
click at [606, 531] on button "Continuar" at bounding box center [558, 527] width 277 height 22
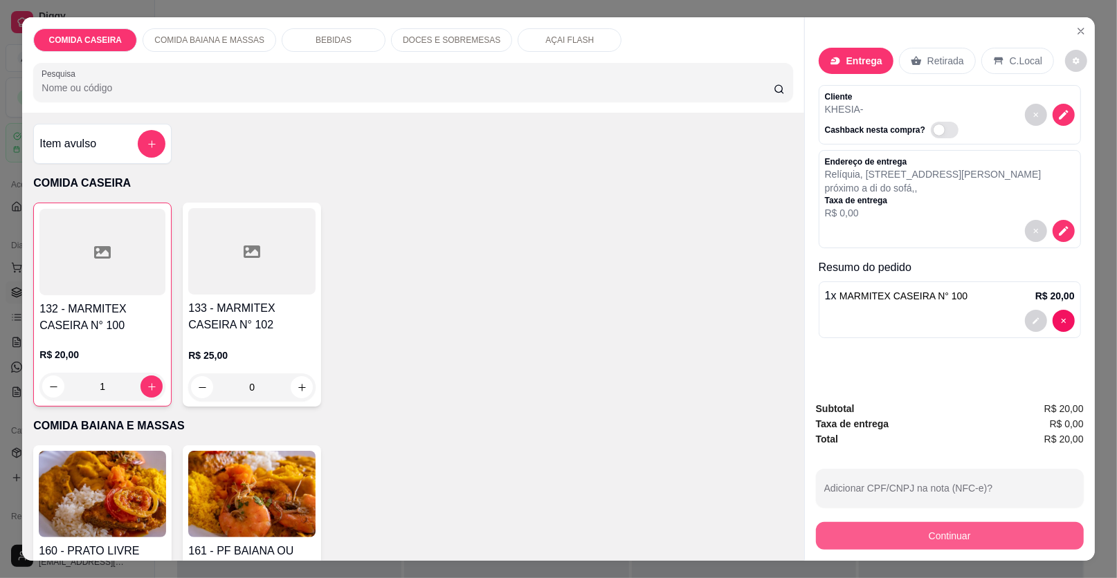
click at [879, 535] on button "Continuar" at bounding box center [950, 536] width 268 height 28
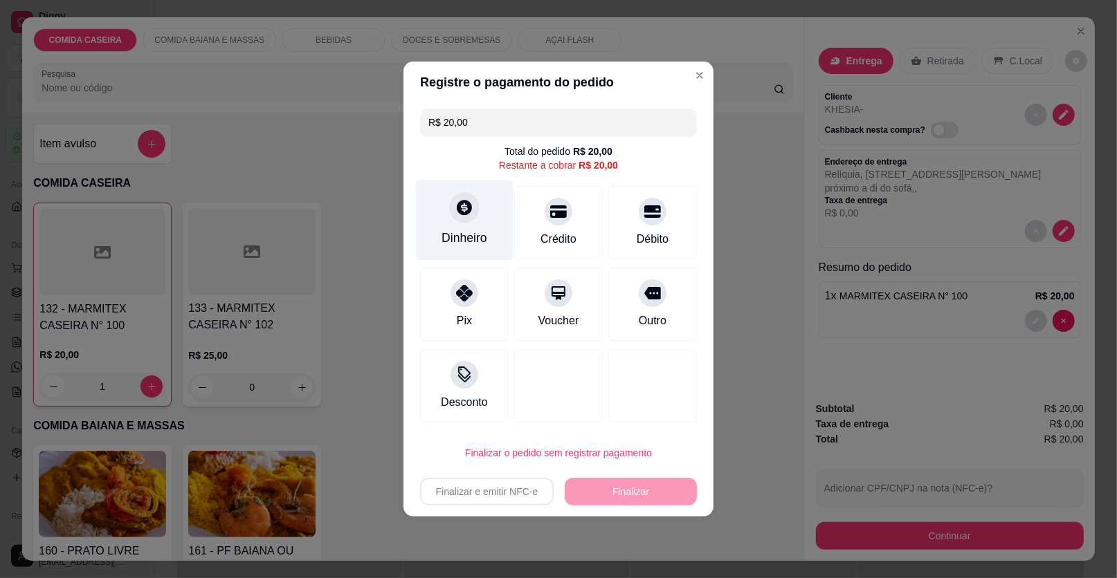
click at [456, 231] on div "Dinheiro" at bounding box center [464, 238] width 46 height 18
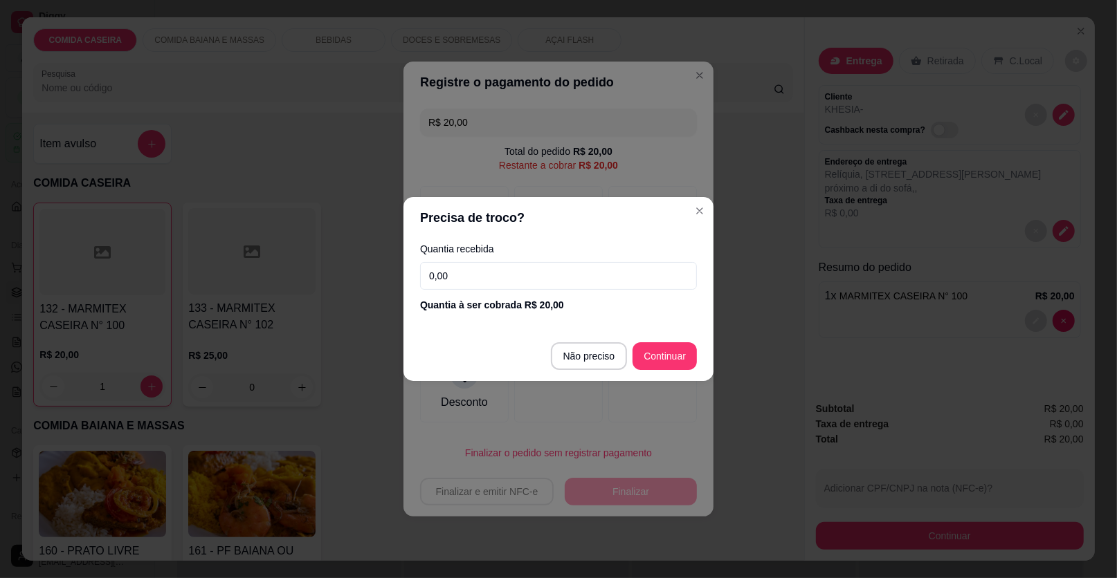
click at [571, 277] on input "0,00" at bounding box center [558, 276] width 277 height 28
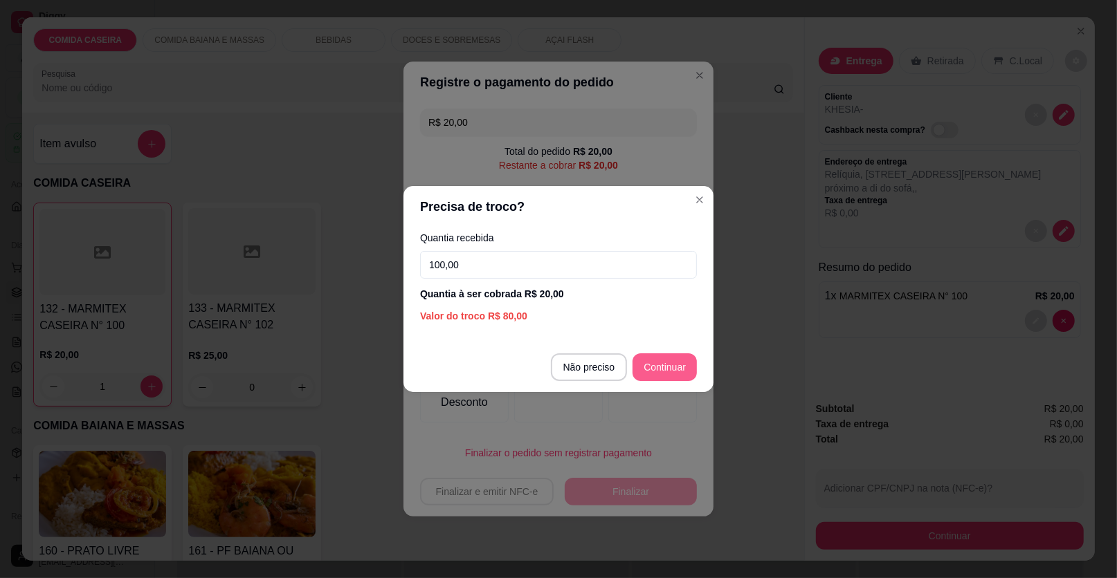
type input "100,00"
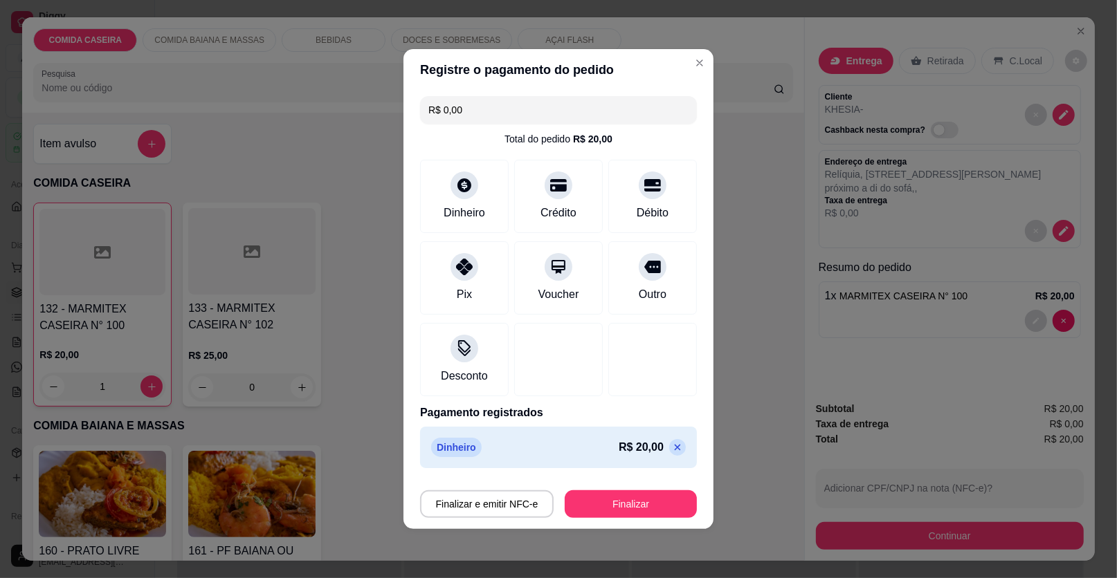
type input "R$ 0,00"
click at [630, 499] on button "Finalizar" at bounding box center [631, 504] width 128 height 27
type input "0"
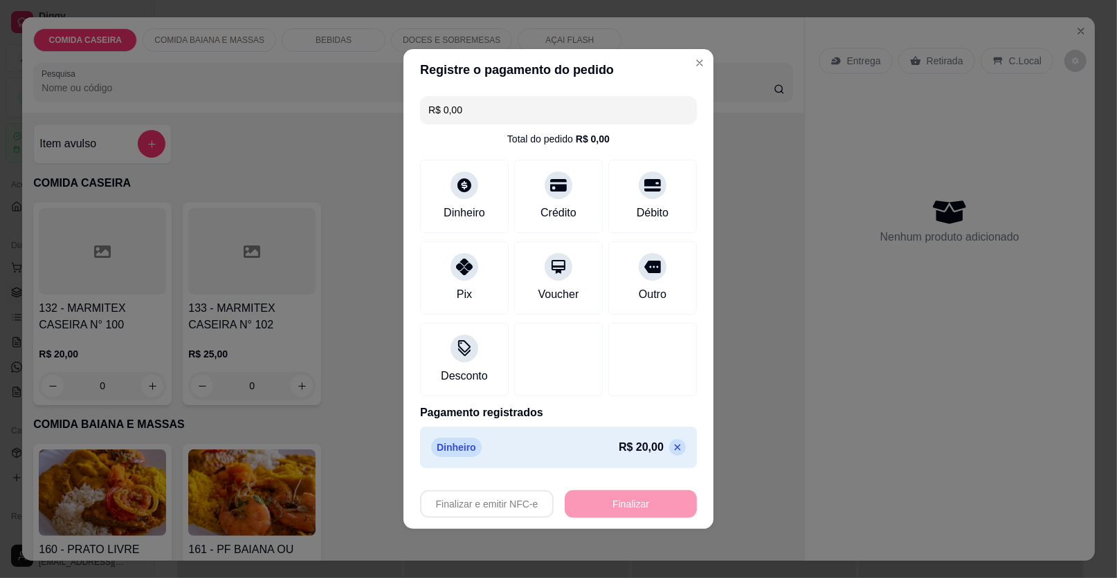
type input "-R$ 20,00"
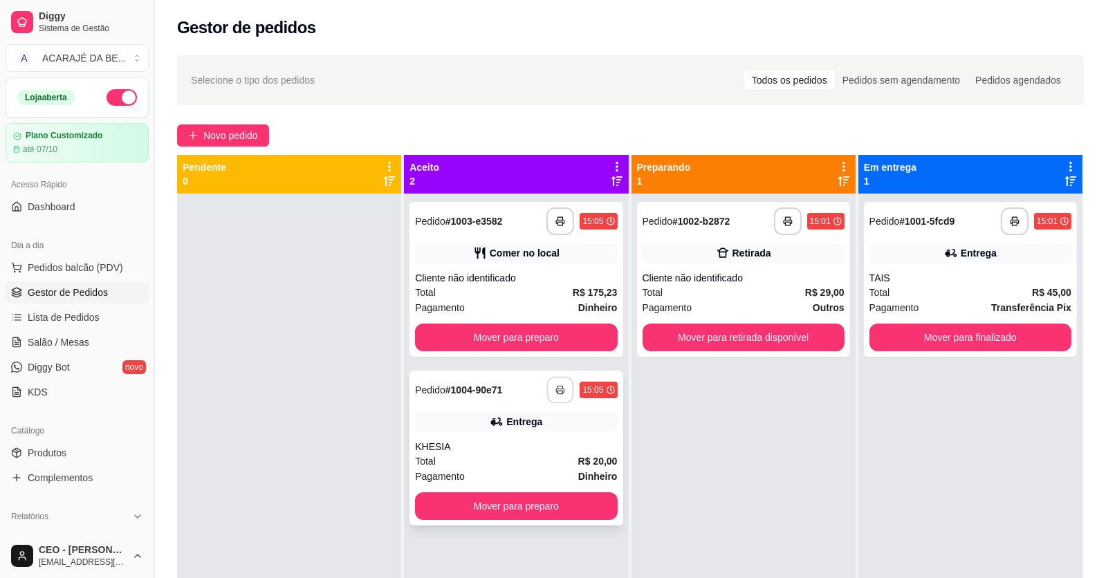
click at [549, 394] on button "button" at bounding box center [560, 390] width 27 height 27
click at [505, 334] on button "Mover para preparo" at bounding box center [517, 337] width 196 height 27
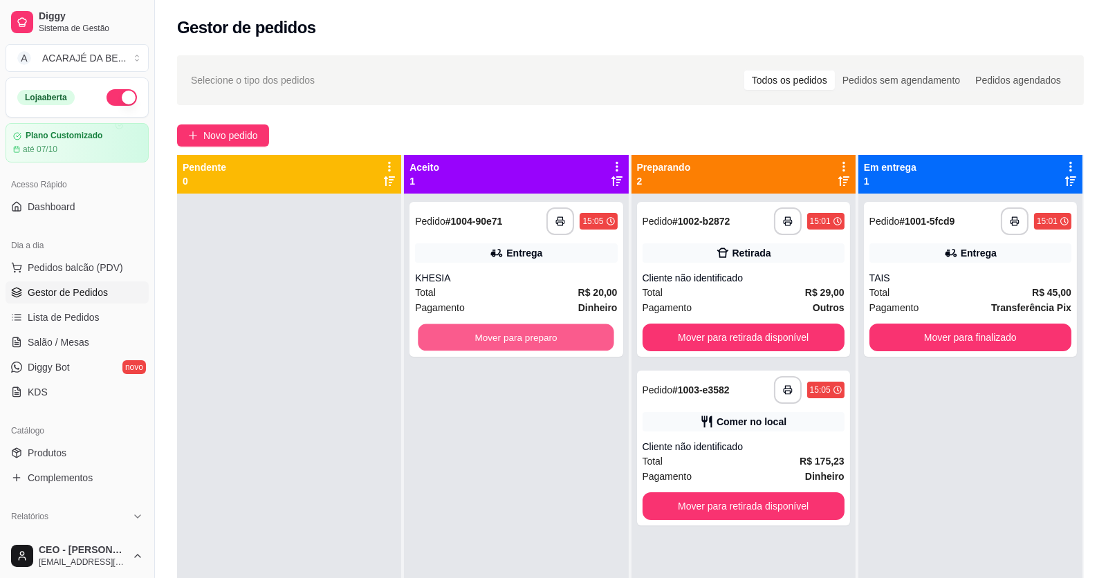
click at [505, 334] on button "Mover para preparo" at bounding box center [517, 337] width 196 height 27
click at [505, 334] on div "Mover para preparo" at bounding box center [516, 338] width 202 height 28
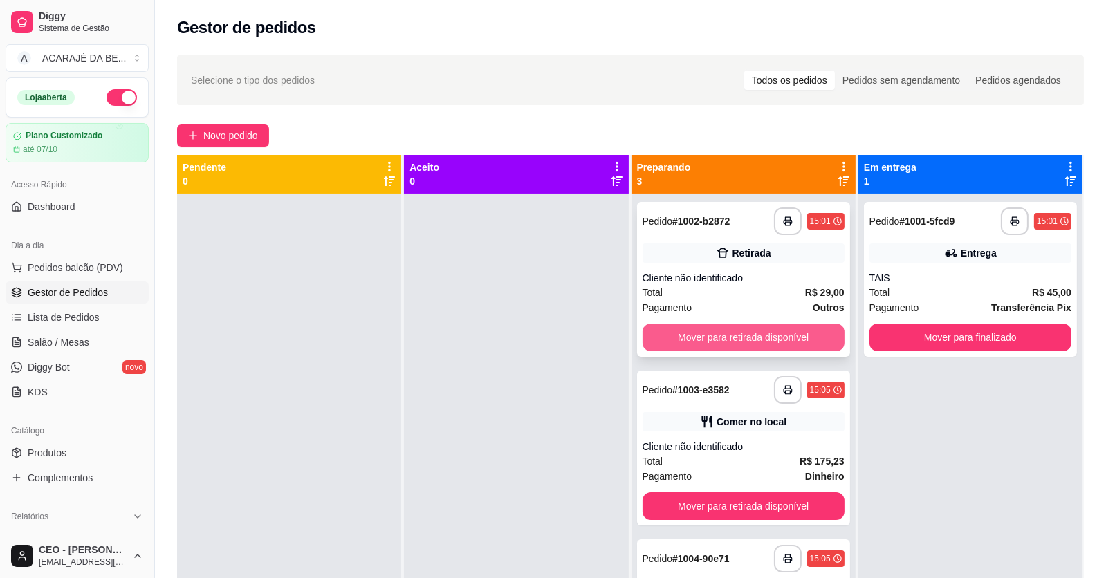
click at [777, 328] on button "Mover para retirada disponível" at bounding box center [744, 338] width 202 height 28
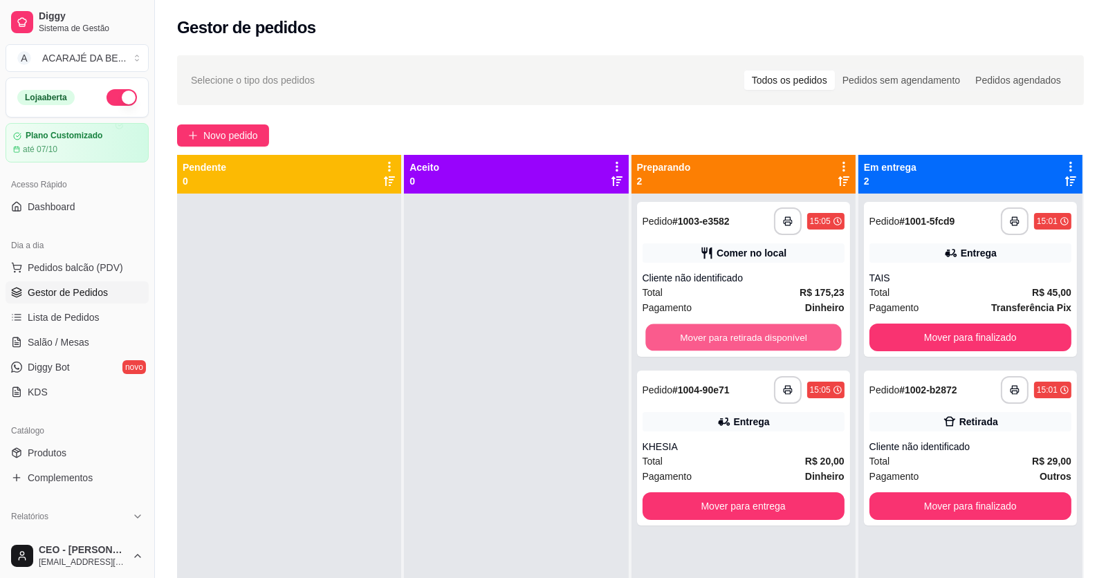
click at [774, 331] on button "Mover para retirada disponível" at bounding box center [743, 337] width 196 height 27
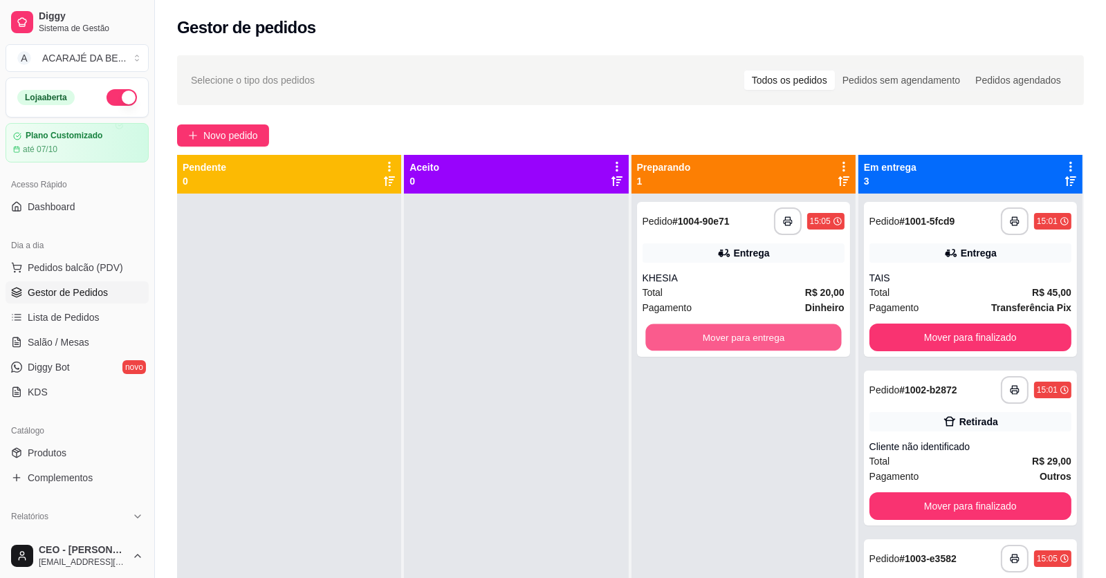
click at [774, 331] on button "Mover para entrega" at bounding box center [743, 337] width 196 height 27
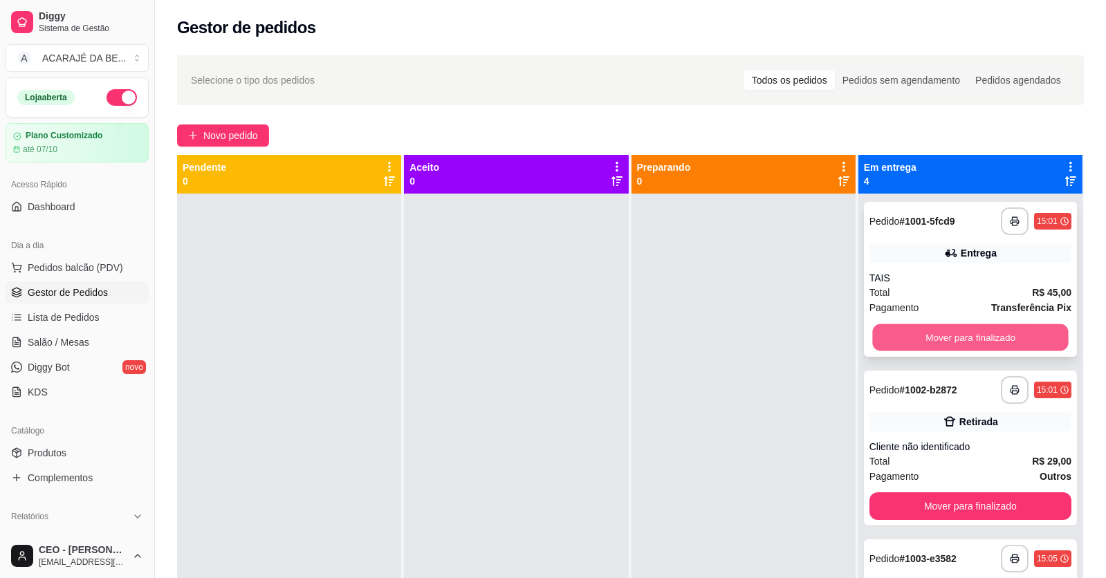
click at [932, 351] on button "Mover para finalizado" at bounding box center [970, 337] width 196 height 27
click at [933, 347] on button "Mover para finalizado" at bounding box center [970, 337] width 196 height 27
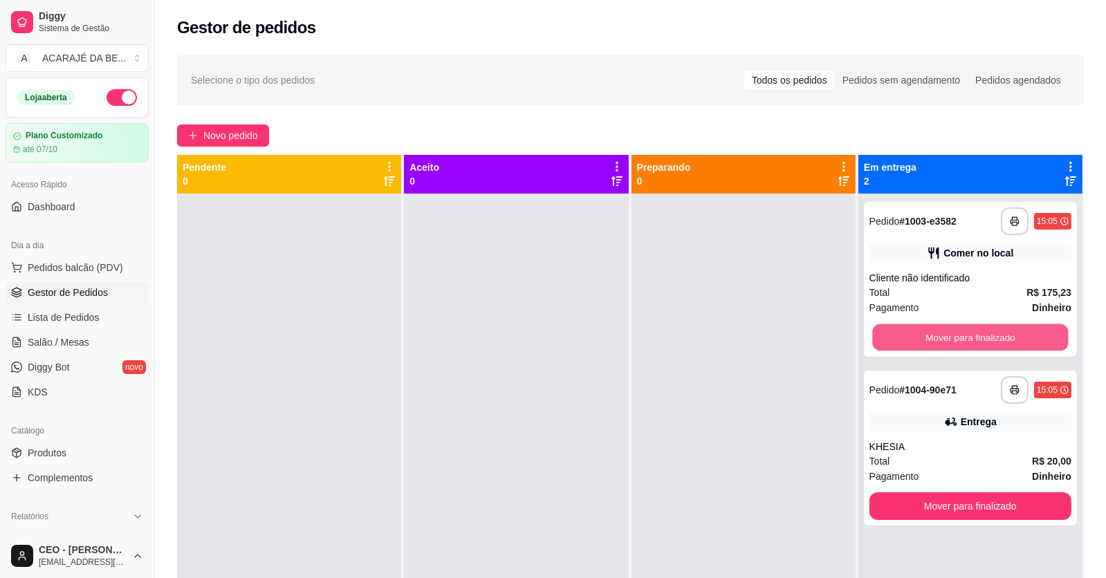
click at [933, 347] on button "Mover para finalizado" at bounding box center [970, 337] width 196 height 27
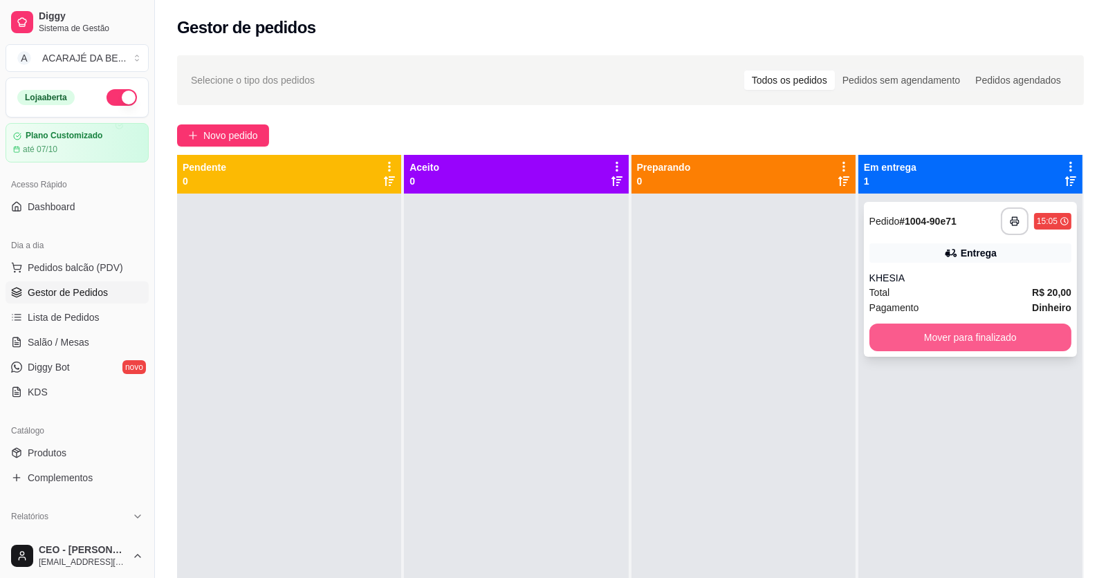
click at [917, 337] on button "Mover para finalizado" at bounding box center [971, 338] width 202 height 28
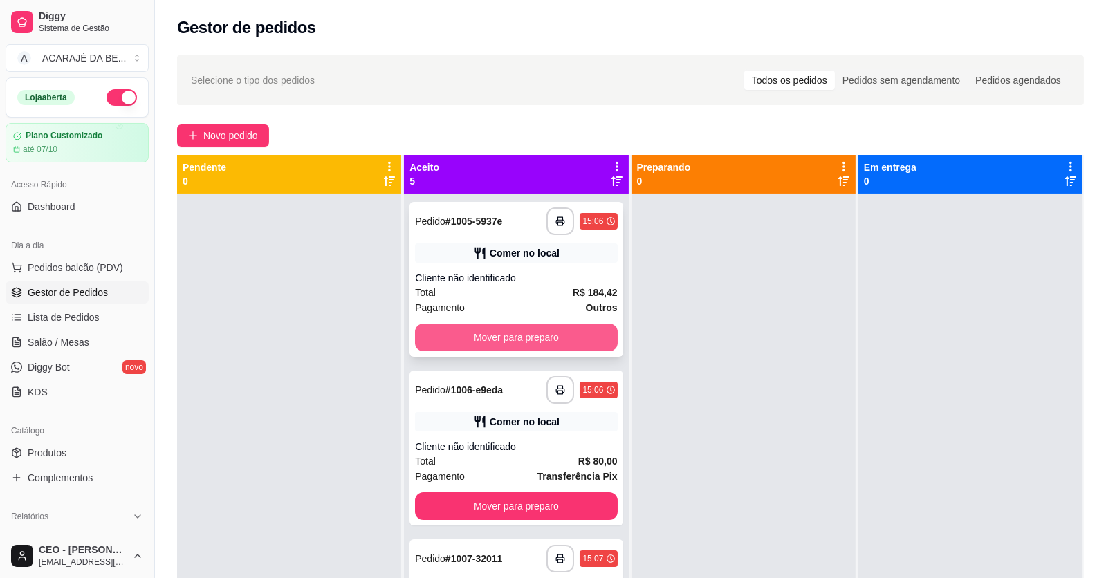
click at [540, 330] on button "Mover para preparo" at bounding box center [516, 338] width 202 height 28
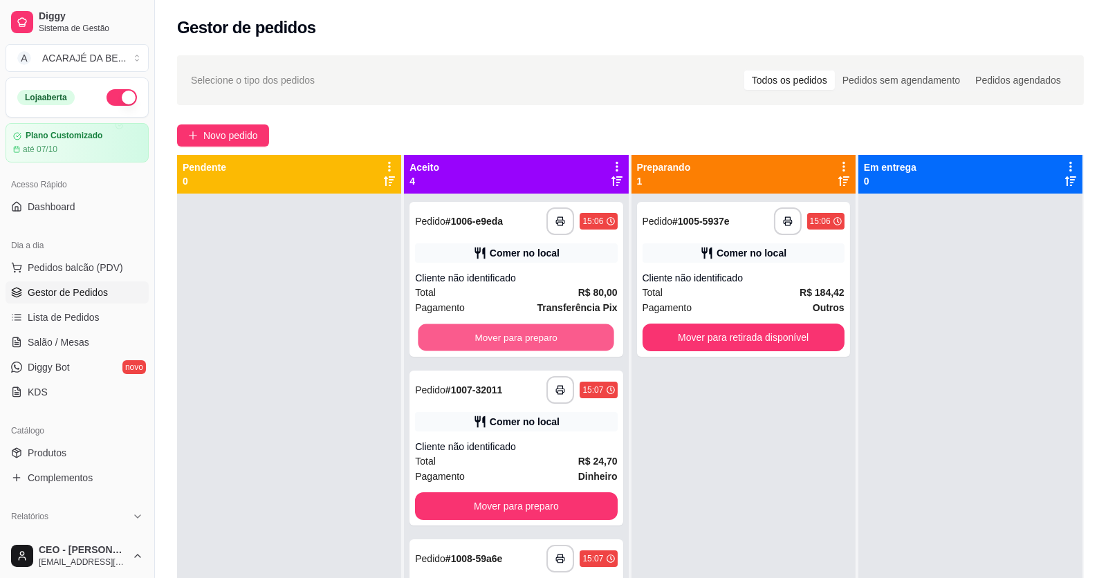
click at [540, 330] on button "Mover para preparo" at bounding box center [517, 337] width 196 height 27
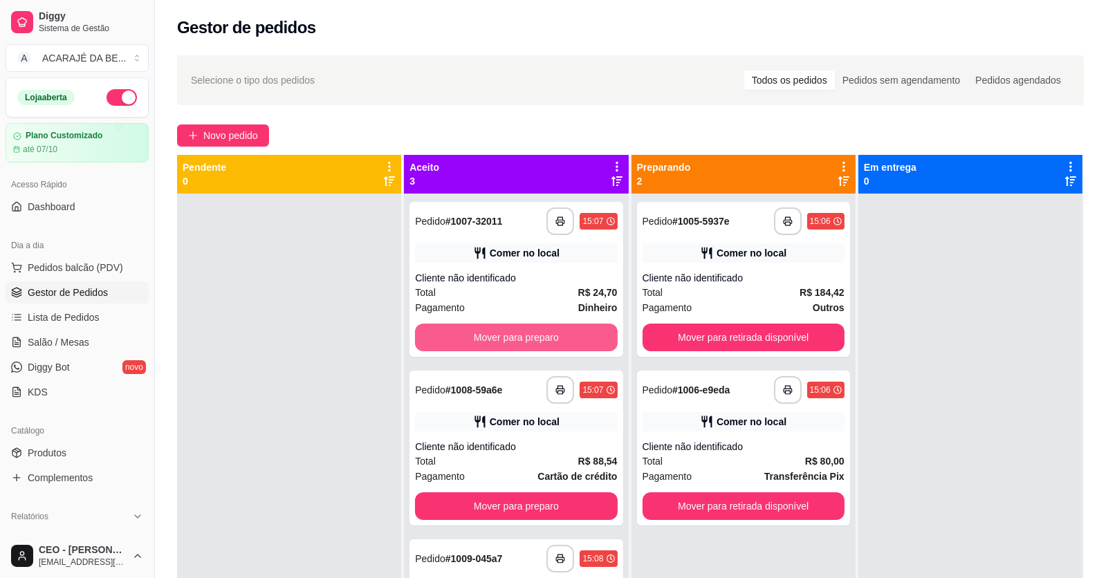
click at [540, 330] on button "Mover para preparo" at bounding box center [516, 338] width 202 height 28
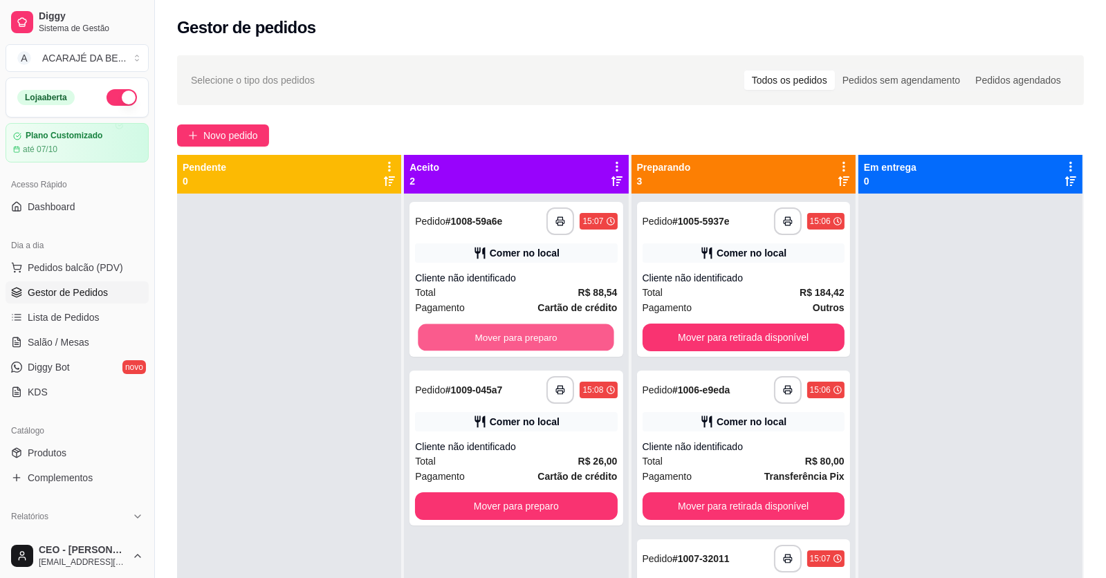
click at [540, 331] on button "Mover para preparo" at bounding box center [517, 337] width 196 height 27
click at [540, 331] on div "Mover para preparo" at bounding box center [516, 338] width 202 height 28
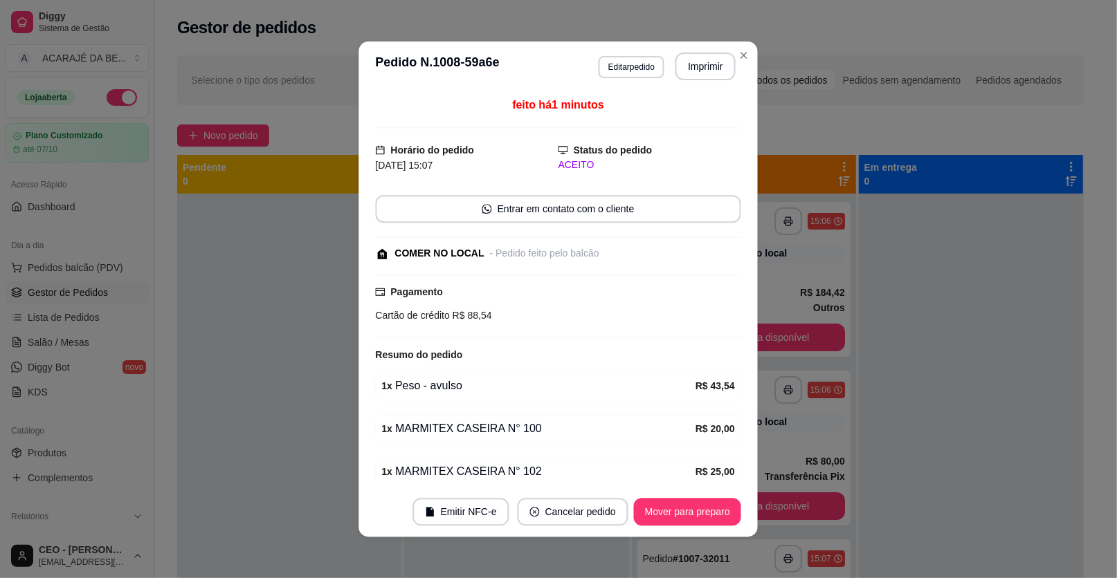
click at [540, 333] on div "Pagamento Cartão de crédito R$ 88,54" at bounding box center [558, 307] width 365 height 64
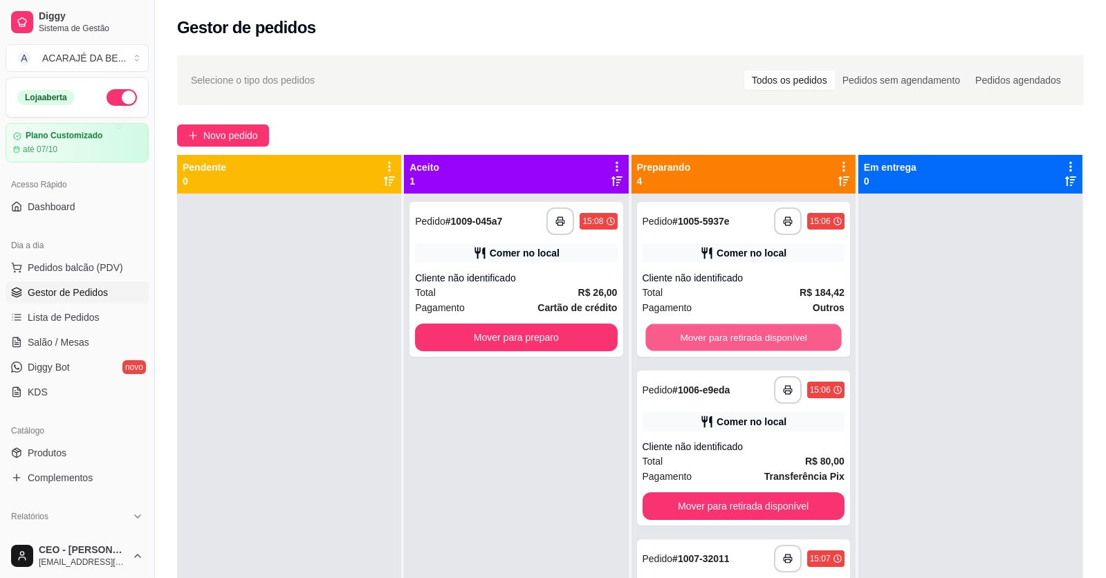
click at [772, 340] on button "Mover para retirada disponível" at bounding box center [743, 337] width 196 height 27
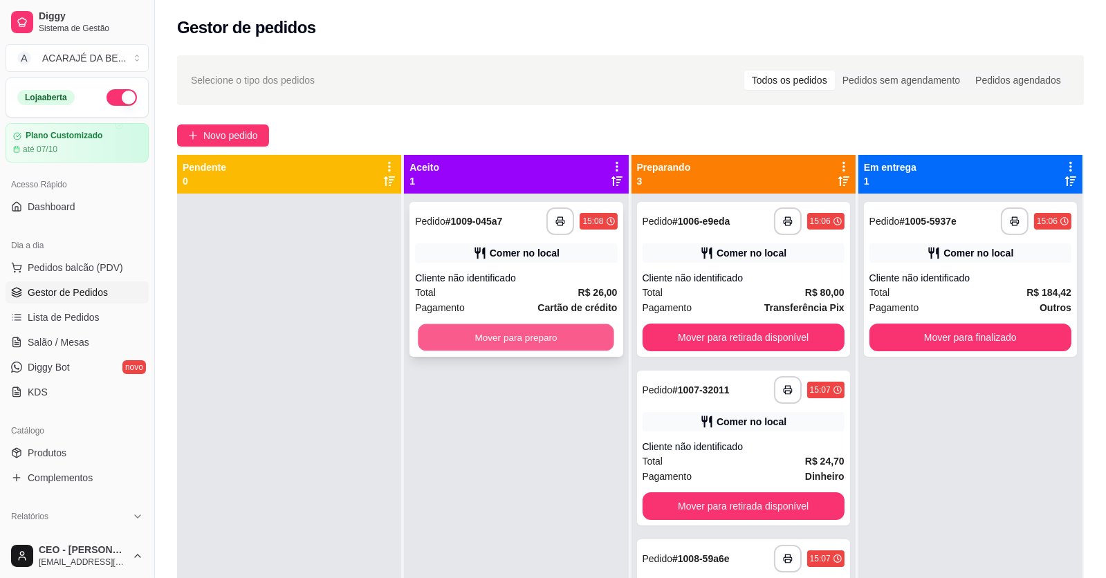
click at [568, 341] on button "Mover para preparo" at bounding box center [517, 337] width 196 height 27
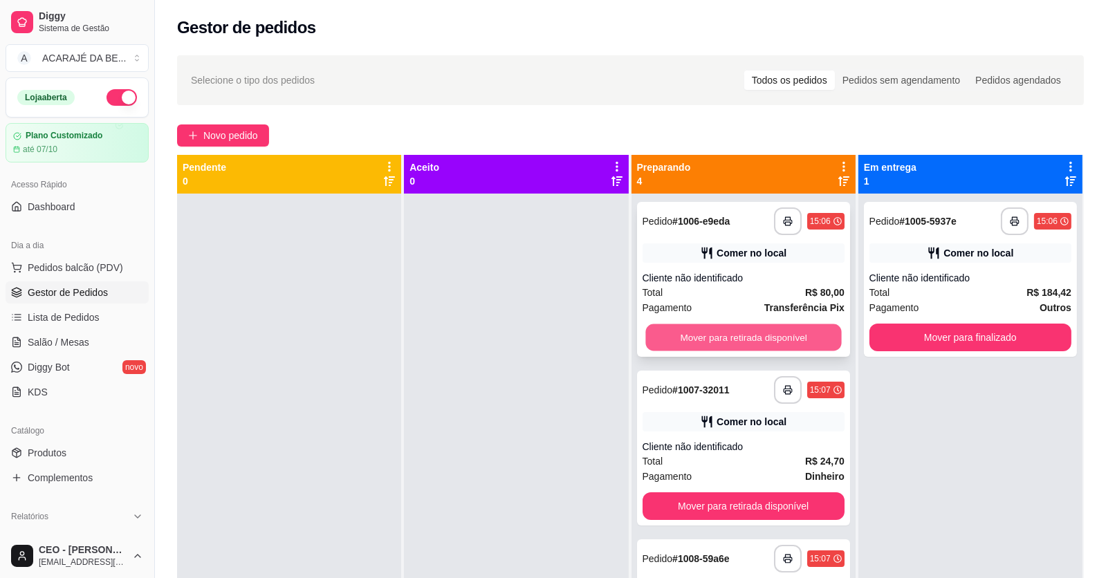
click at [679, 327] on button "Mover para retirada disponível" at bounding box center [743, 337] width 196 height 27
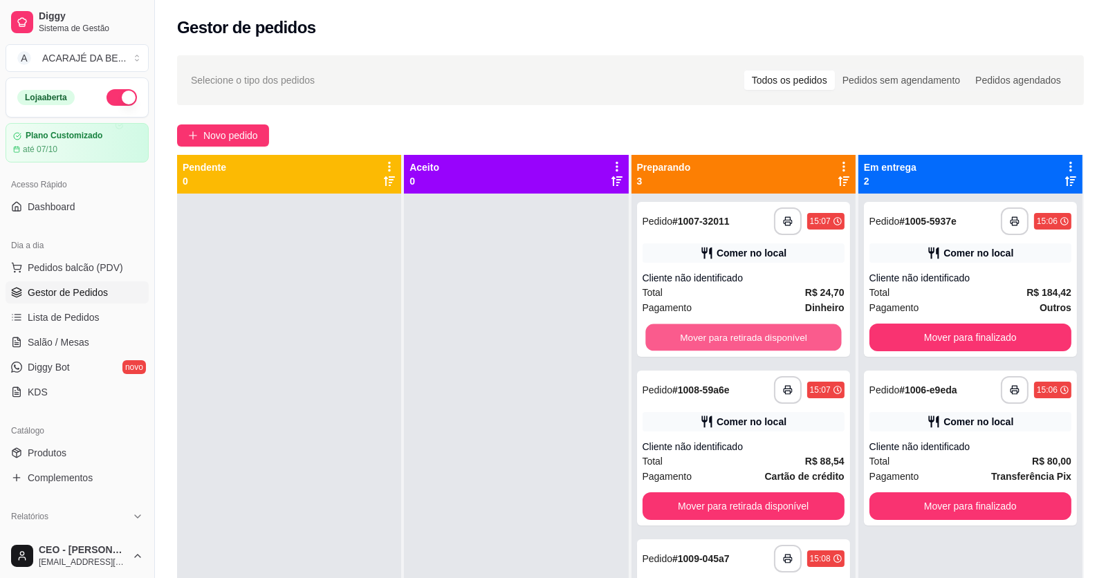
click at [681, 333] on button "Mover para retirada disponível" at bounding box center [743, 337] width 196 height 27
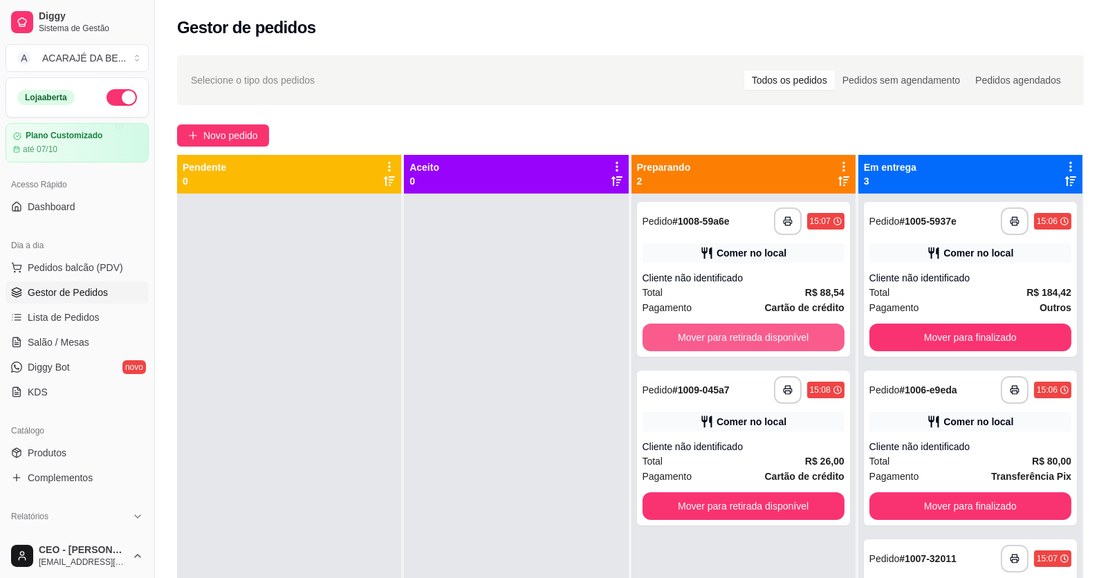
click at [681, 333] on button "Mover para retirada disponível" at bounding box center [744, 338] width 202 height 28
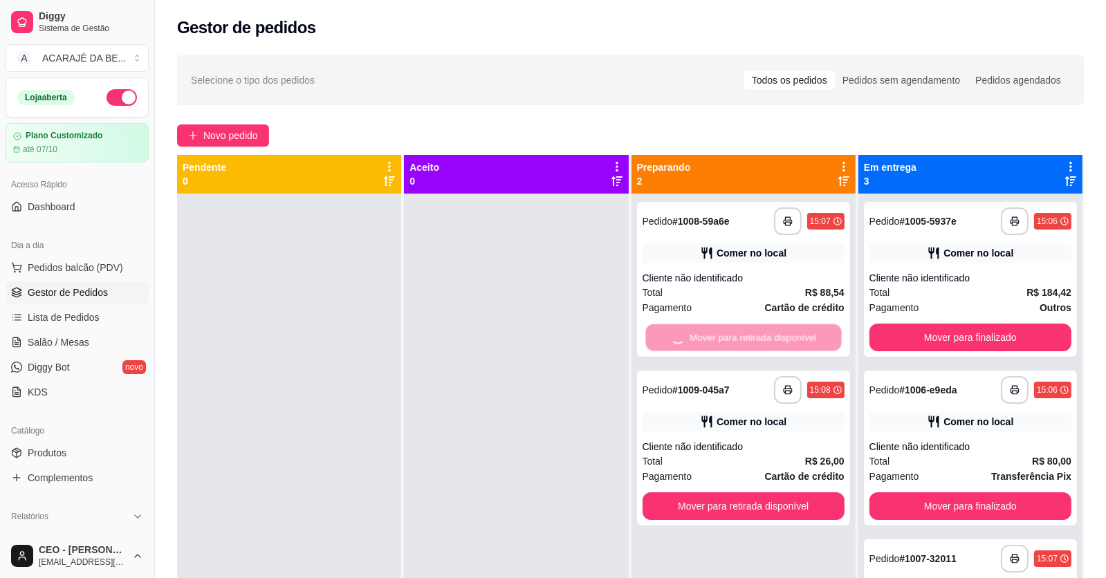
click at [681, 333] on div "Mover para retirada disponível" at bounding box center [744, 338] width 202 height 28
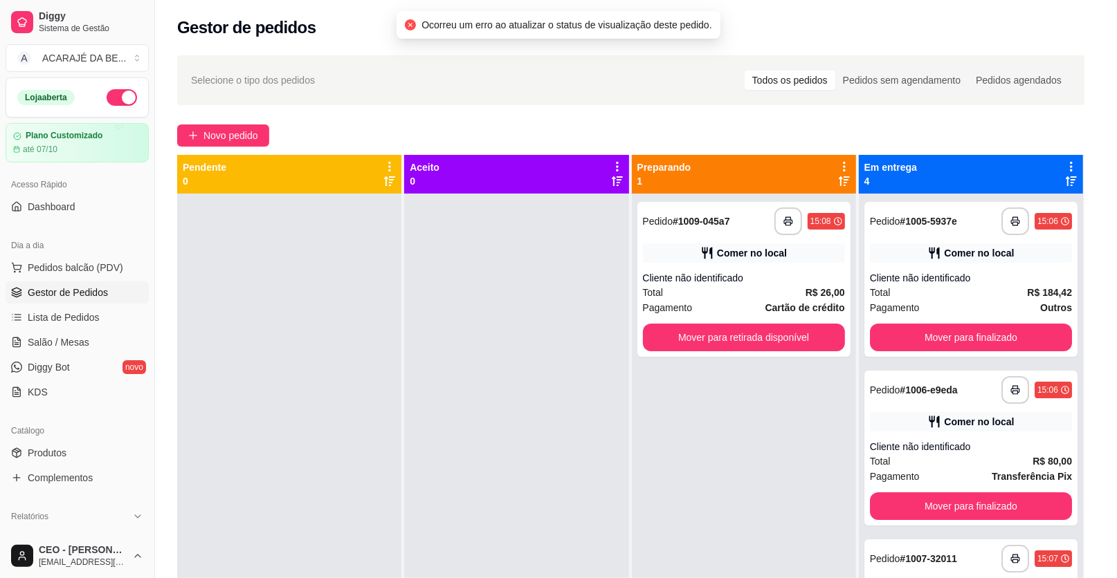
click at [686, 334] on div "Pagamento Cartão de crédito R$ 88,54" at bounding box center [558, 307] width 365 height 64
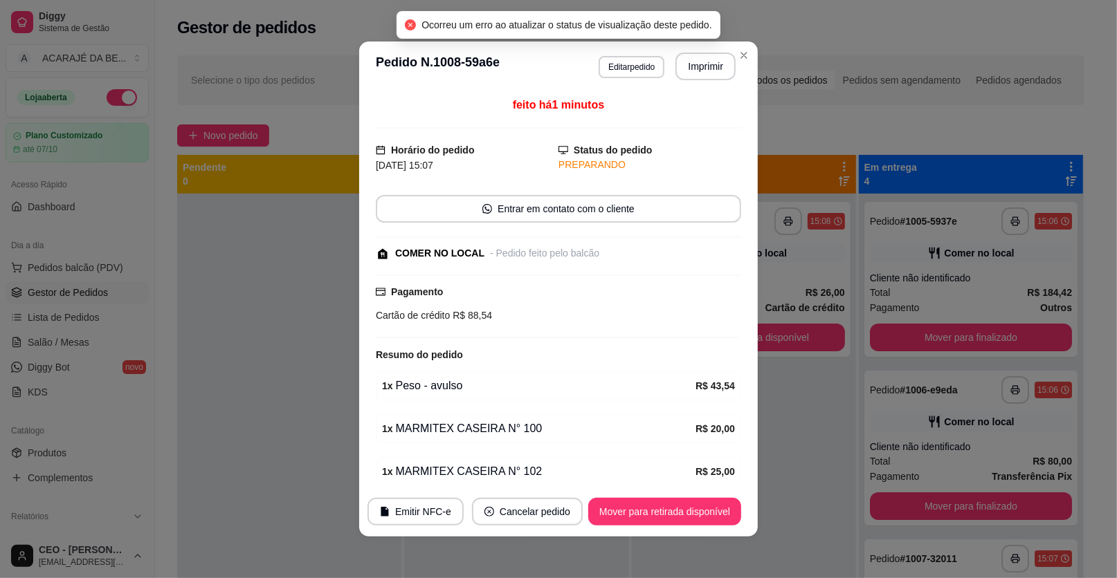
click at [693, 332] on div "Pagamento Cartão de crédito R$ 88,54" at bounding box center [558, 307] width 365 height 64
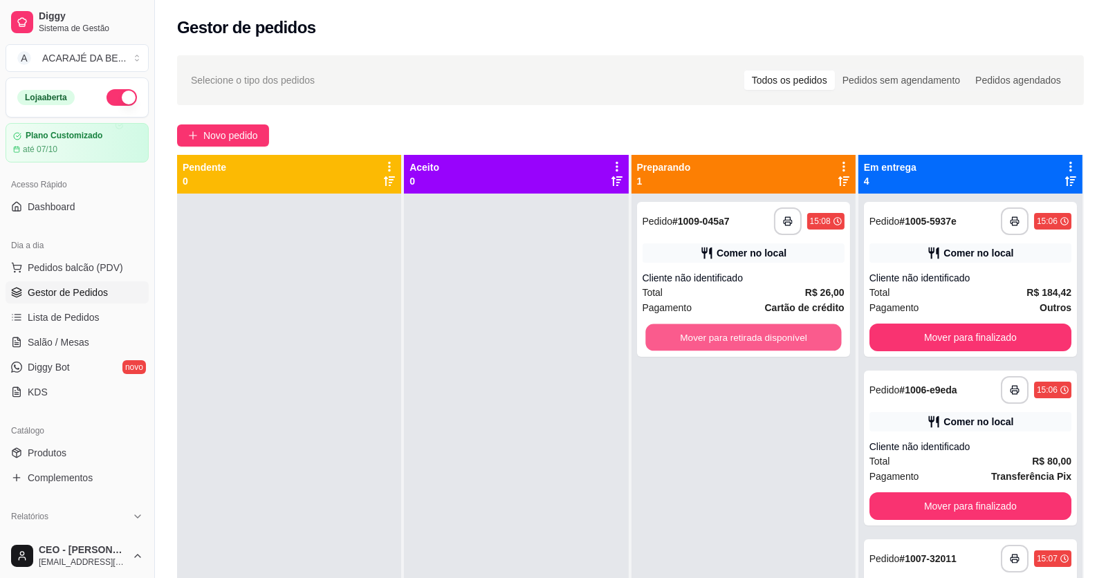
click at [789, 333] on button "Mover para retirada disponível" at bounding box center [743, 337] width 196 height 27
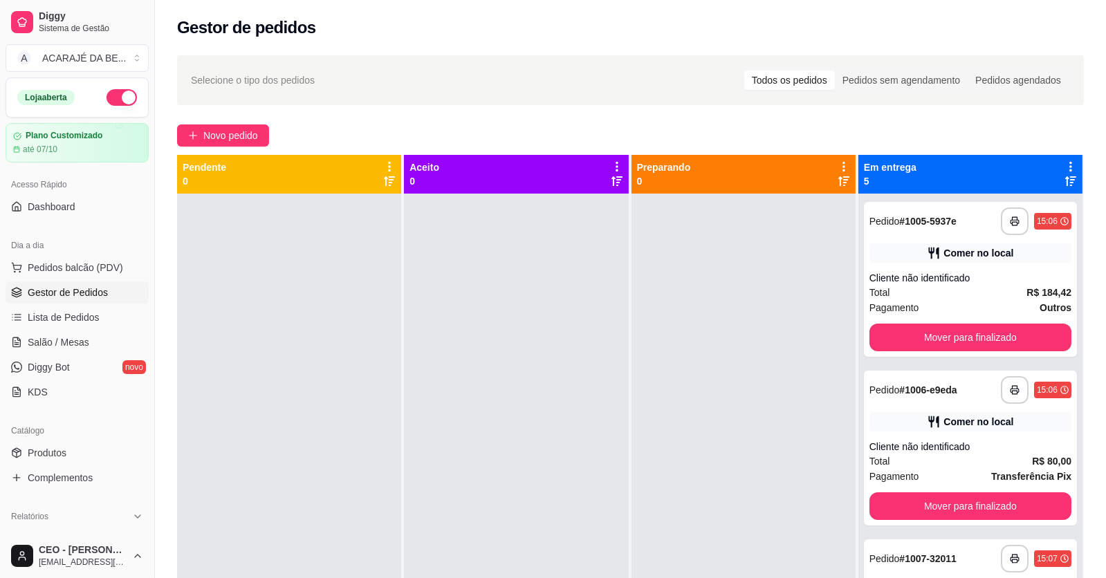
click at [790, 333] on div at bounding box center [744, 483] width 224 height 578
click at [912, 326] on button "Mover para finalizado" at bounding box center [970, 337] width 196 height 27
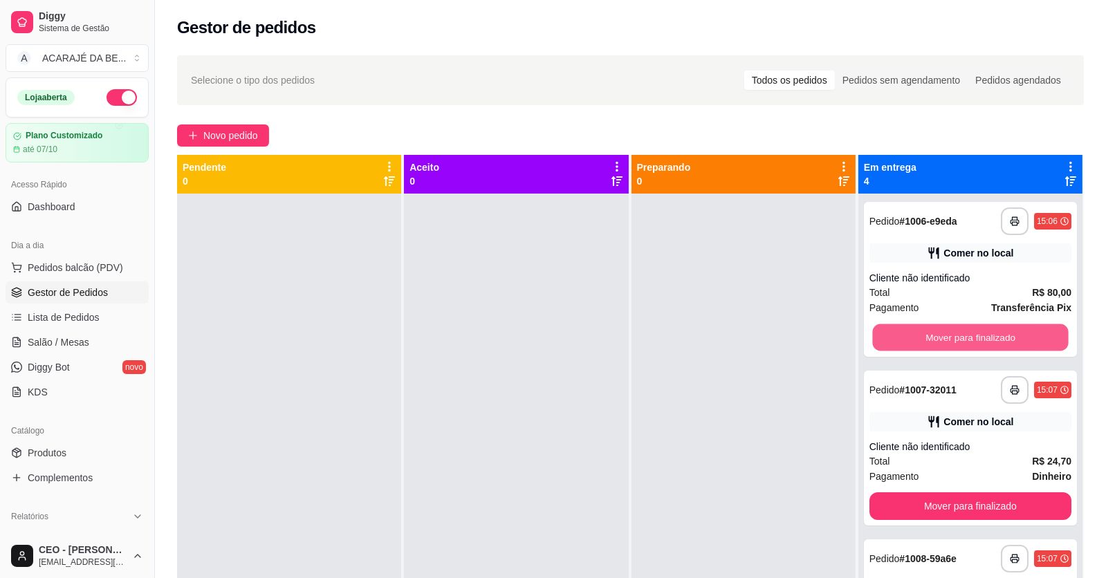
click at [911, 329] on button "Mover para finalizado" at bounding box center [970, 337] width 196 height 27
click at [911, 329] on div "Mover para finalizado" at bounding box center [971, 338] width 202 height 28
click at [908, 336] on button "Mover para finalizado" at bounding box center [970, 337] width 196 height 27
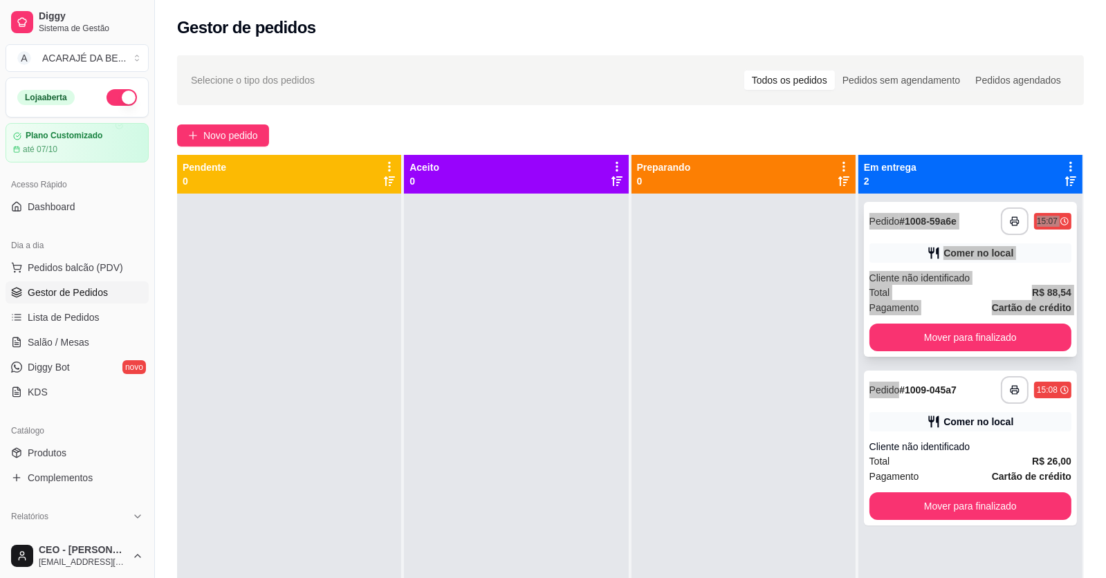
click at [908, 337] on button "Mover para finalizado" at bounding box center [971, 338] width 202 height 28
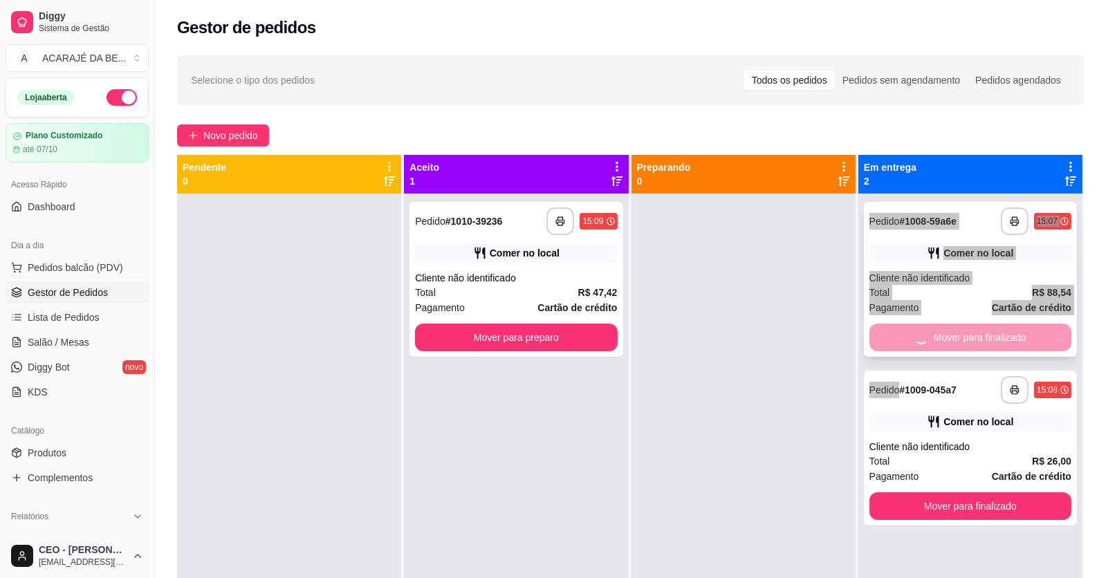
click at [908, 493] on button "Mover para finalizado" at bounding box center [971, 507] width 202 height 28
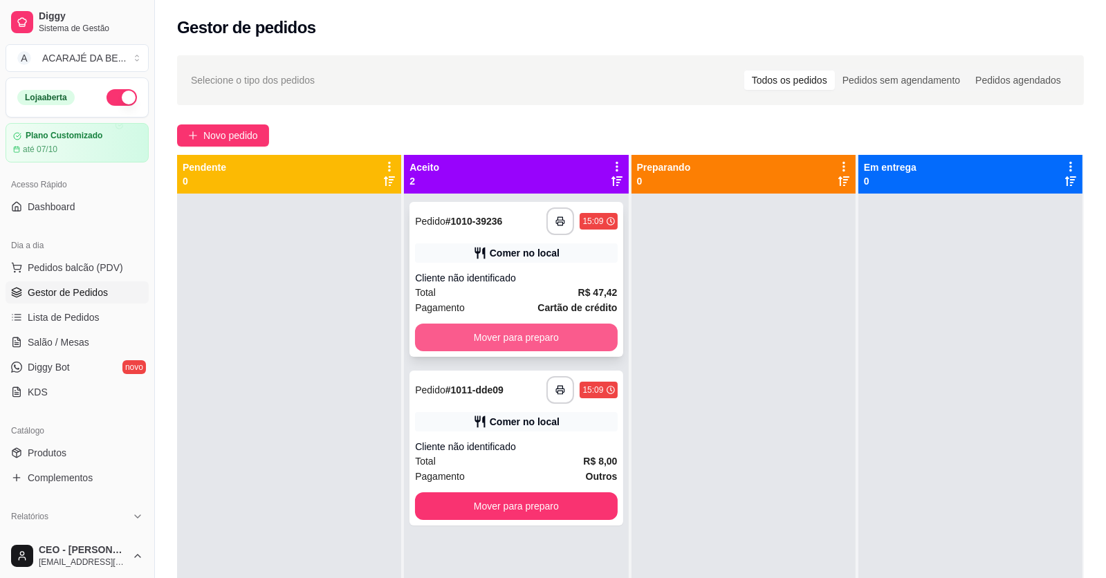
click at [514, 334] on button "Mover para preparo" at bounding box center [516, 338] width 202 height 28
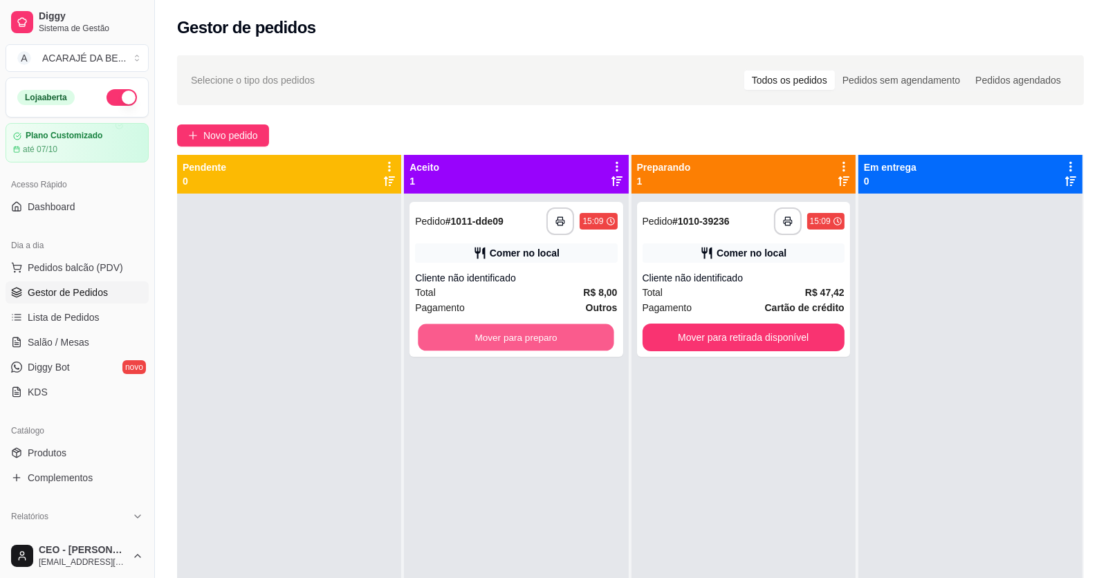
click at [517, 334] on button "Mover para preparo" at bounding box center [517, 337] width 196 height 27
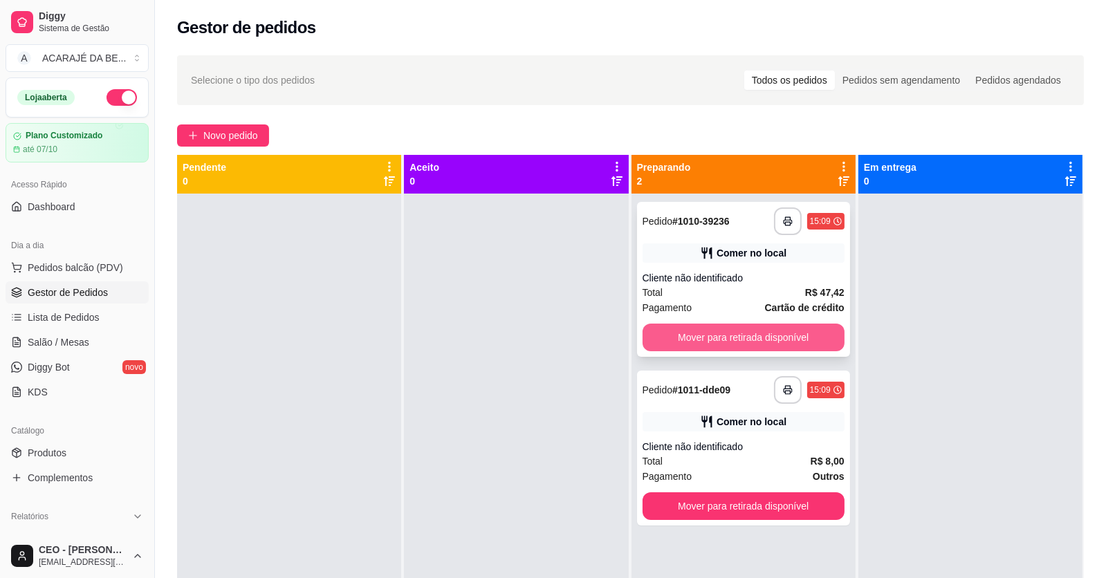
click at [672, 332] on button "Mover para retirada disponível" at bounding box center [744, 338] width 202 height 28
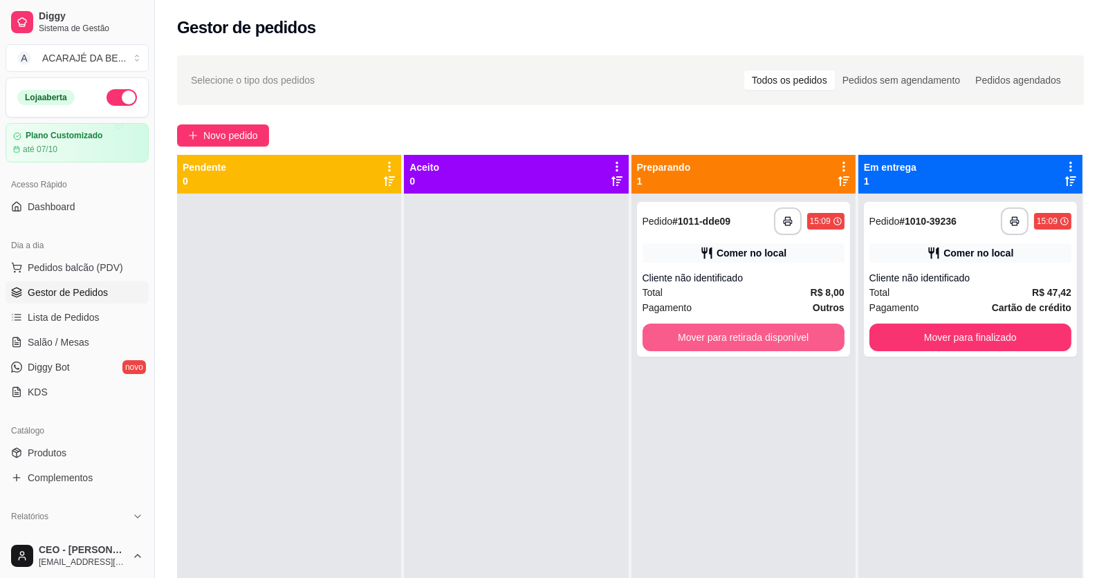
click at [728, 332] on button "Mover para retirada disponível" at bounding box center [744, 338] width 202 height 28
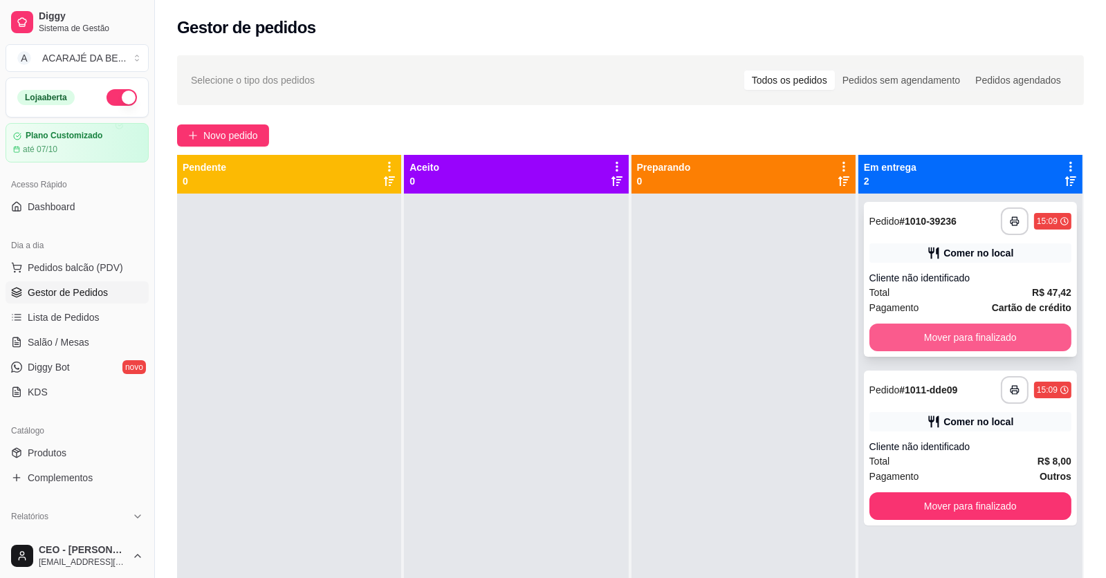
click at [899, 327] on button "Mover para finalizado" at bounding box center [971, 338] width 202 height 28
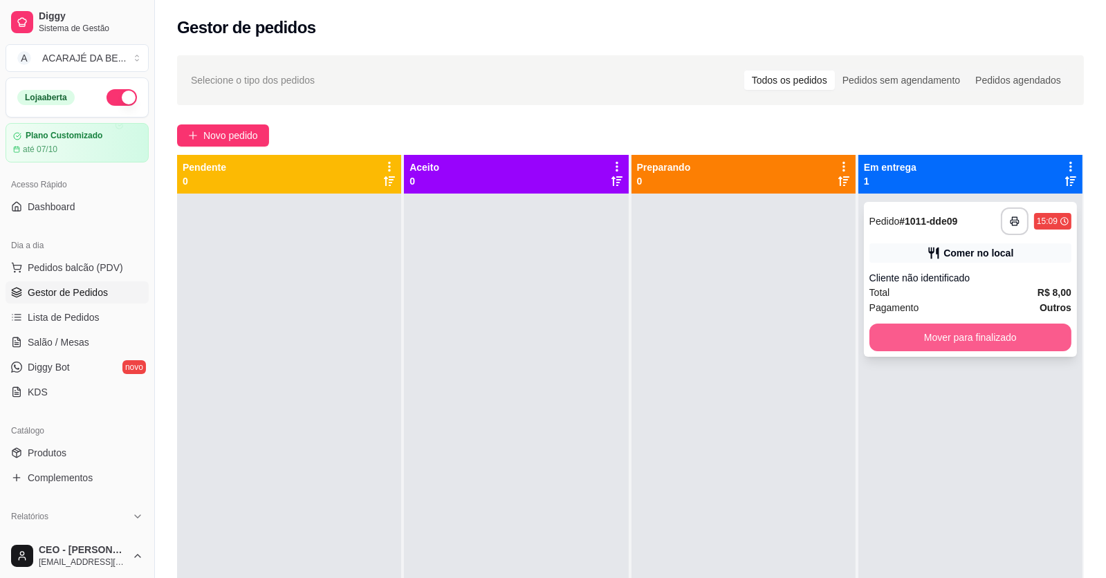
click at [906, 329] on button "Mover para finalizado" at bounding box center [971, 338] width 202 height 28
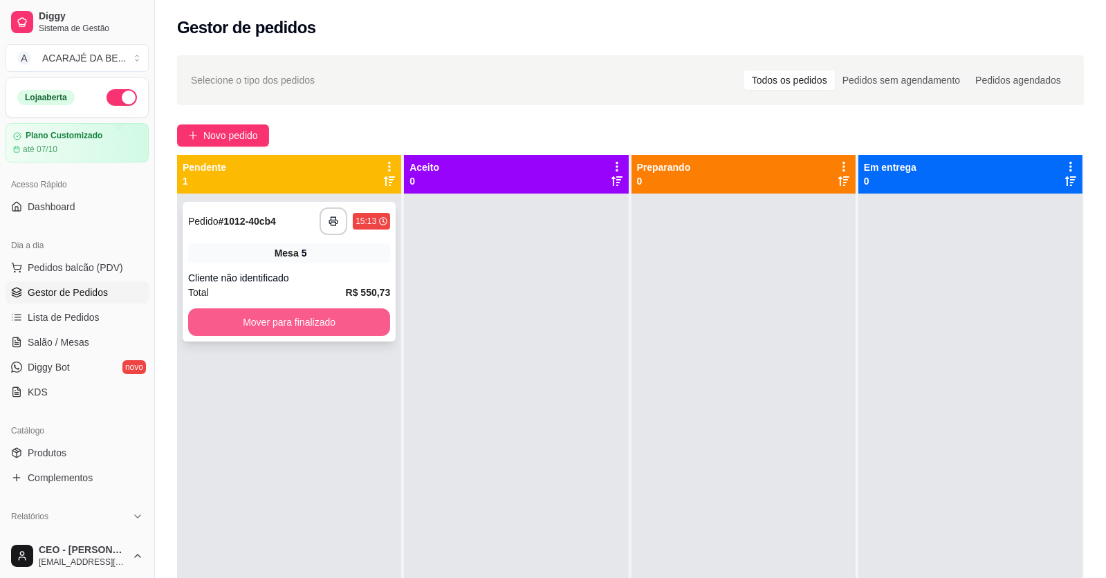
click at [359, 316] on button "Mover para finalizado" at bounding box center [289, 323] width 202 height 28
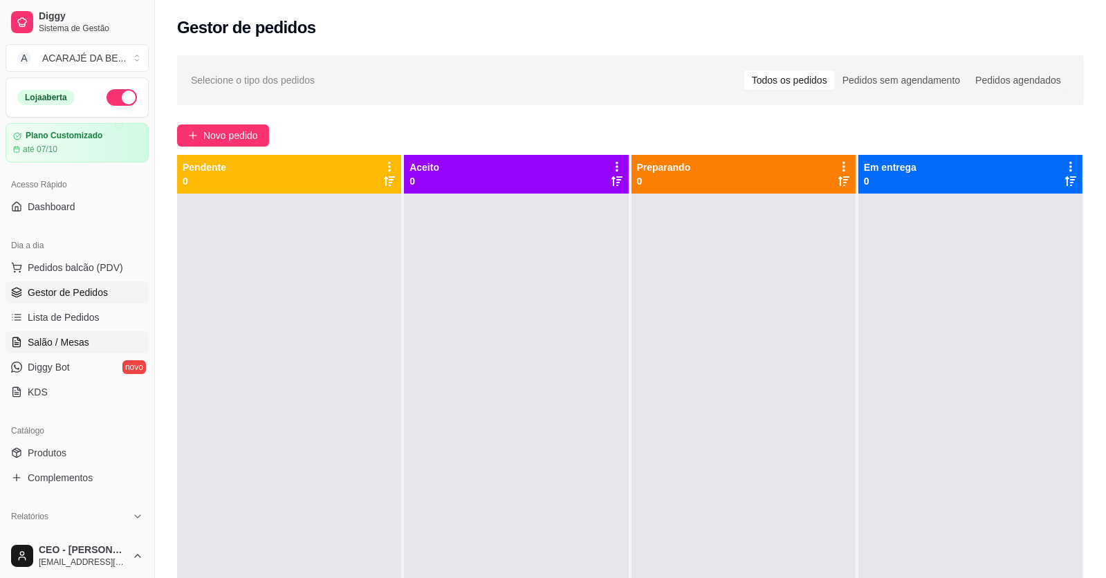
click at [78, 342] on span "Salão / Mesas" at bounding box center [59, 343] width 62 height 14
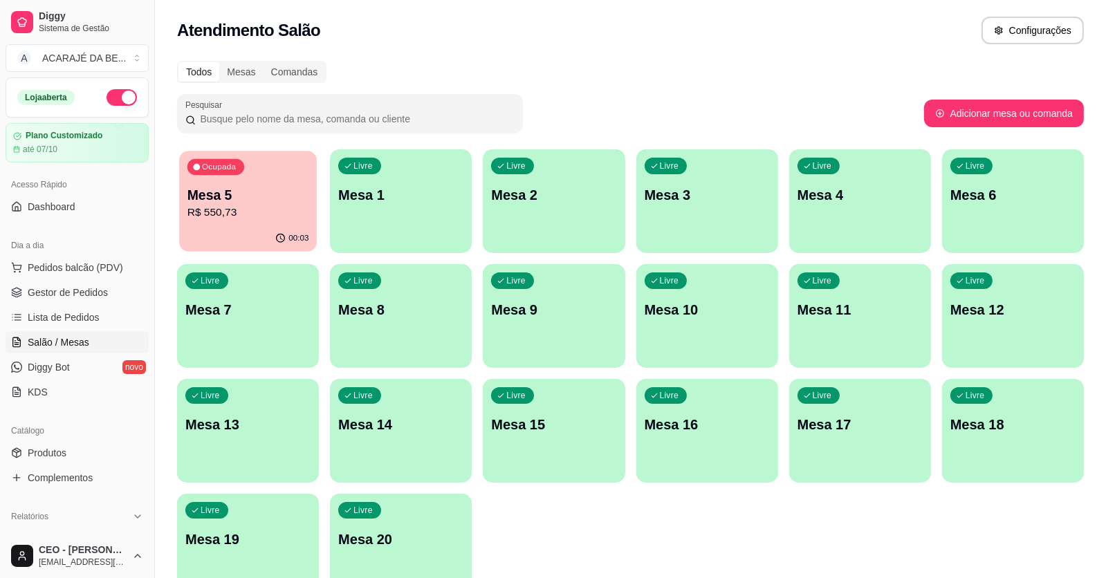
click at [246, 197] on p "Mesa 5" at bounding box center [248, 195] width 122 height 19
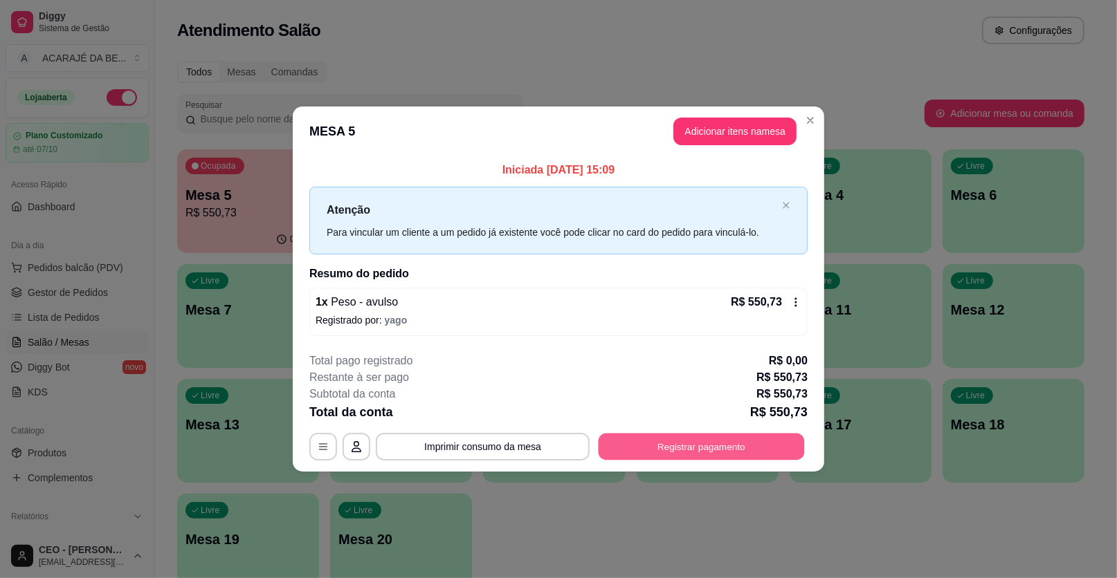
click at [713, 444] on button "Registrar pagamento" at bounding box center [701, 446] width 206 height 27
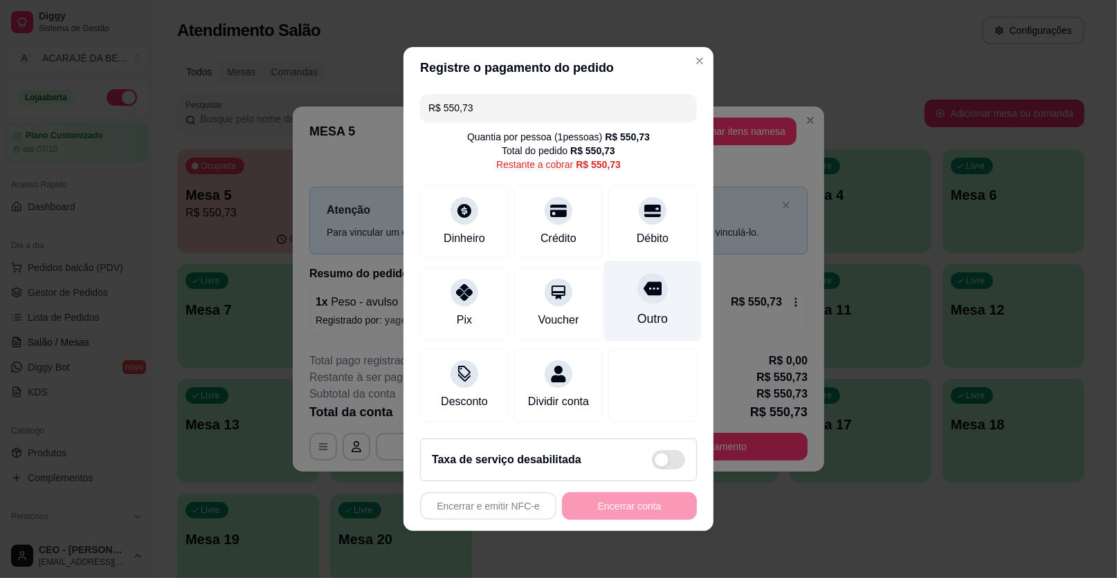
click at [654, 316] on div "Outro" at bounding box center [652, 319] width 30 height 18
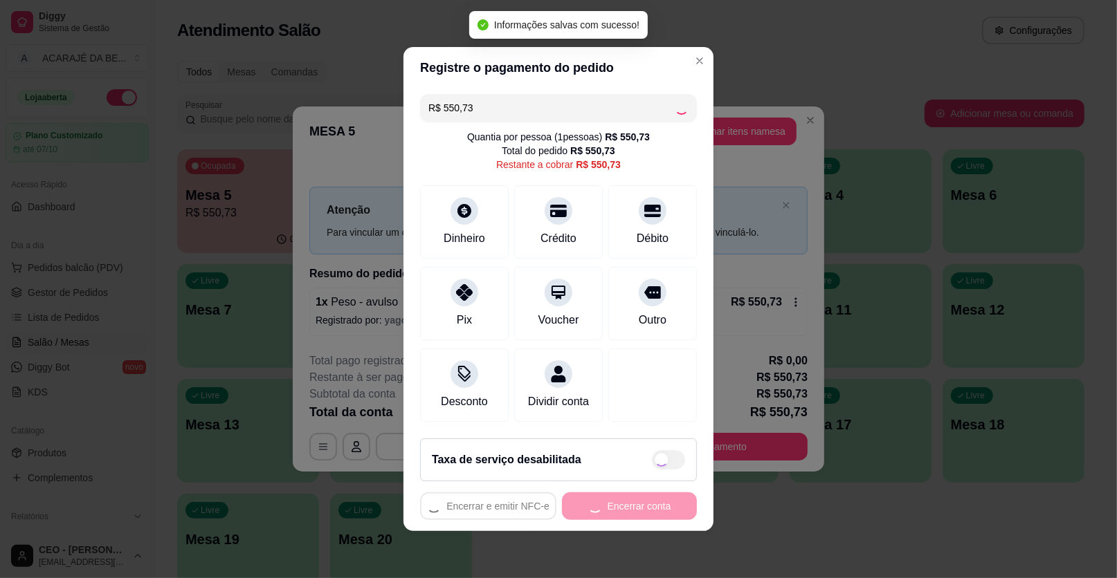
type input "R$ 0,00"
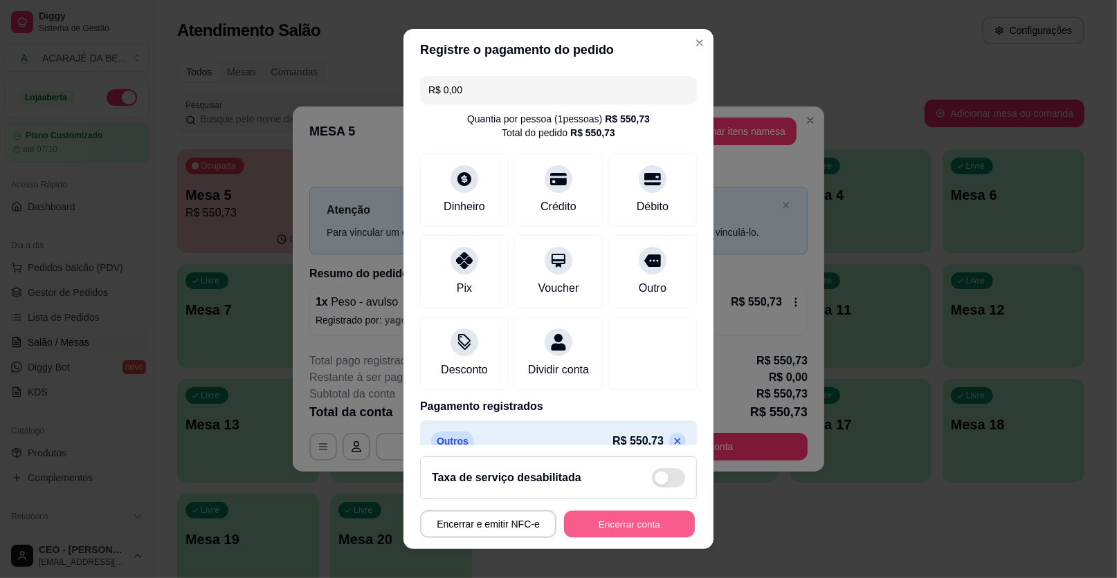
click at [636, 530] on button "Encerrar conta" at bounding box center [629, 524] width 131 height 27
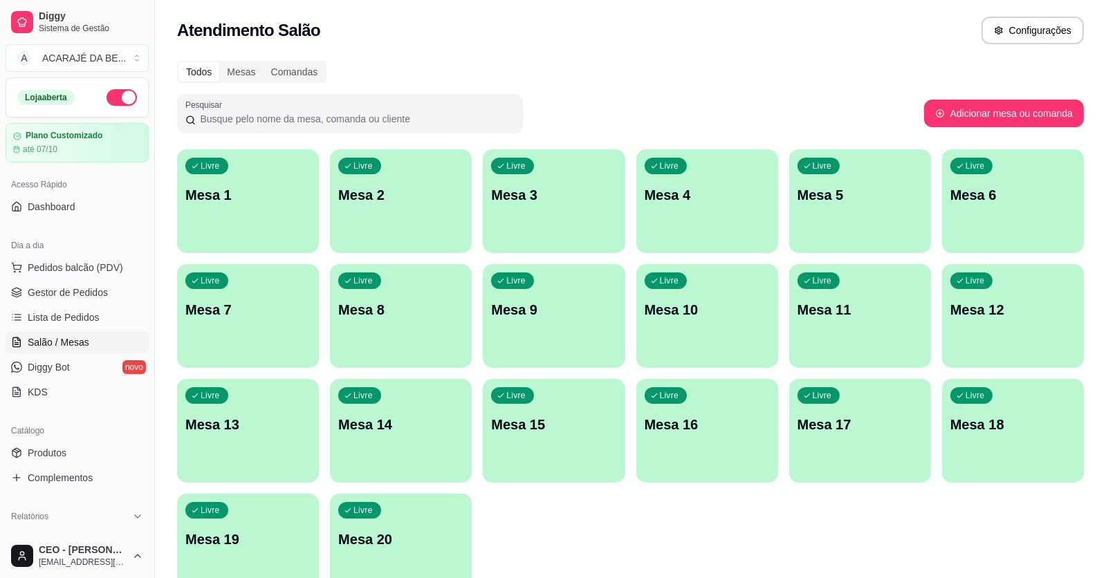
click at [64, 338] on span "Salão / Mesas" at bounding box center [59, 343] width 62 height 14
click at [79, 342] on span "Salão / Mesas" at bounding box center [59, 343] width 62 height 14
click at [68, 333] on link "Salão / Mesas" at bounding box center [77, 342] width 143 height 22
click at [78, 311] on span "Lista de Pedidos" at bounding box center [64, 318] width 72 height 14
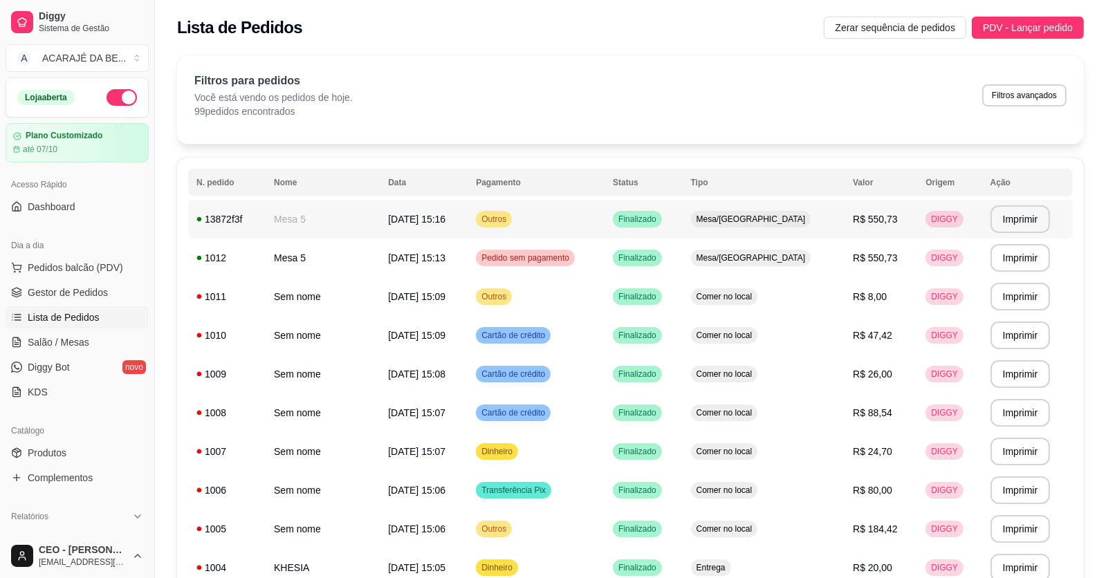
click at [544, 214] on td "Outros" at bounding box center [536, 219] width 137 height 39
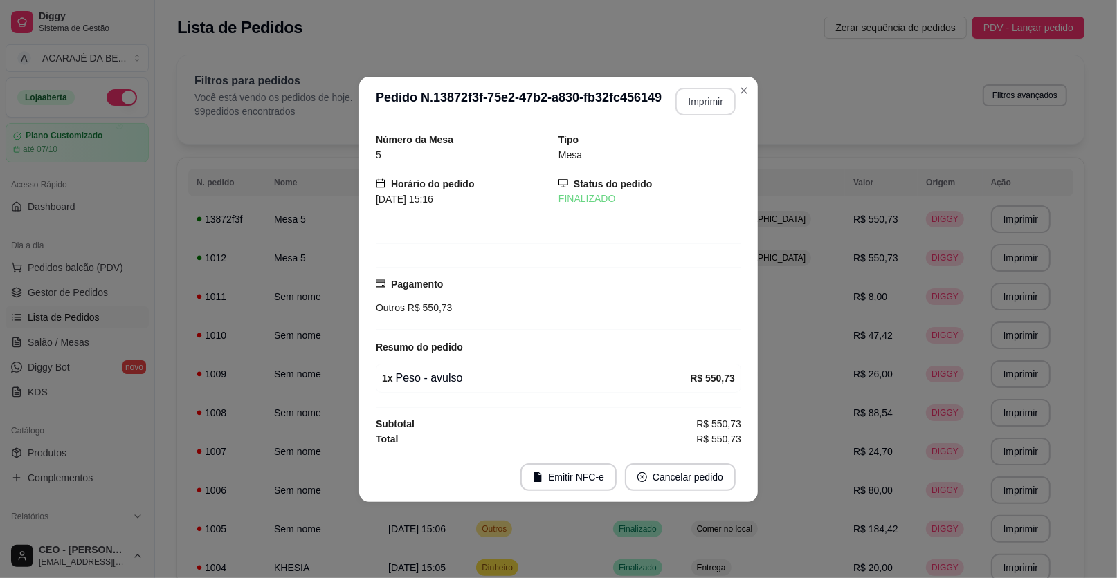
click at [695, 101] on button "Imprimir" at bounding box center [705, 102] width 60 height 28
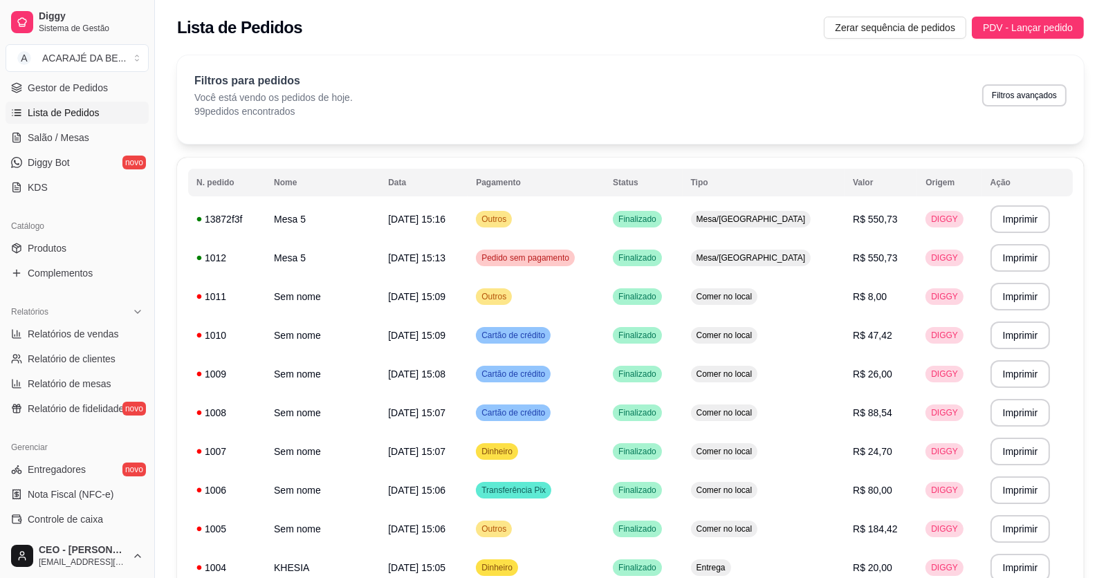
scroll to position [345, 0]
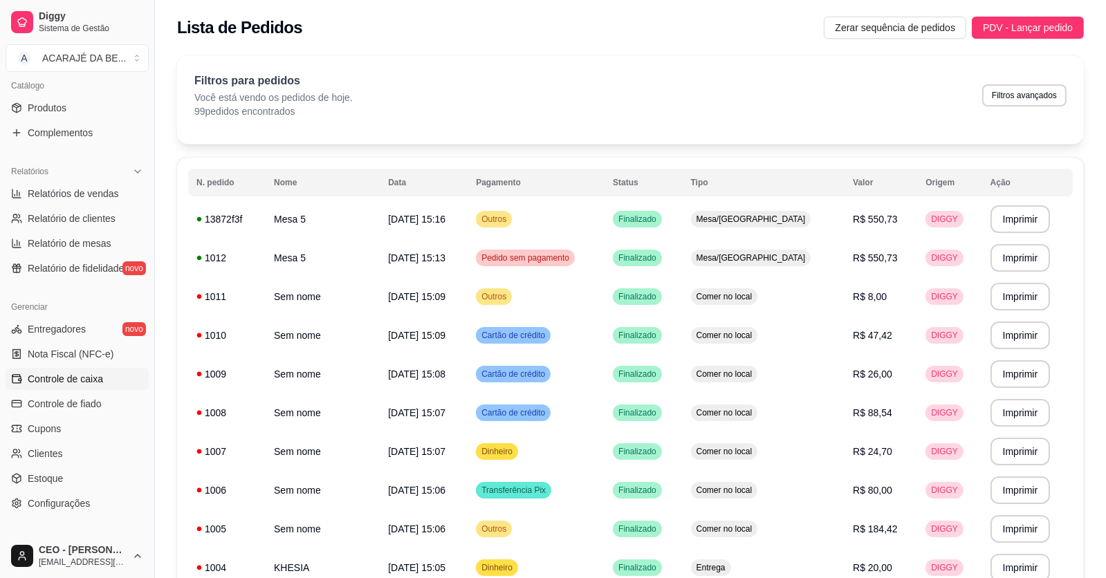
click at [77, 376] on span "Controle de caixa" at bounding box center [65, 379] width 75 height 14
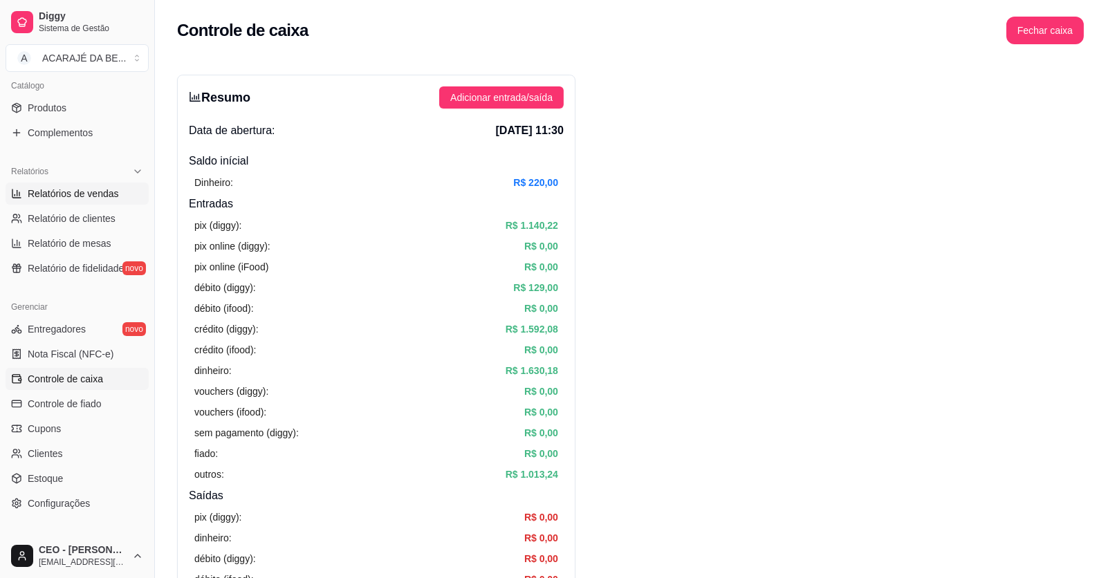
click at [87, 198] on span "Relatórios de vendas" at bounding box center [73, 194] width 91 height 14
select select "ALL"
select select "0"
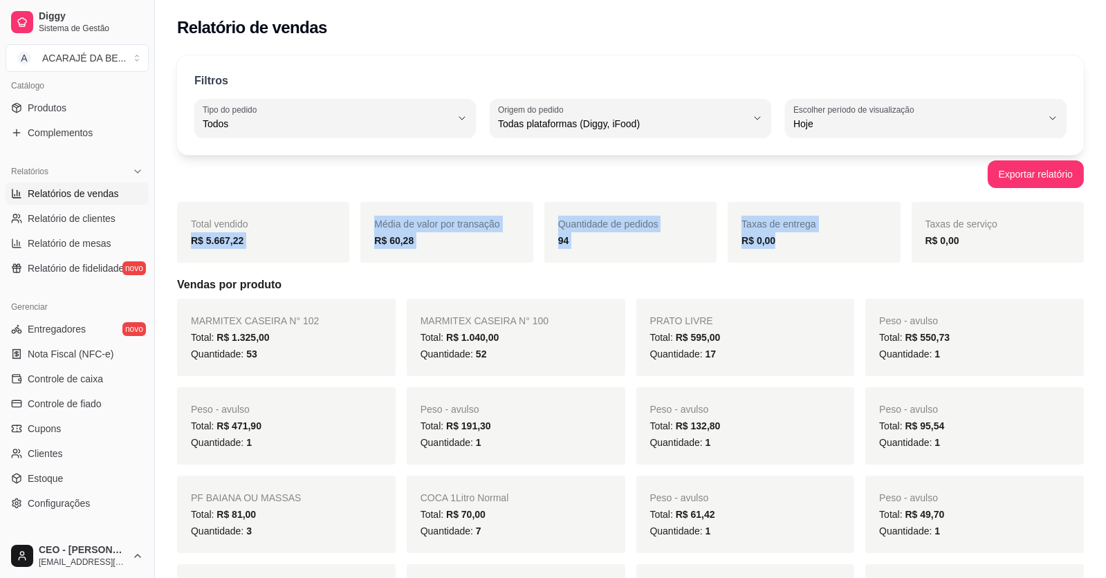
drag, startPoint x: 187, startPoint y: 244, endPoint x: 811, endPoint y: 251, distance: 624.1
click at [811, 251] on div "Total vendido R$ 5.667,22 Média de valor por transação R$ 60,28 Quantidade de p…" at bounding box center [630, 232] width 907 height 61
copy div "R$ 5.667,22 Média de valor por transação R$ 60,28 Quantidade de pedidos 94 Taxa…"
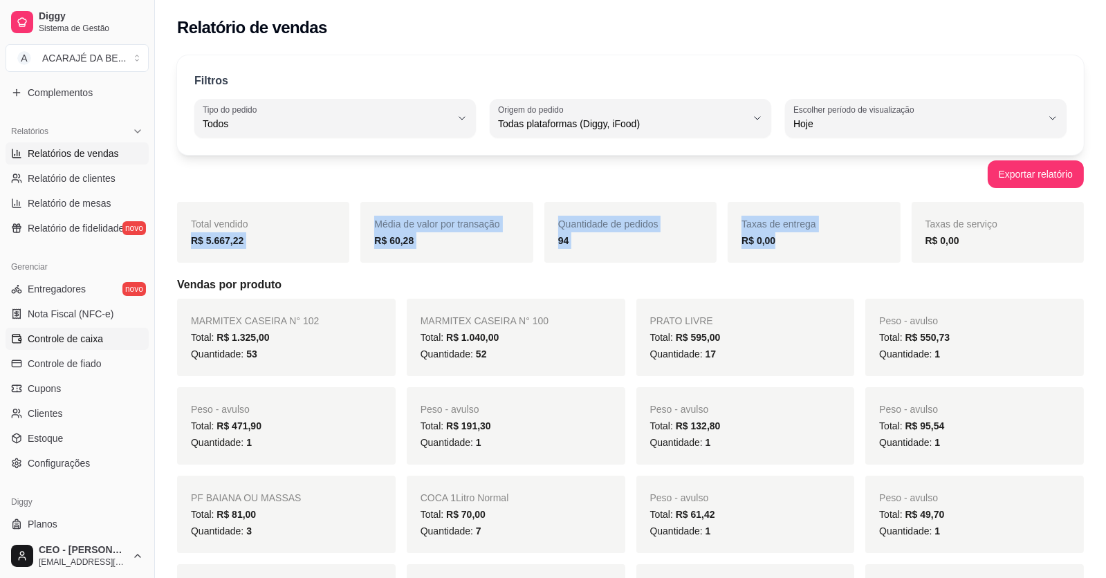
scroll to position [416, 0]
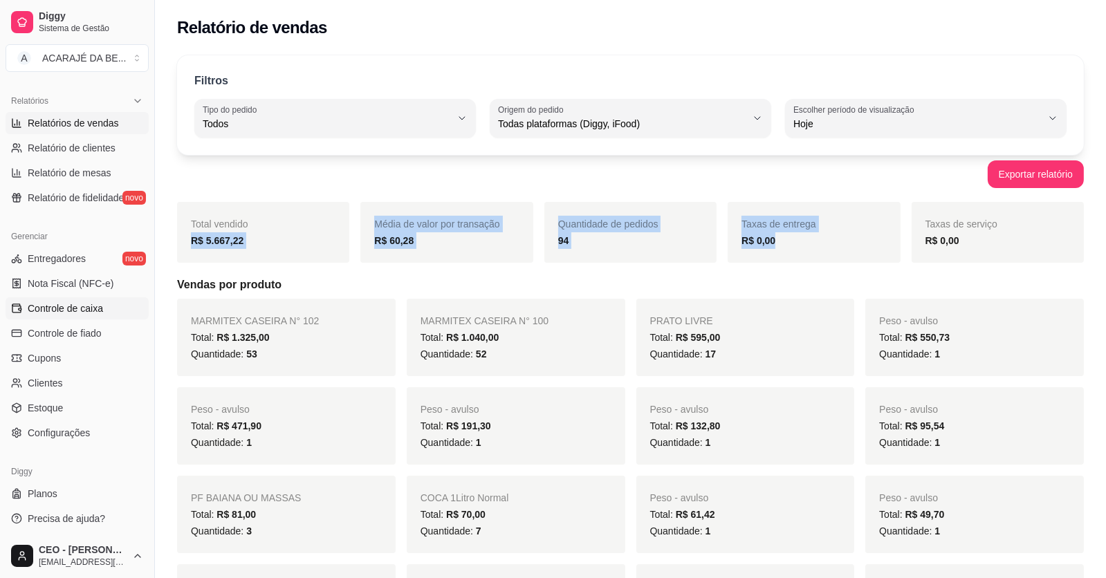
click at [62, 310] on span "Controle de caixa" at bounding box center [65, 309] width 75 height 14
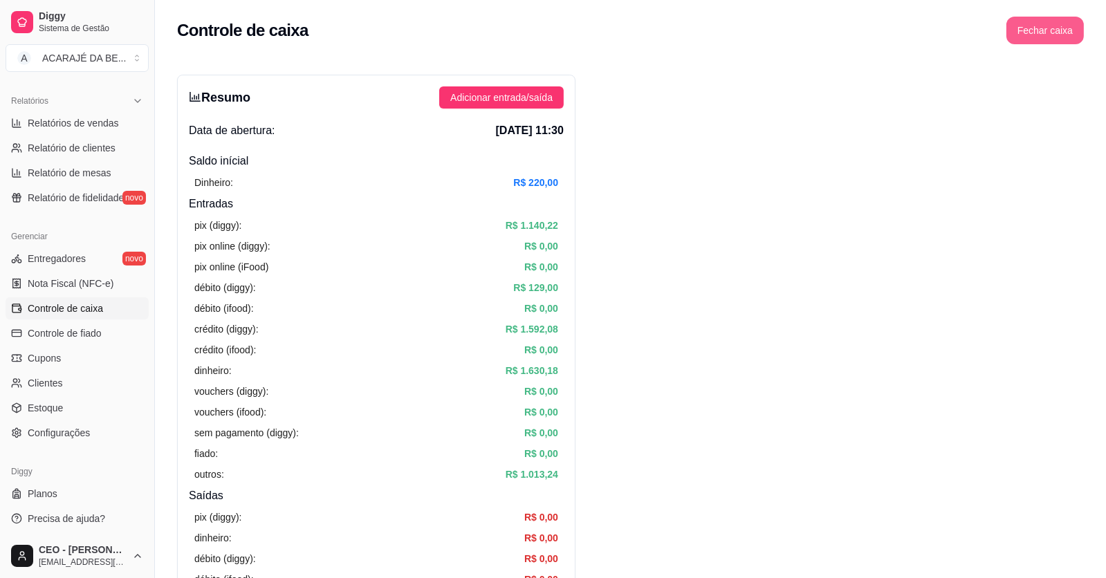
click at [1070, 28] on button "Fechar caixa" at bounding box center [1045, 31] width 77 height 28
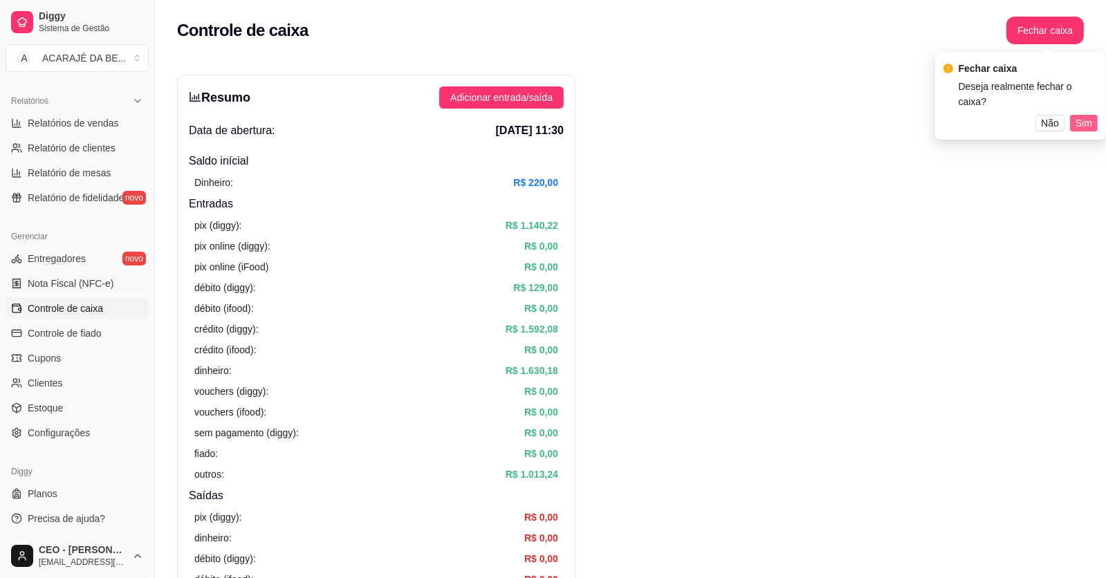
click at [1092, 116] on span "Sim" at bounding box center [1084, 123] width 17 height 15
